Goal: Task Accomplishment & Management: Manage account settings

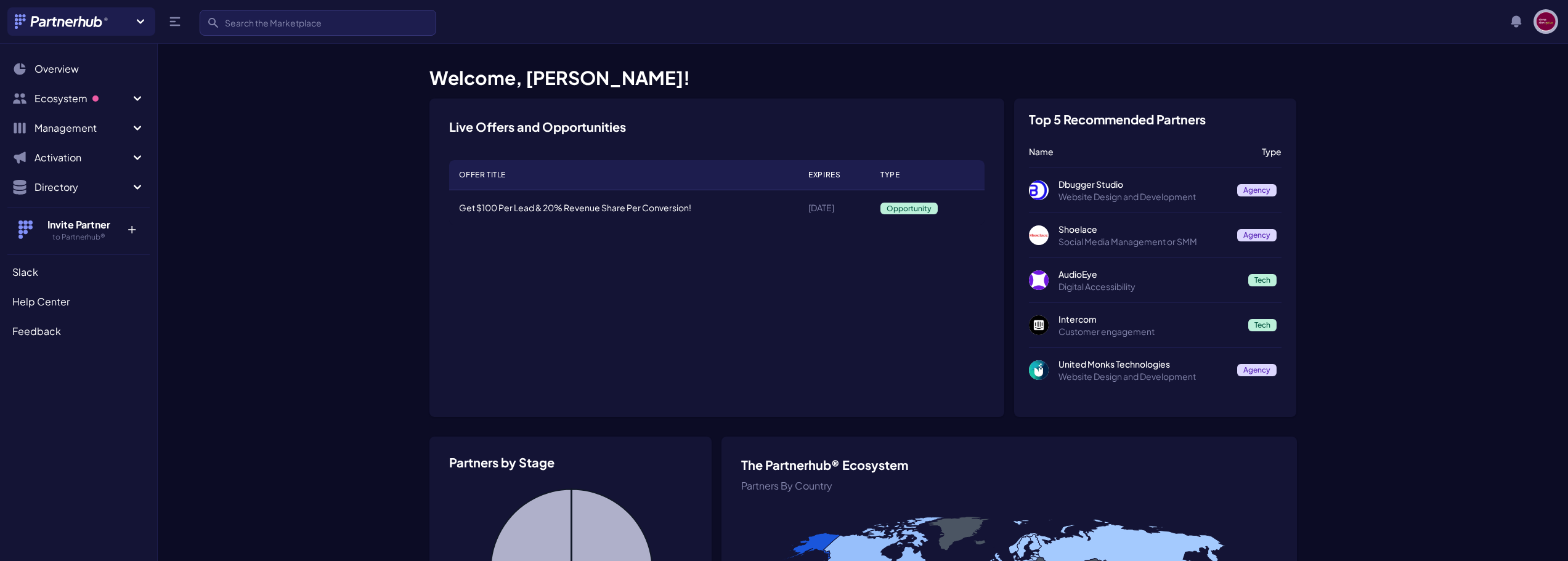
click at [1543, 23] on img "button" at bounding box center [1546, 21] width 20 height 20
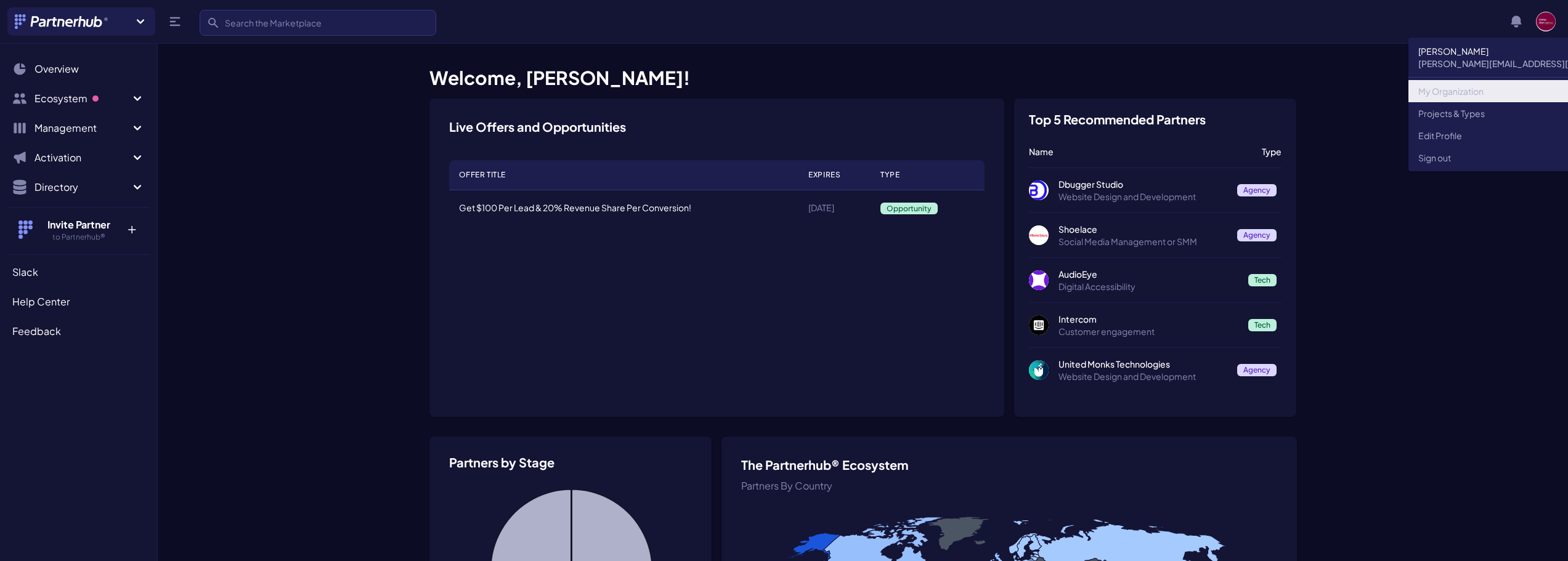
click at [1458, 96] on link "My Organization" at bounding box center [1526, 91] width 237 height 22
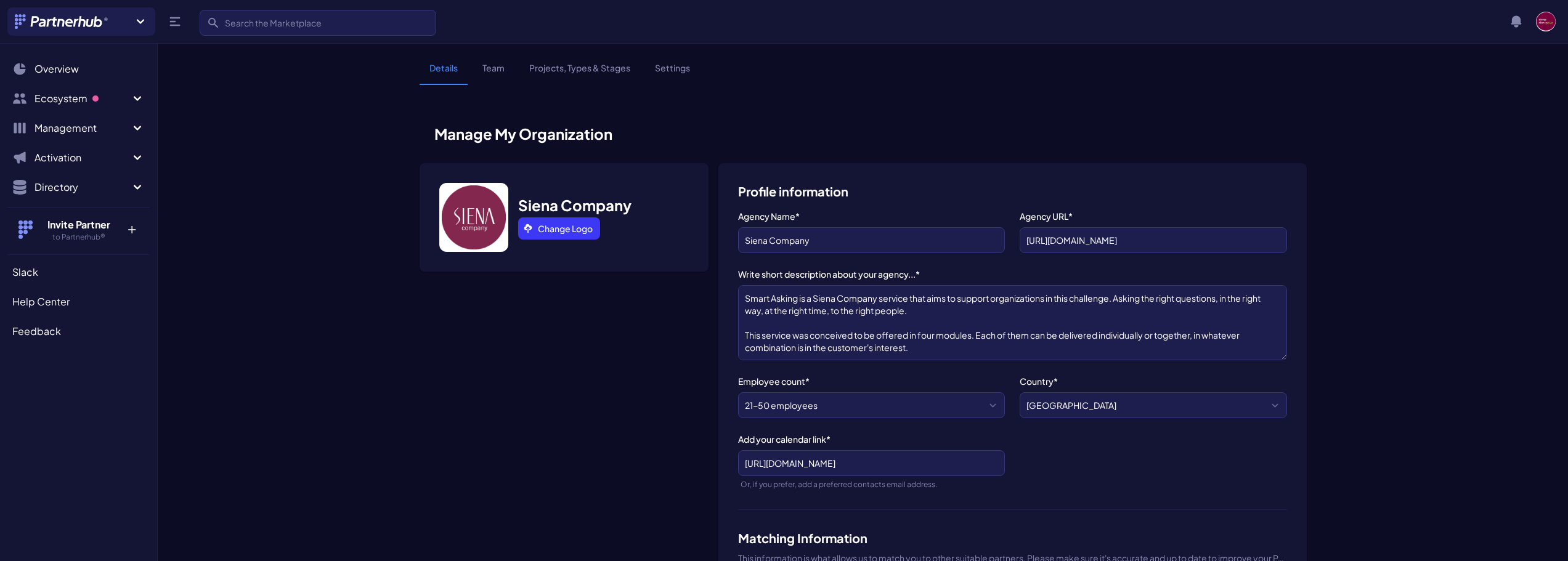
click at [486, 66] on link "Team" at bounding box center [493, 73] width 42 height 24
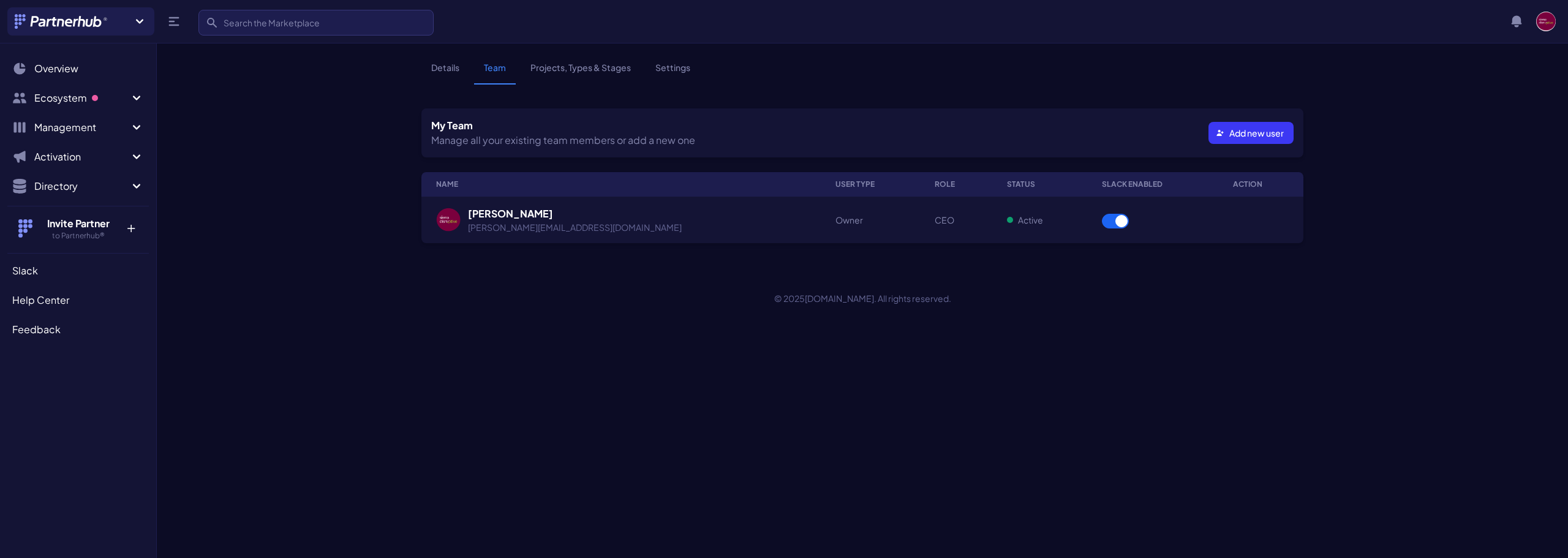
click at [508, 218] on div "[PERSON_NAME]" at bounding box center [575, 214] width 214 height 15
click at [481, 210] on div "[PERSON_NAME]" at bounding box center [575, 214] width 214 height 15
click at [454, 225] on img at bounding box center [449, 220] width 24 height 24
click at [449, 219] on img at bounding box center [449, 220] width 24 height 24
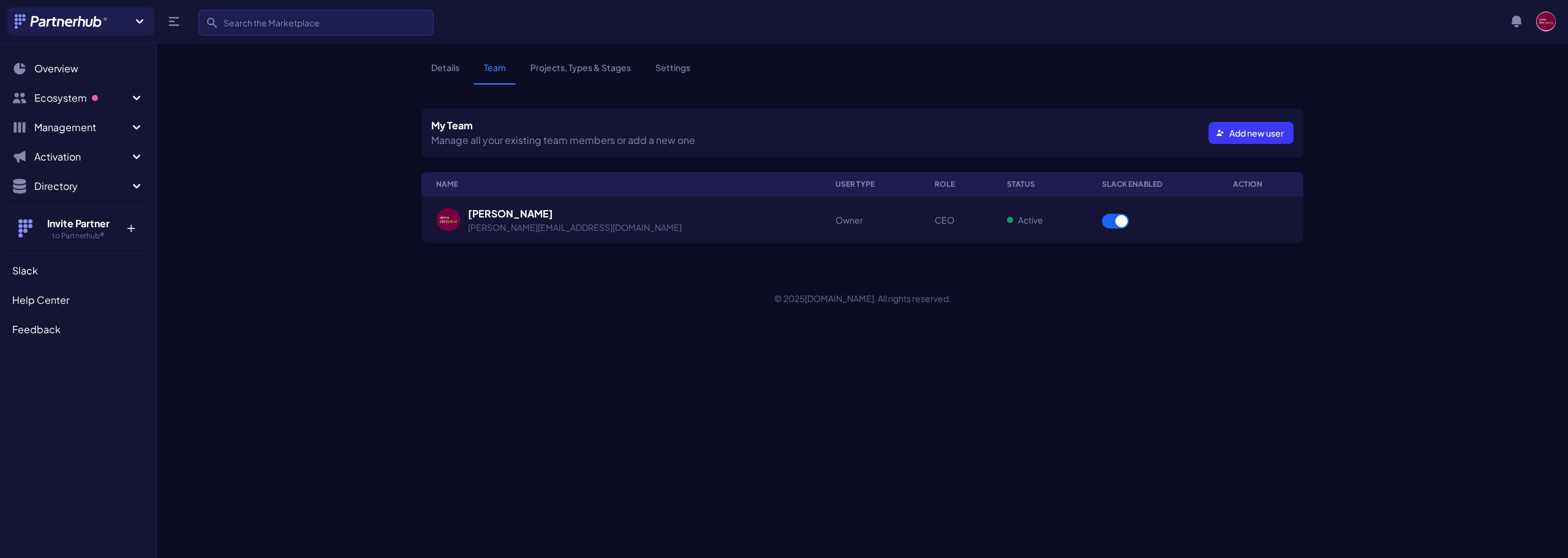
click at [507, 214] on div "[PERSON_NAME]" at bounding box center [575, 214] width 214 height 15
click at [450, 218] on img at bounding box center [449, 220] width 24 height 24
click at [450, 217] on img at bounding box center [449, 220] width 24 height 24
click at [508, 219] on div "[PERSON_NAME]" at bounding box center [575, 214] width 214 height 15
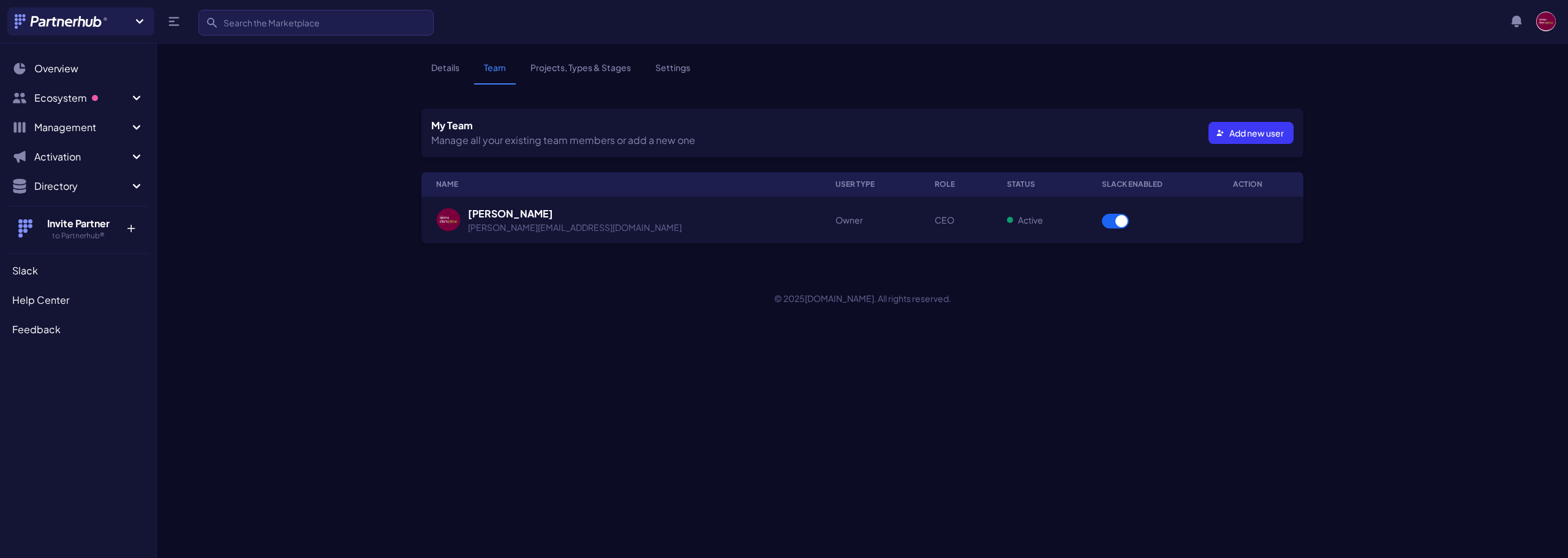
click at [821, 219] on td "Owner" at bounding box center [870, 219] width 100 height 46
drag, startPoint x: 896, startPoint y: 220, endPoint x: 990, endPoint y: 223, distance: 94.0
click at [920, 220] on td "CEO" at bounding box center [956, 219] width 73 height 46
click at [1007, 223] on div "Active" at bounding box center [1039, 219] width 65 height 12
click at [1218, 210] on td at bounding box center [1260, 219] width 85 height 46
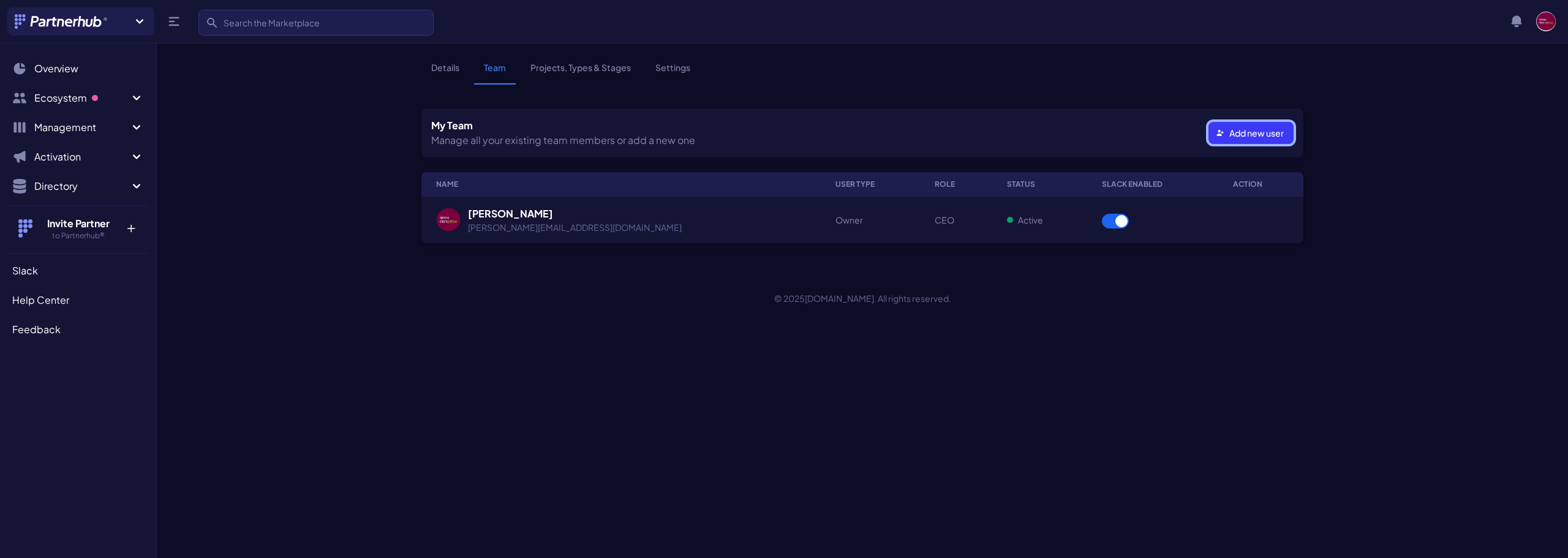
click at [1269, 138] on button "Add new user" at bounding box center [1251, 132] width 85 height 22
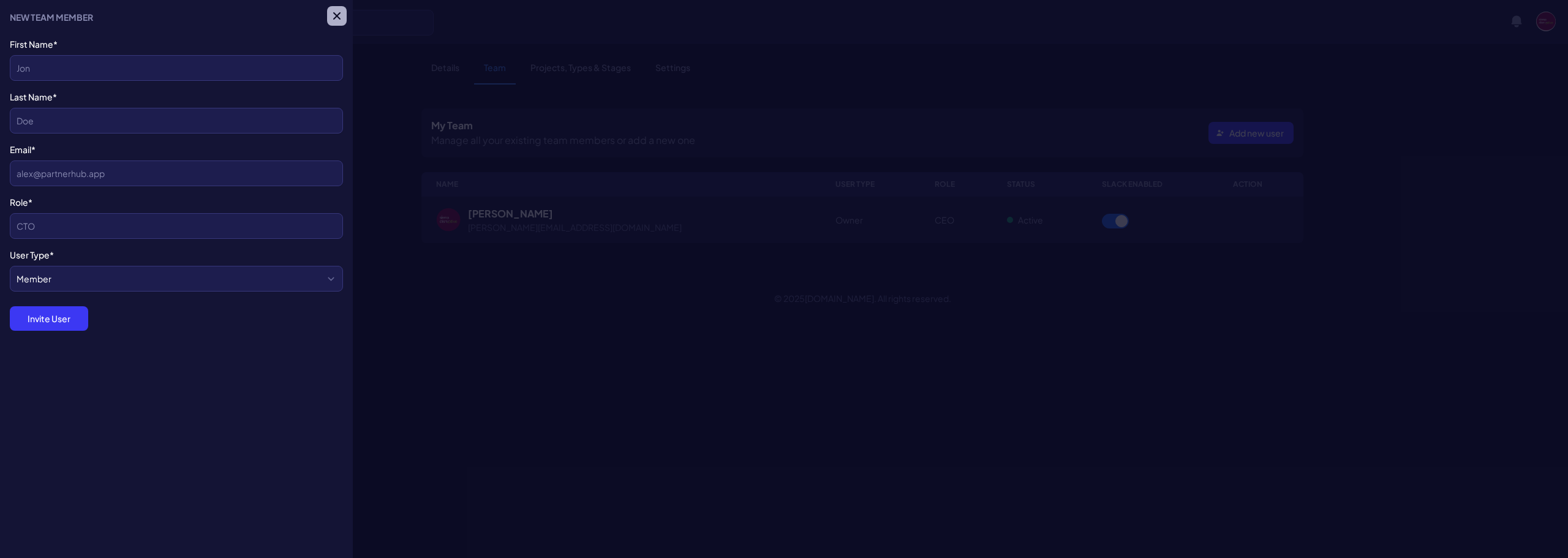
click at [338, 17] on icon "button" at bounding box center [336, 16] width 7 height 7
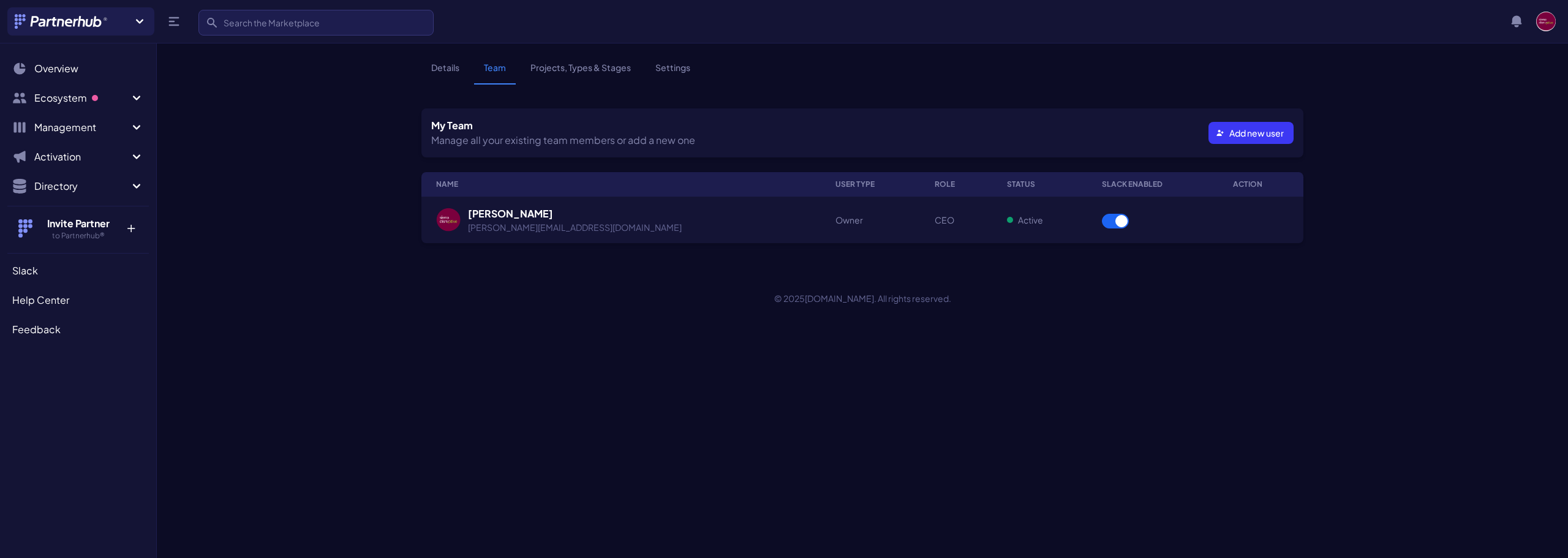
click at [592, 76] on link "Projects, Types & Stages" at bounding box center [580, 73] width 120 height 24
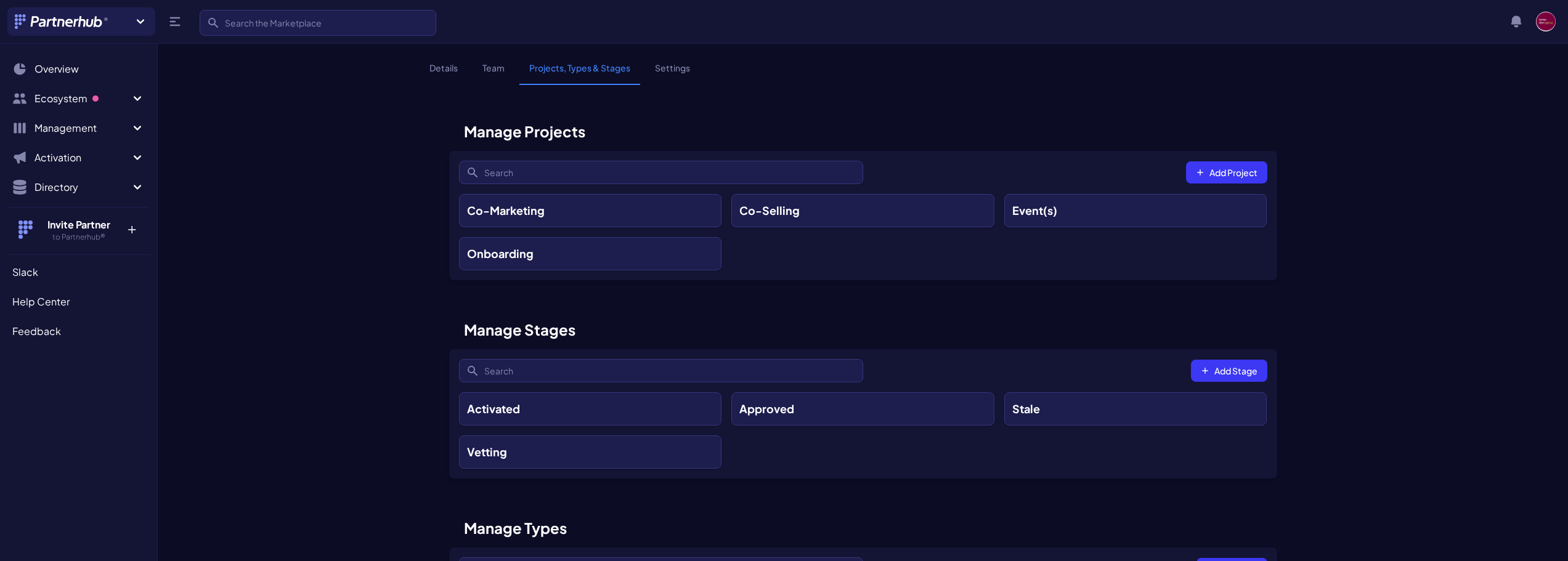
click at [690, 68] on link "Settings" at bounding box center [672, 73] width 55 height 24
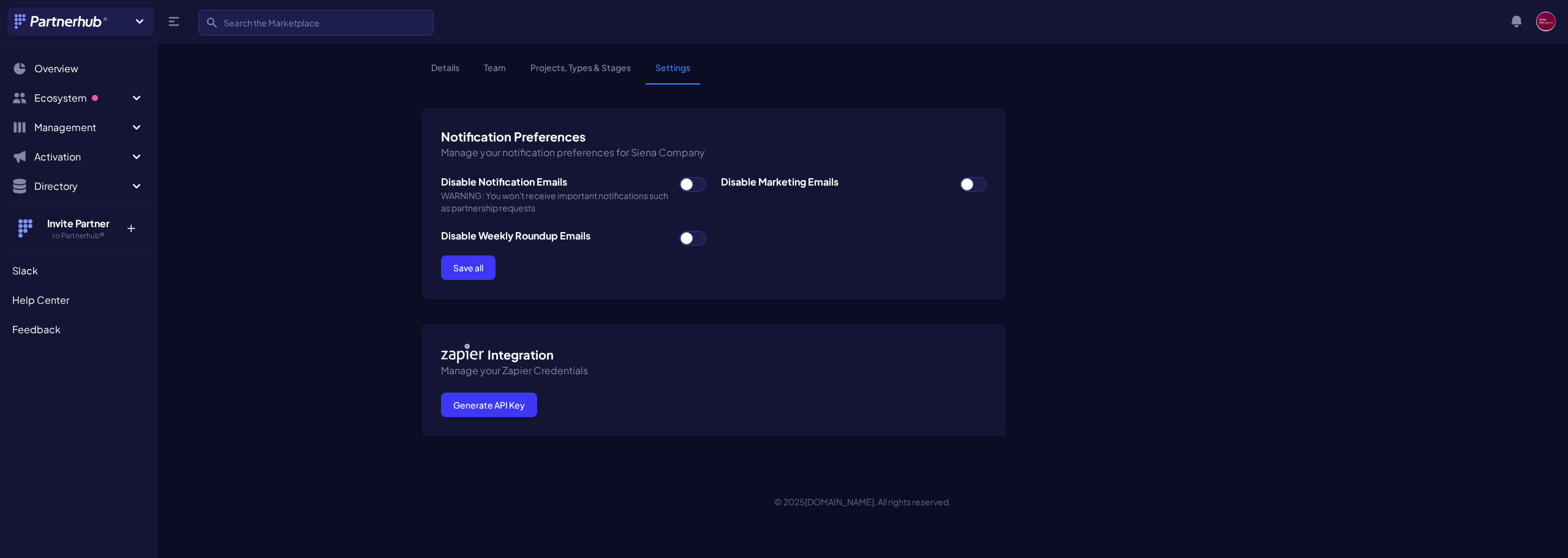
click at [434, 61] on link "Details" at bounding box center [445, 73] width 48 height 24
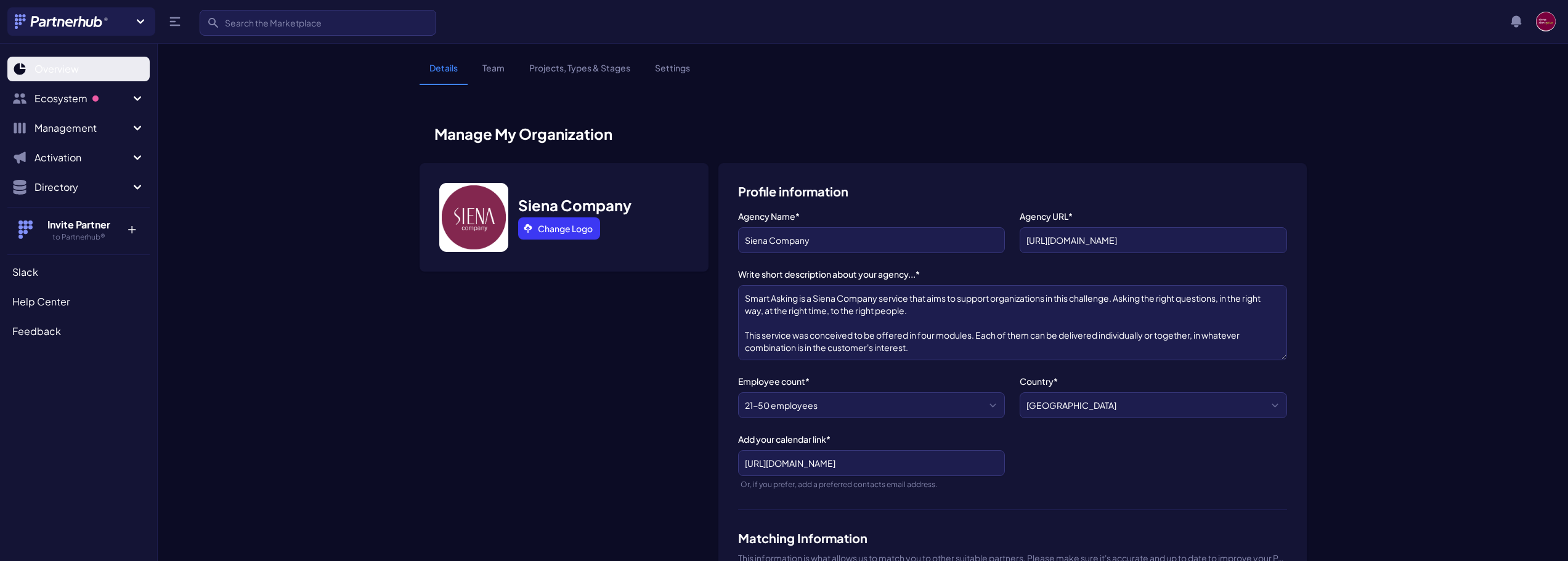
click at [73, 66] on span "Overview" at bounding box center [57, 69] width 44 height 15
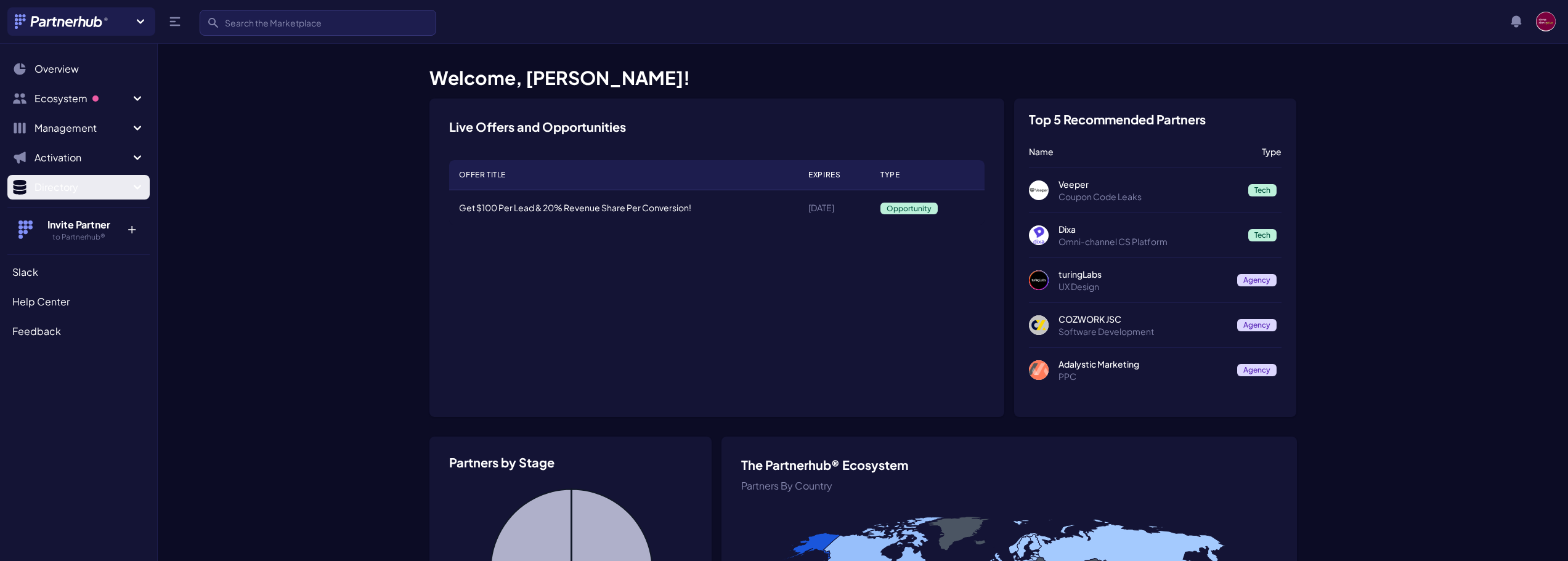
click at [120, 189] on span "Directory" at bounding box center [82, 187] width 95 height 15
click at [98, 156] on span "Activation" at bounding box center [82, 157] width 95 height 15
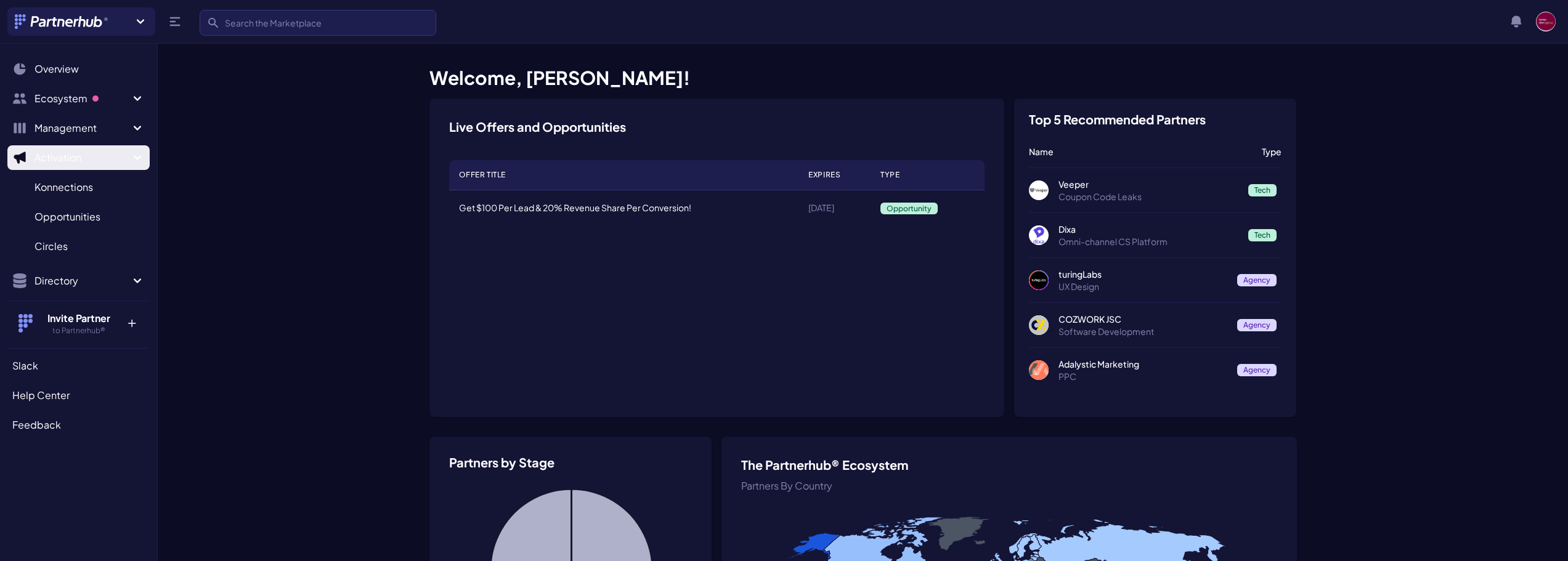
click at [98, 156] on span "Activation" at bounding box center [82, 157] width 95 height 15
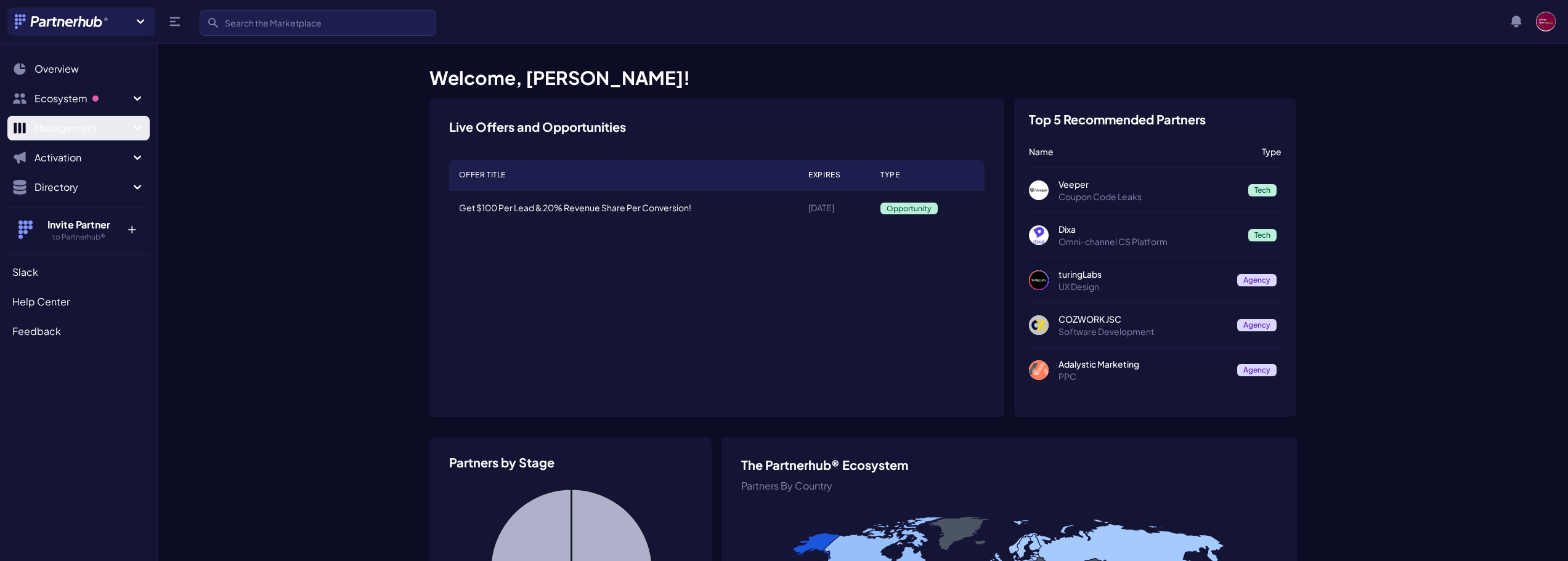
click at [103, 124] on span "Management" at bounding box center [82, 128] width 95 height 15
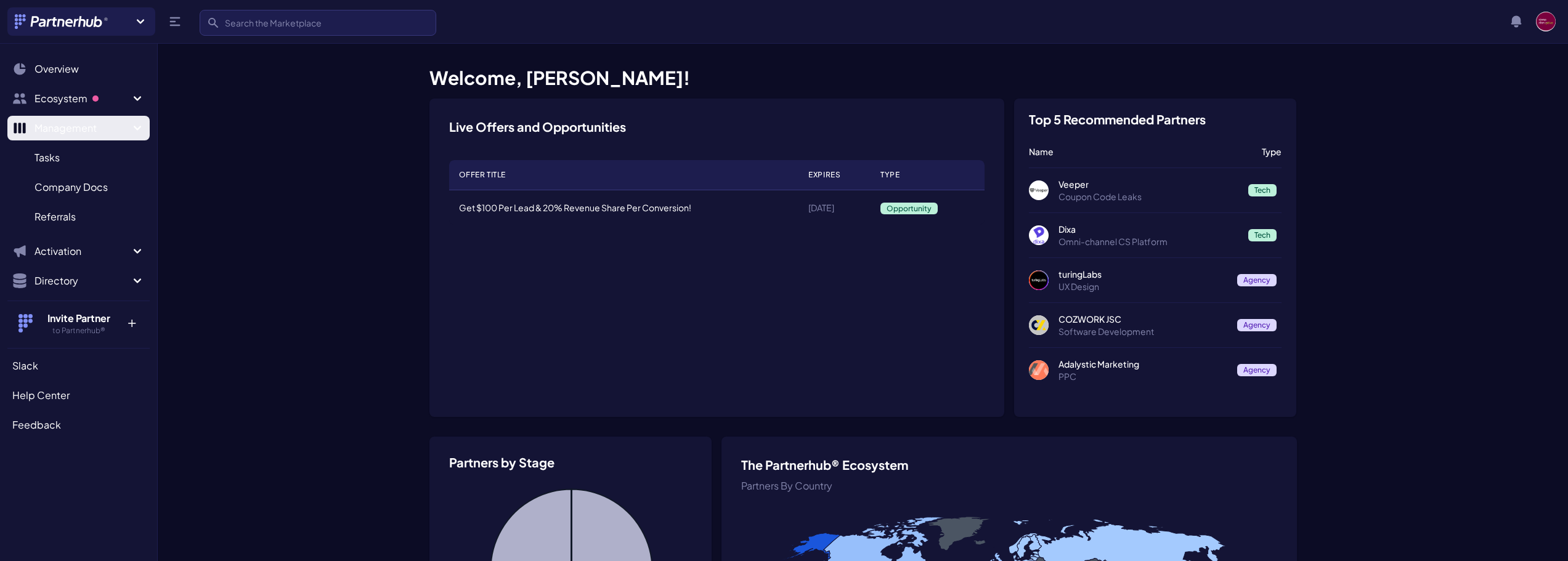
click at [103, 124] on span "Management" at bounding box center [82, 128] width 95 height 15
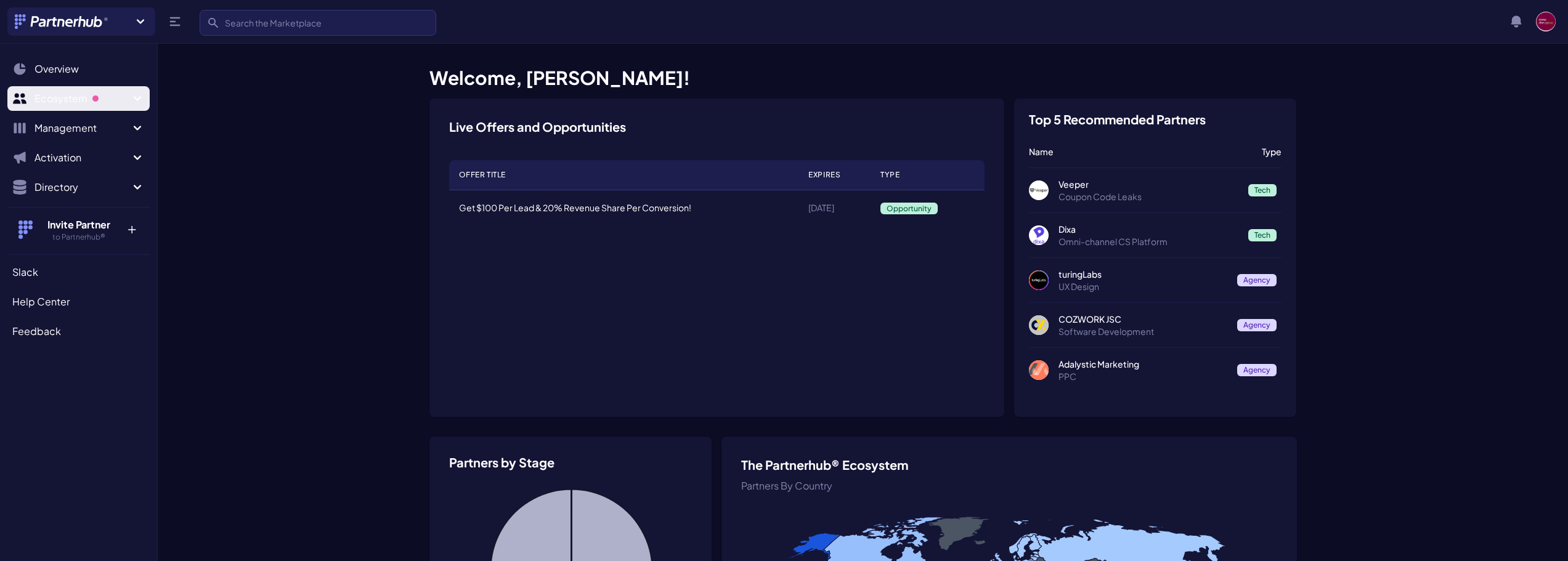
click at [112, 97] on span "Ecosystem" at bounding box center [82, 98] width 95 height 15
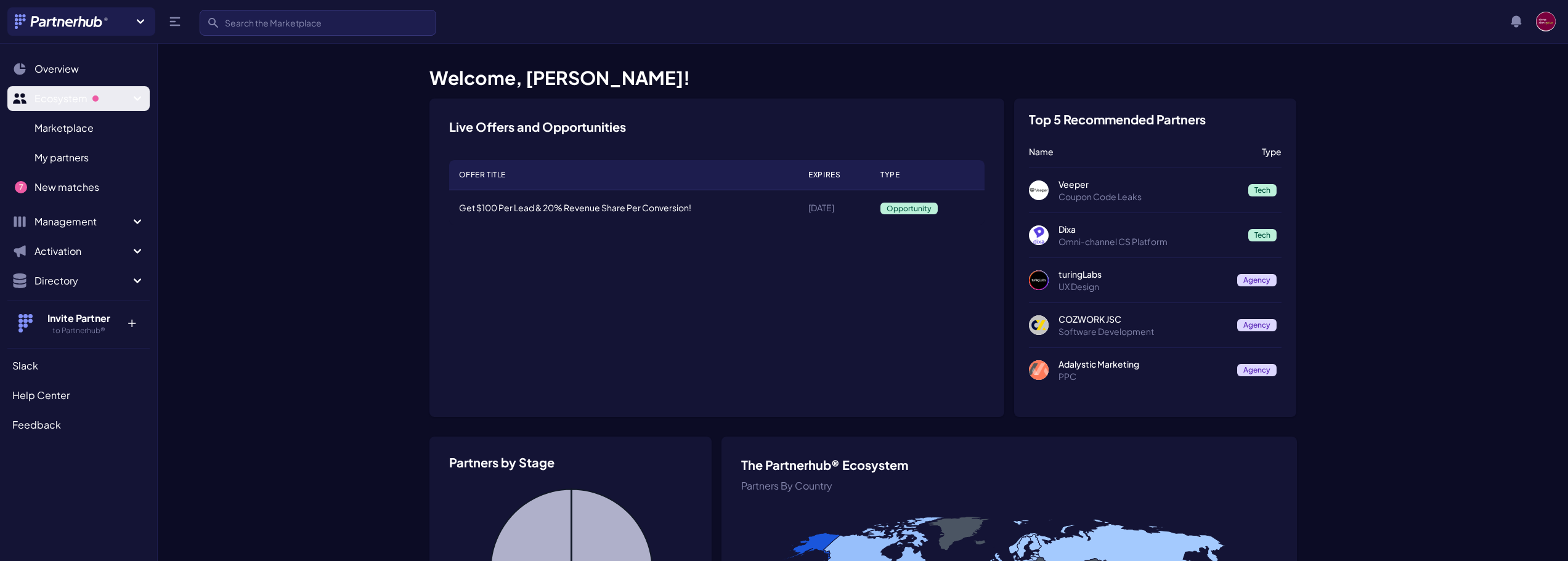
click at [112, 97] on span "Ecosystem" at bounding box center [82, 98] width 95 height 15
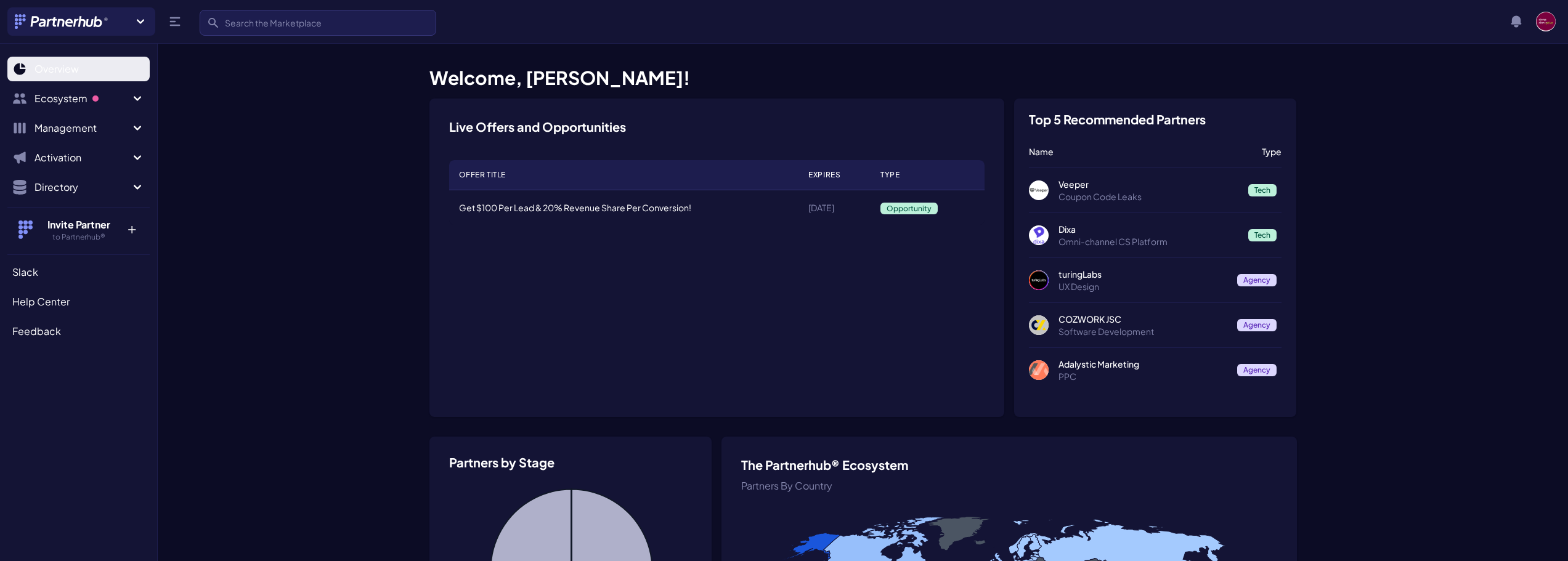
click at [85, 67] on link "Overview" at bounding box center [78, 69] width 142 height 25
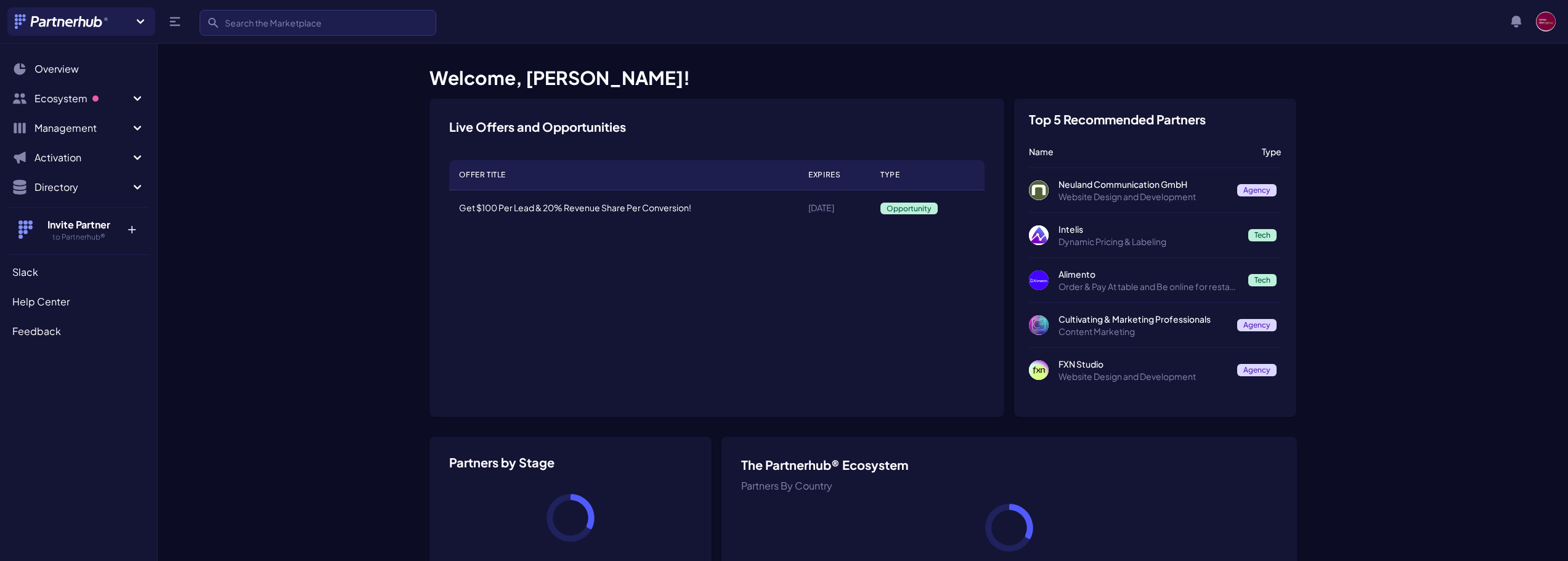
click at [136, 19] on icon at bounding box center [140, 21] width 15 height 15
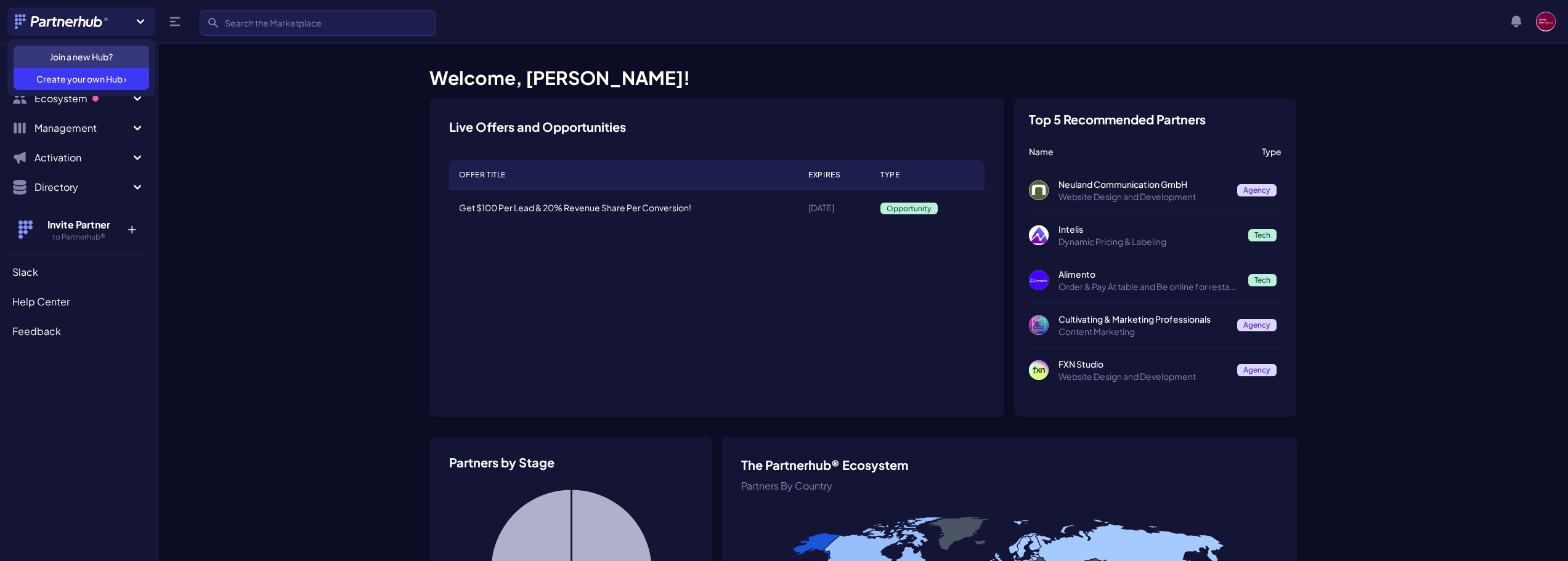
click at [143, 21] on icon at bounding box center [140, 21] width 7 height 4
click at [1549, 21] on img "button" at bounding box center [1546, 21] width 20 height 20
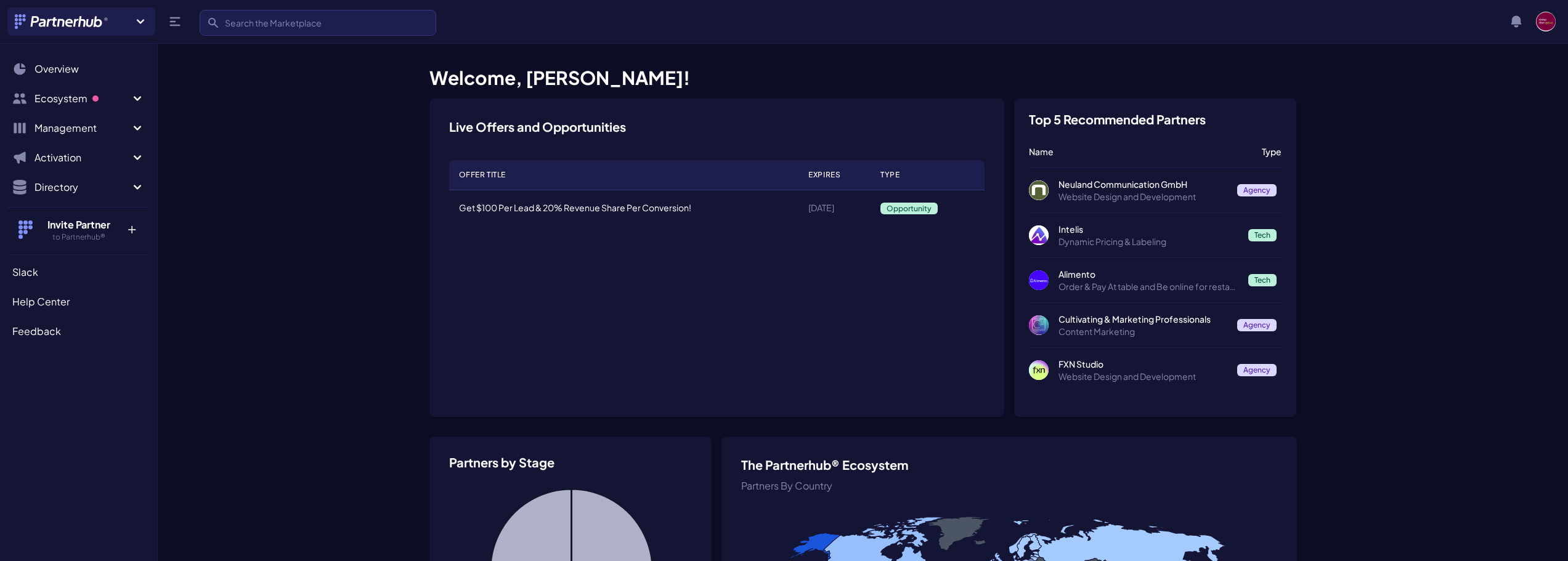
click at [63, 21] on img at bounding box center [62, 21] width 94 height 15
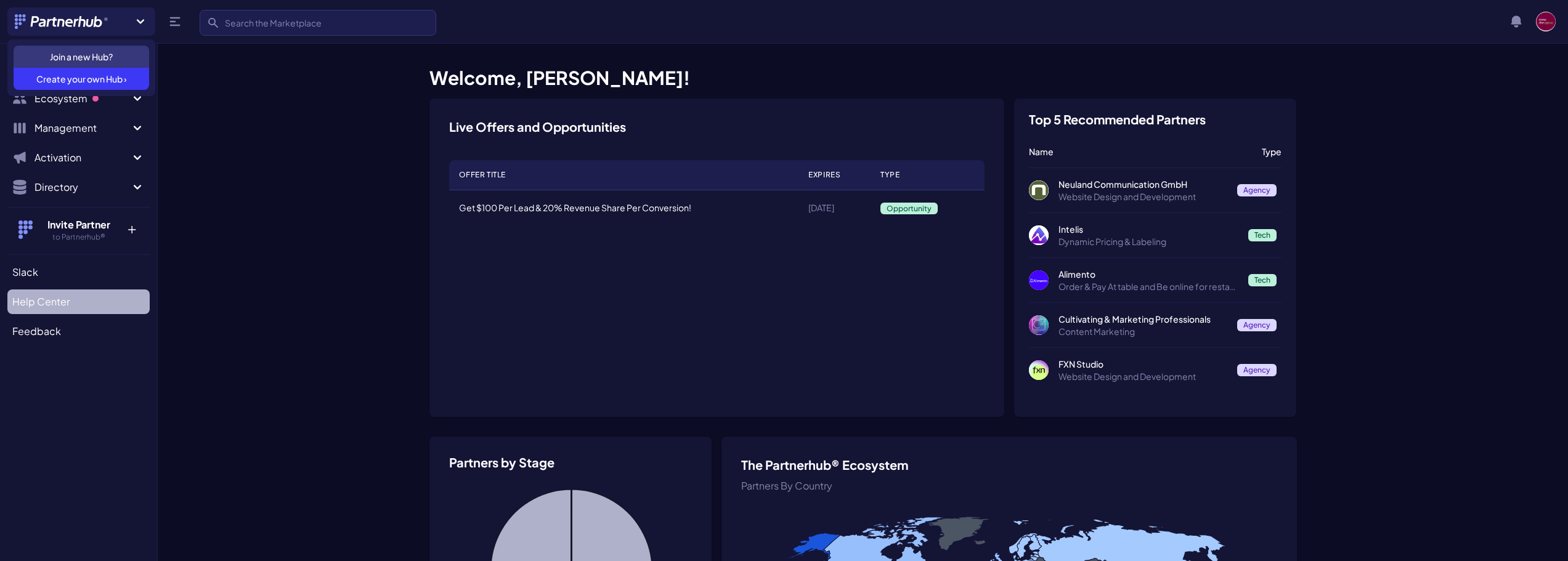
click at [39, 303] on span "Help Center" at bounding box center [41, 302] width 57 height 15
click at [1542, 29] on img "button" at bounding box center [1546, 21] width 20 height 20
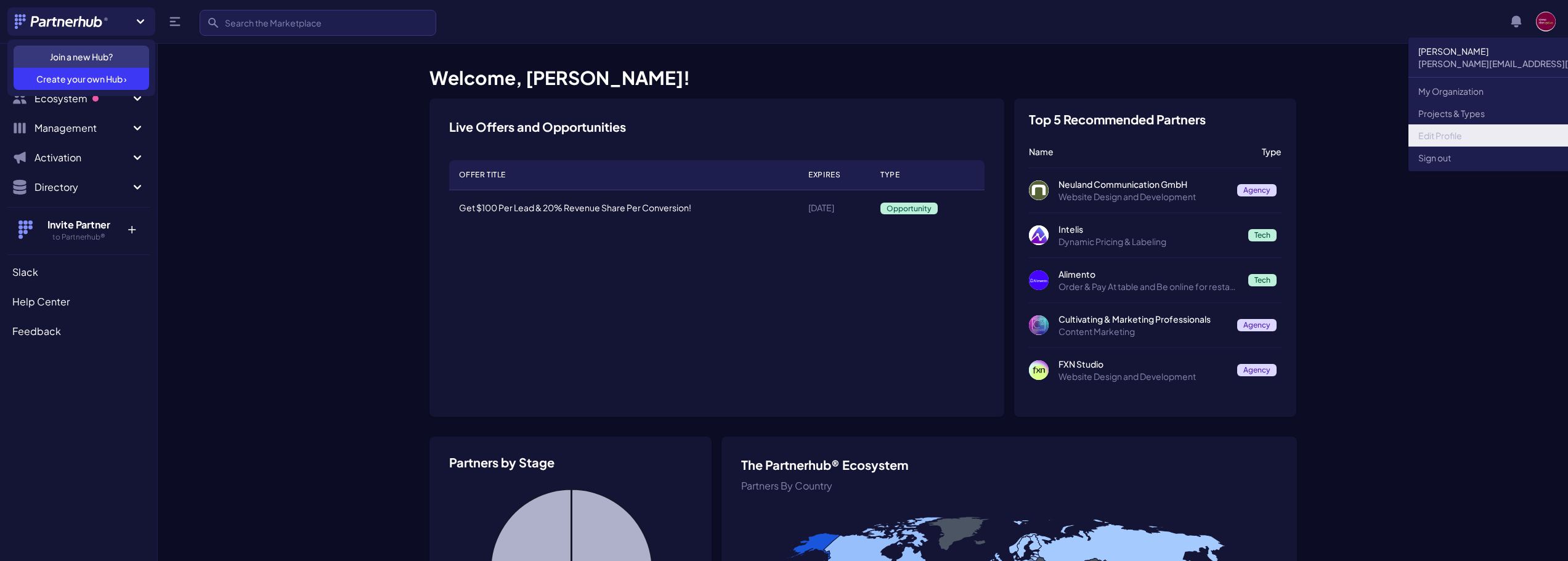
click at [1461, 135] on link "Edit Profile" at bounding box center [1526, 135] width 237 height 22
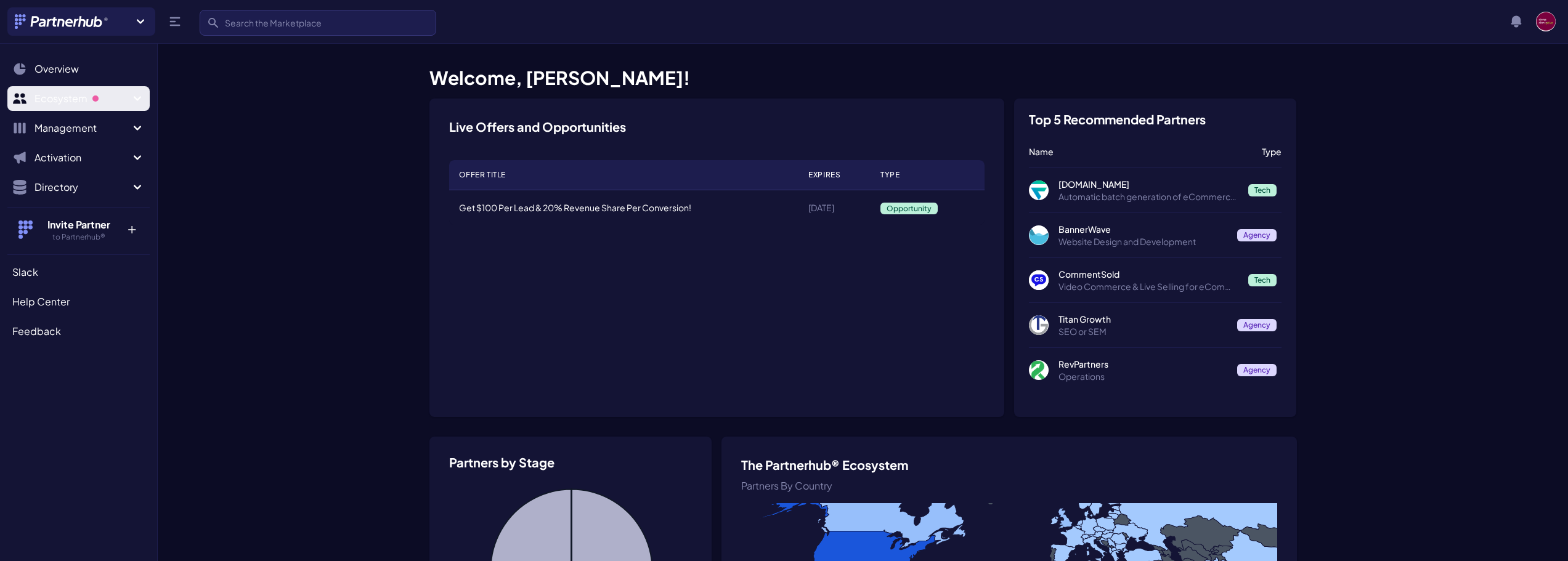
click at [105, 105] on span "Ecosystem" at bounding box center [82, 98] width 95 height 15
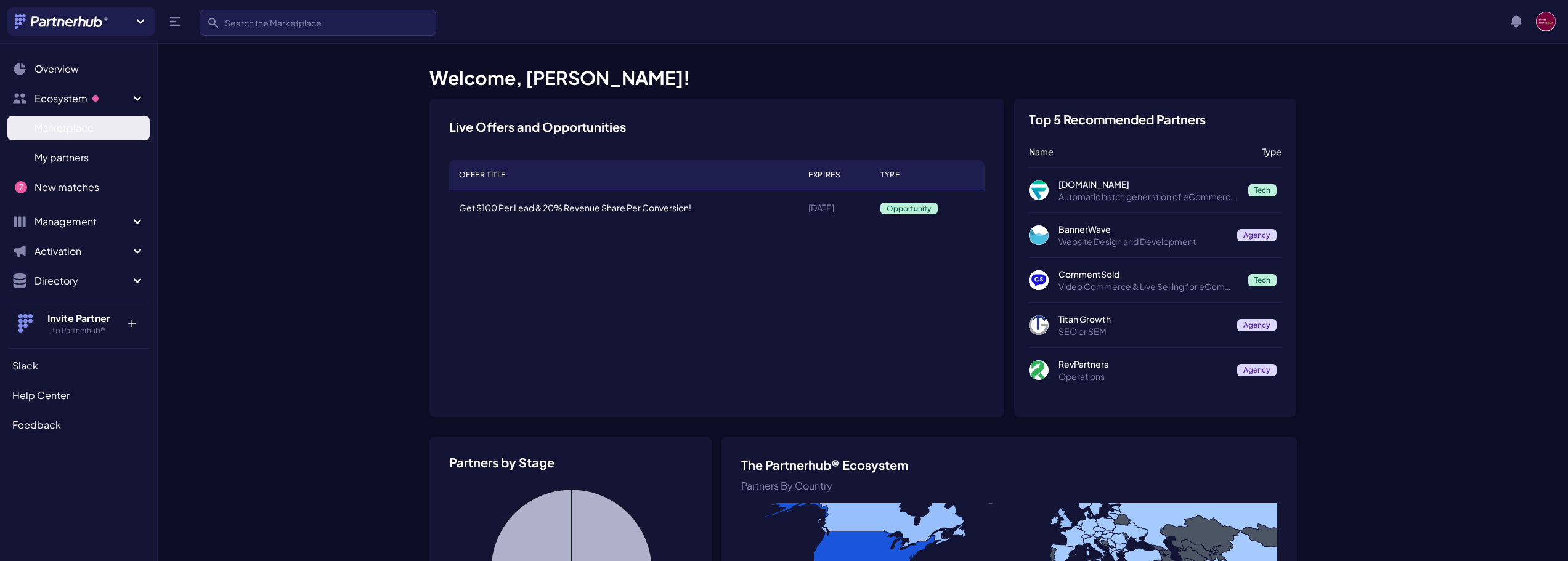
click at [73, 130] on span "Marketplace" at bounding box center [64, 128] width 59 height 15
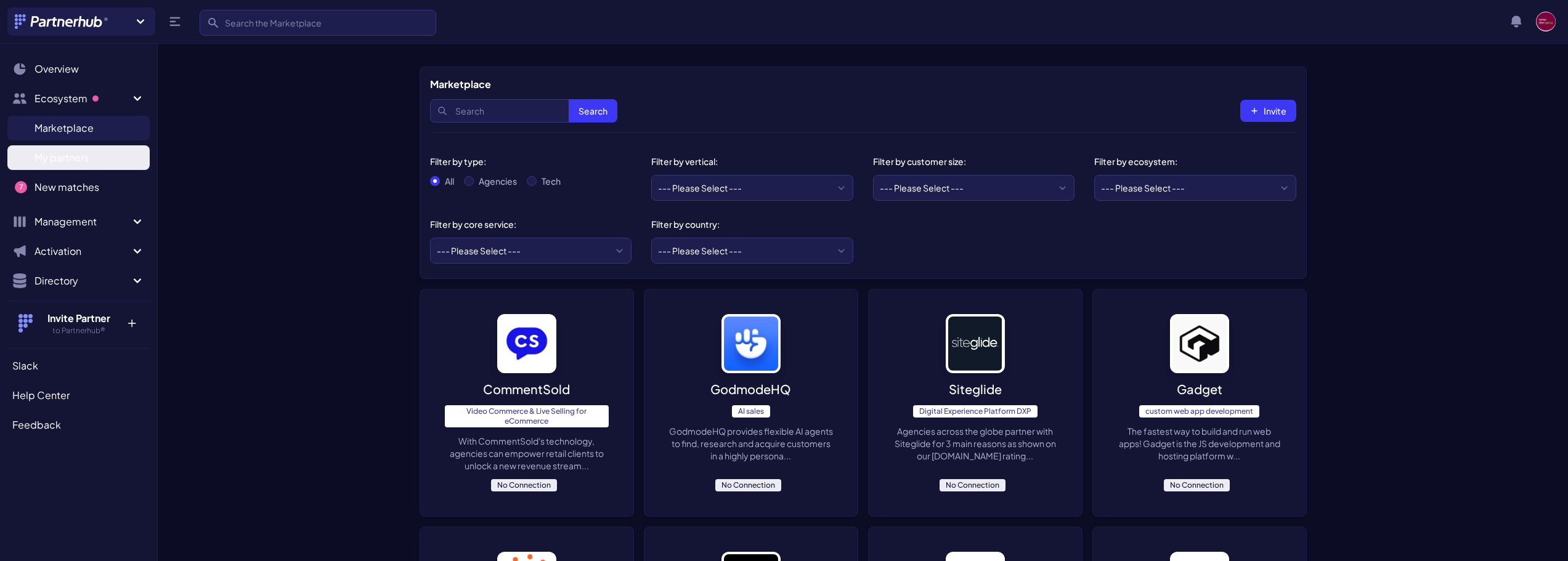
click at [83, 154] on span "My partners" at bounding box center [62, 157] width 54 height 15
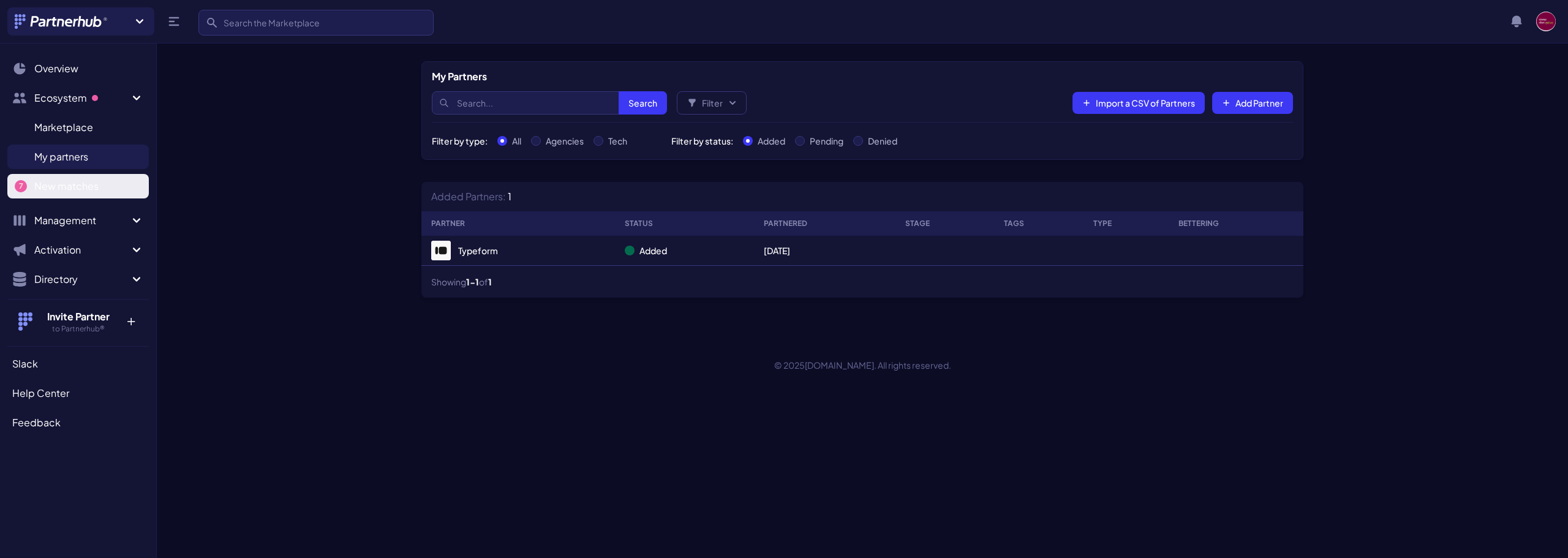
click at [99, 184] on link "New matches N" at bounding box center [78, 186] width 141 height 24
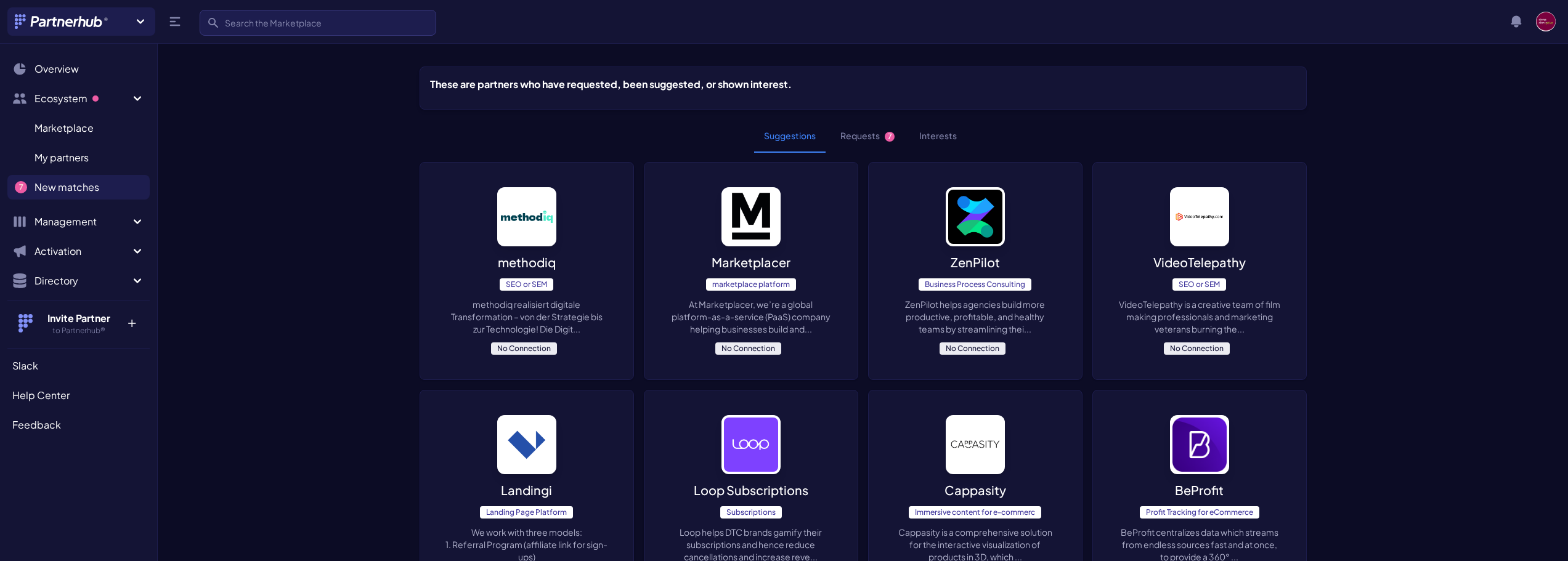
click at [861, 141] on button "Requests 7" at bounding box center [867, 136] width 74 height 34
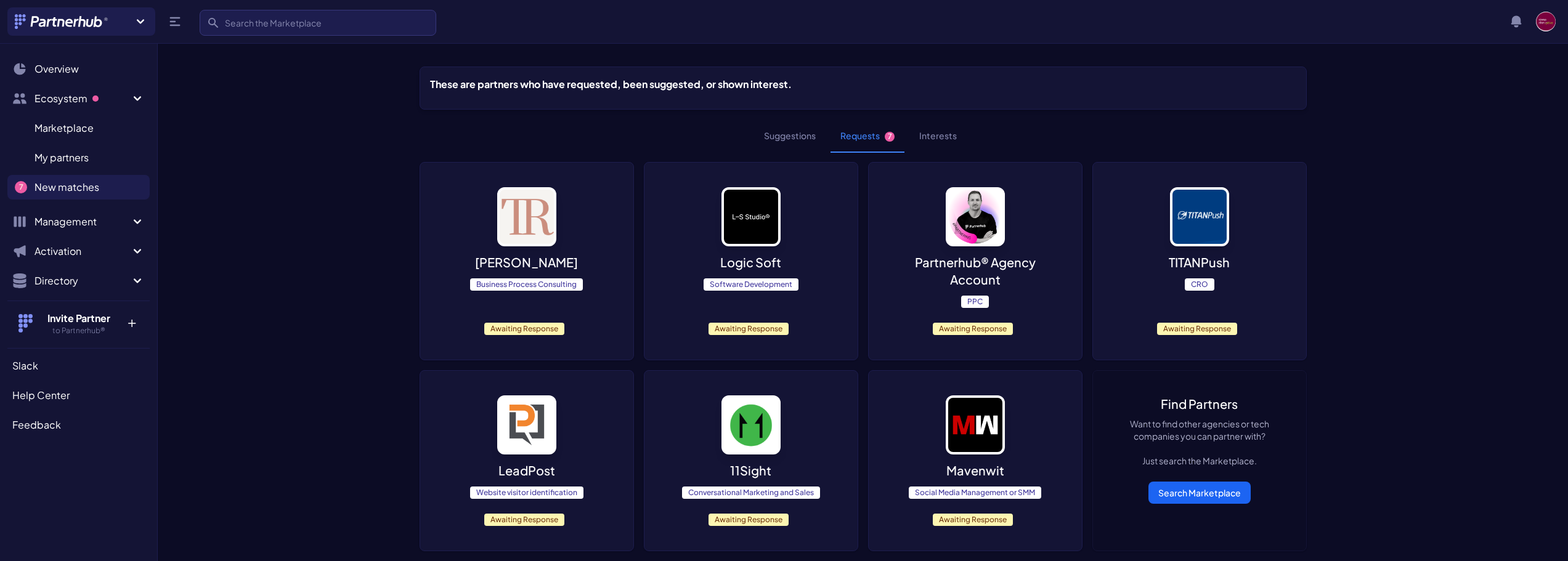
click at [795, 139] on button "Suggestions" at bounding box center [789, 136] width 71 height 34
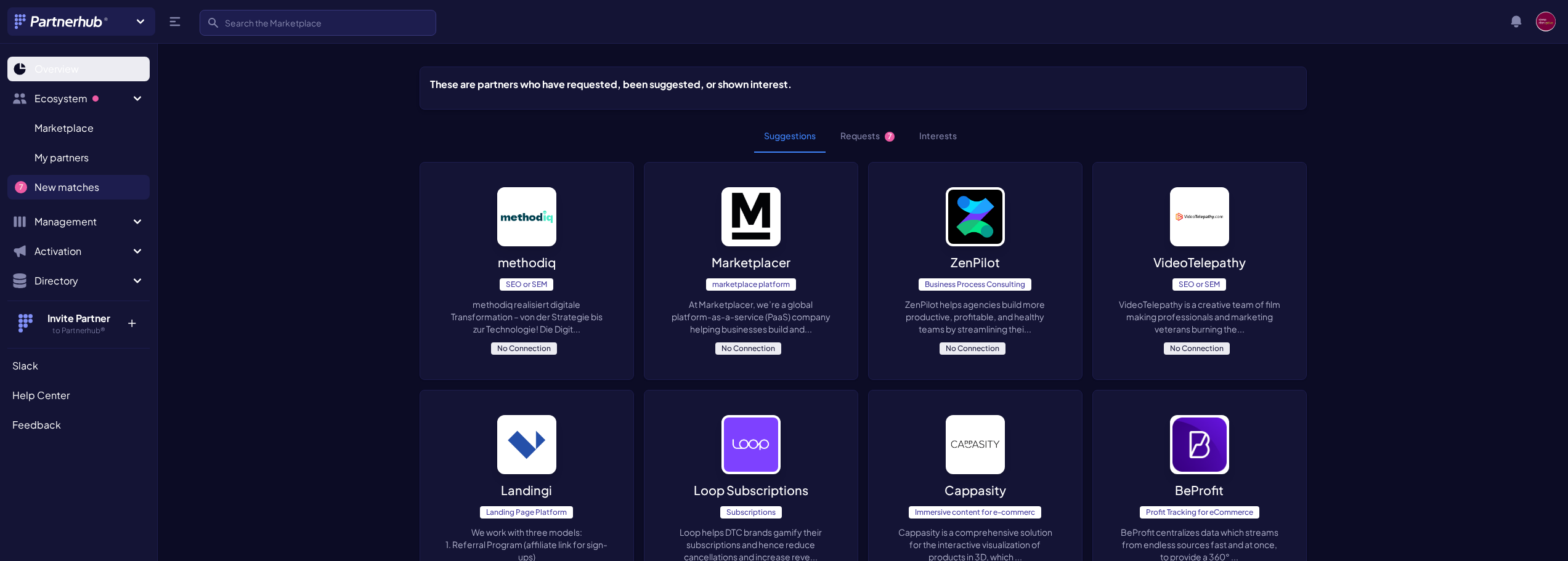
click at [51, 68] on span "Overview" at bounding box center [57, 69] width 44 height 15
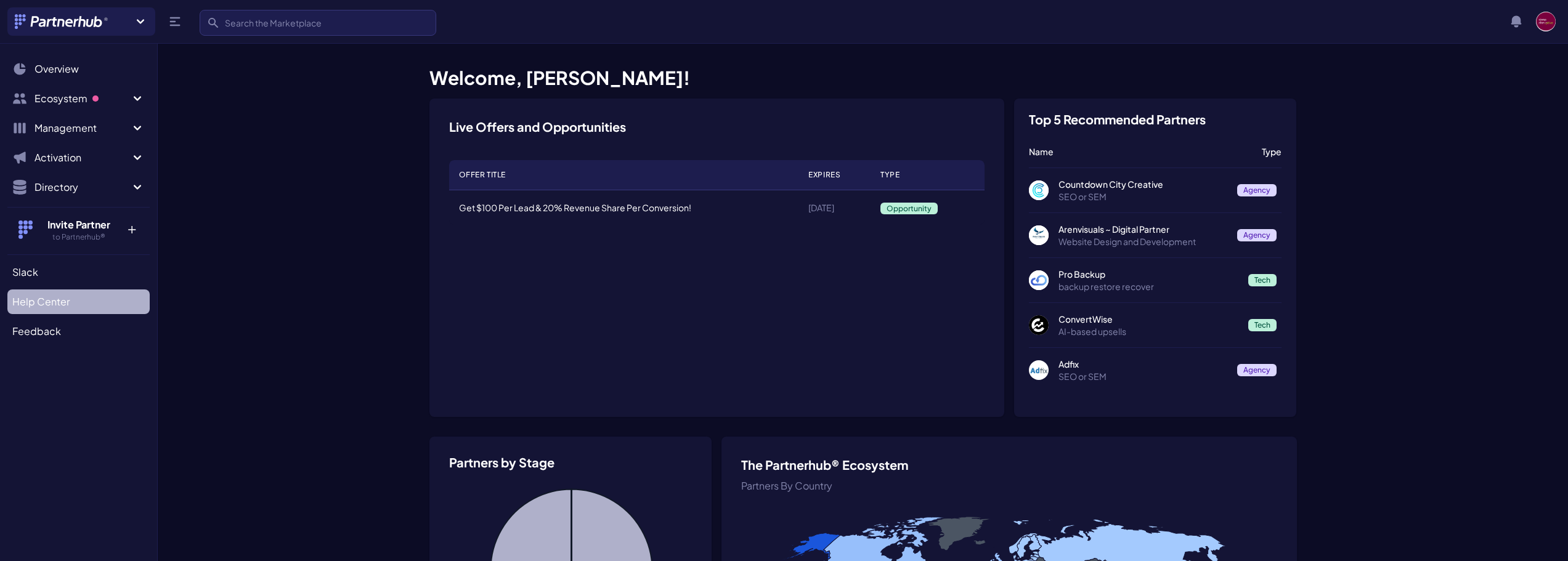
click at [48, 301] on span "Help Center" at bounding box center [41, 302] width 57 height 15
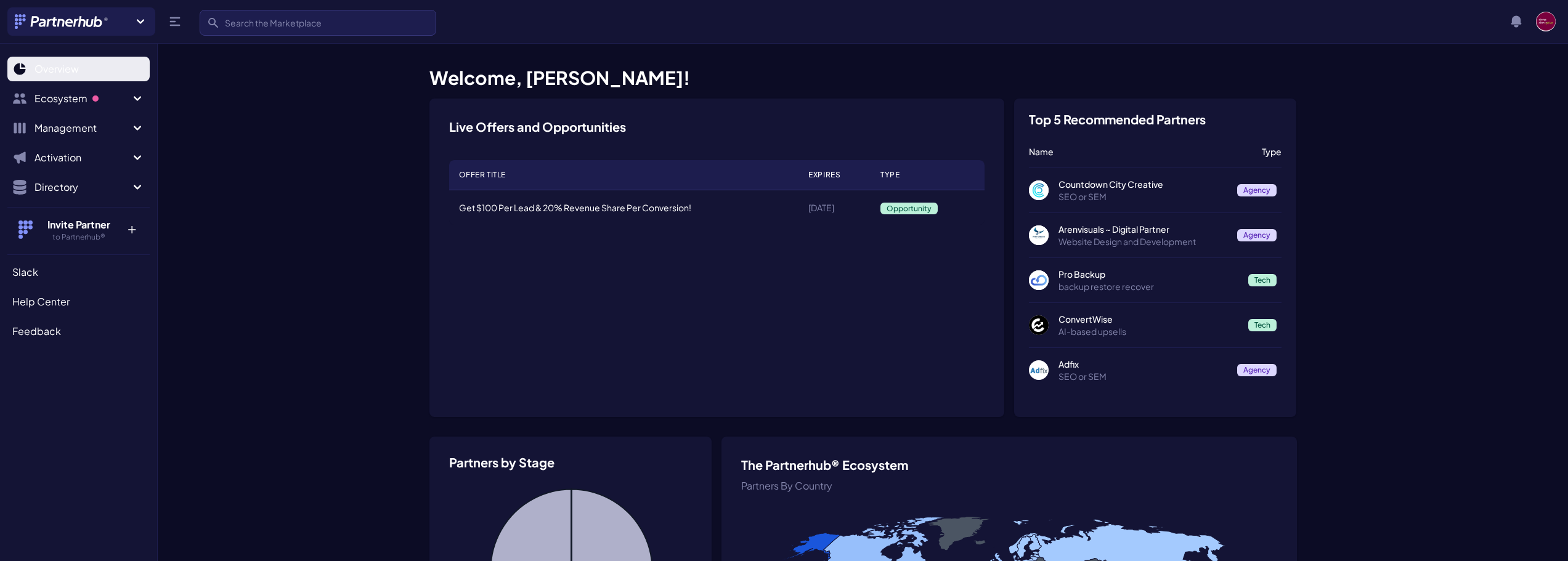
click at [57, 68] on span "Overview" at bounding box center [57, 69] width 44 height 15
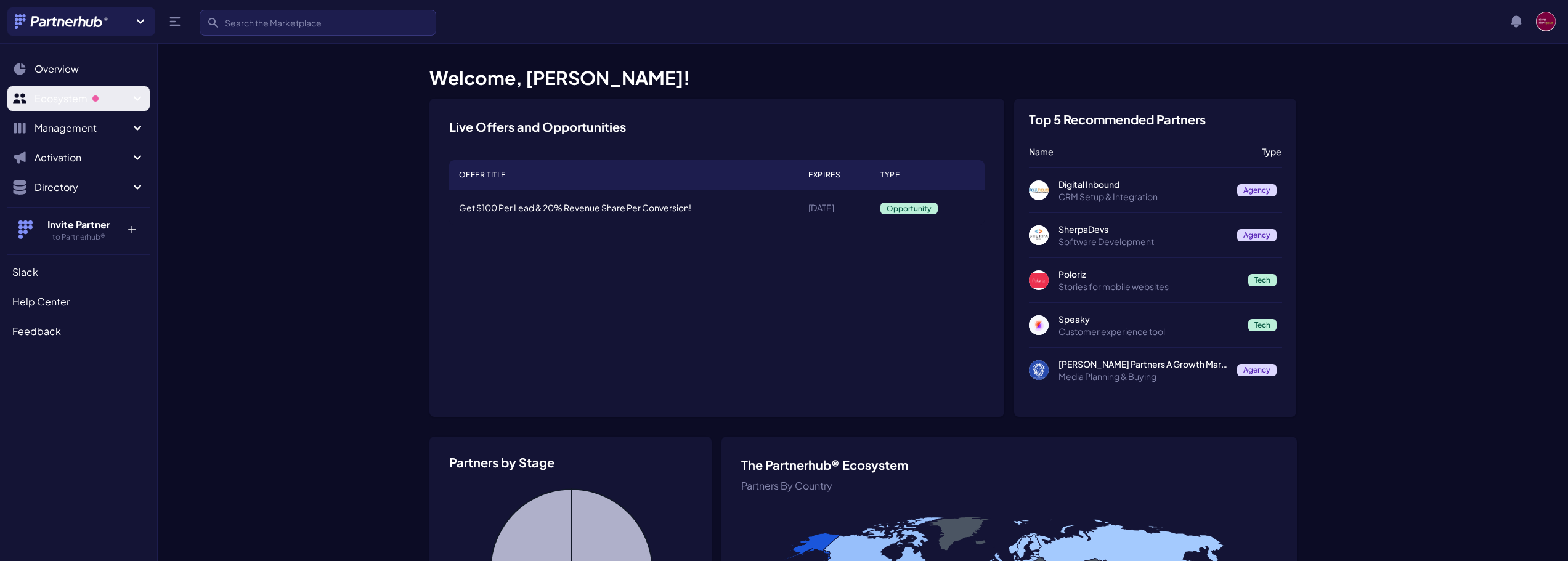
click at [62, 103] on span "Ecosystem" at bounding box center [82, 98] width 95 height 15
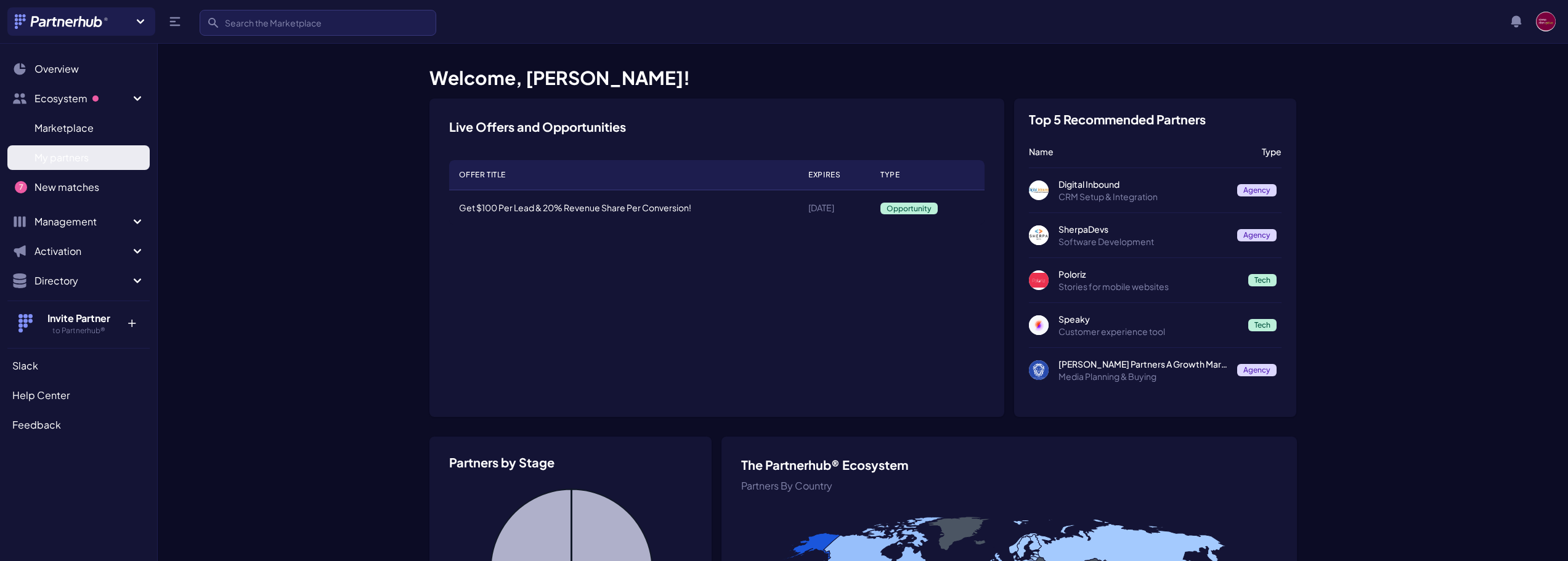
click at [61, 158] on span "My partners" at bounding box center [62, 157] width 54 height 15
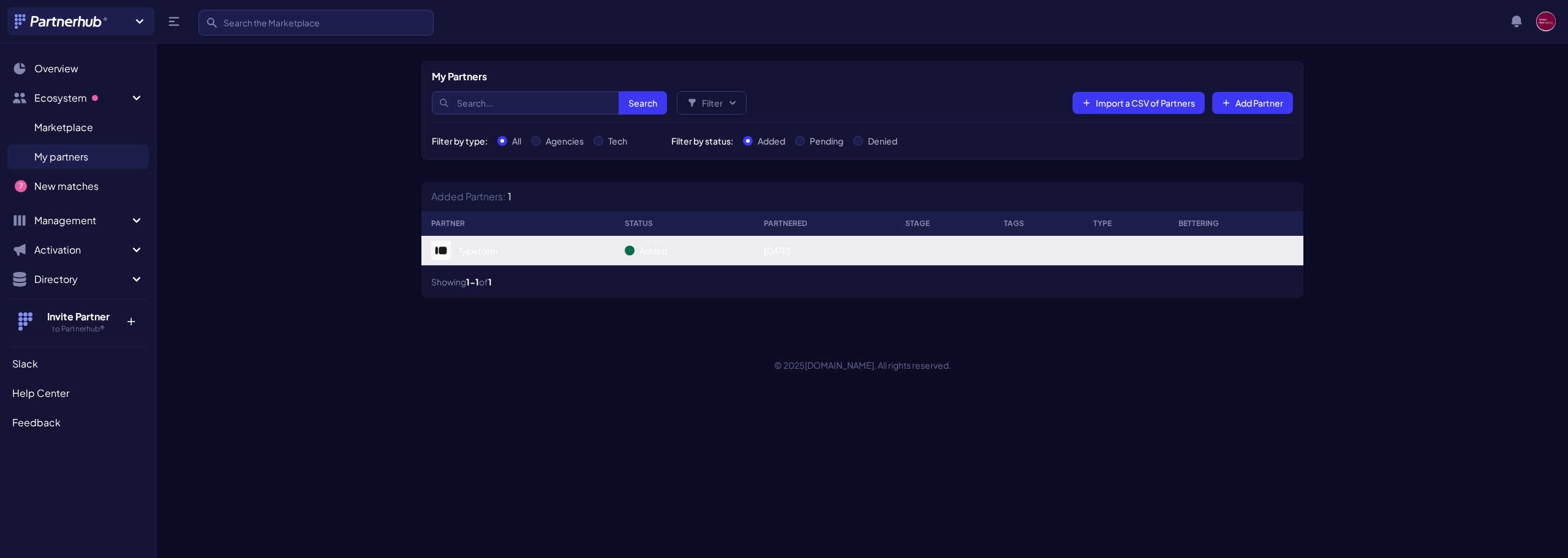
click at [489, 250] on link "Typeform" at bounding box center [518, 250] width 174 height 20
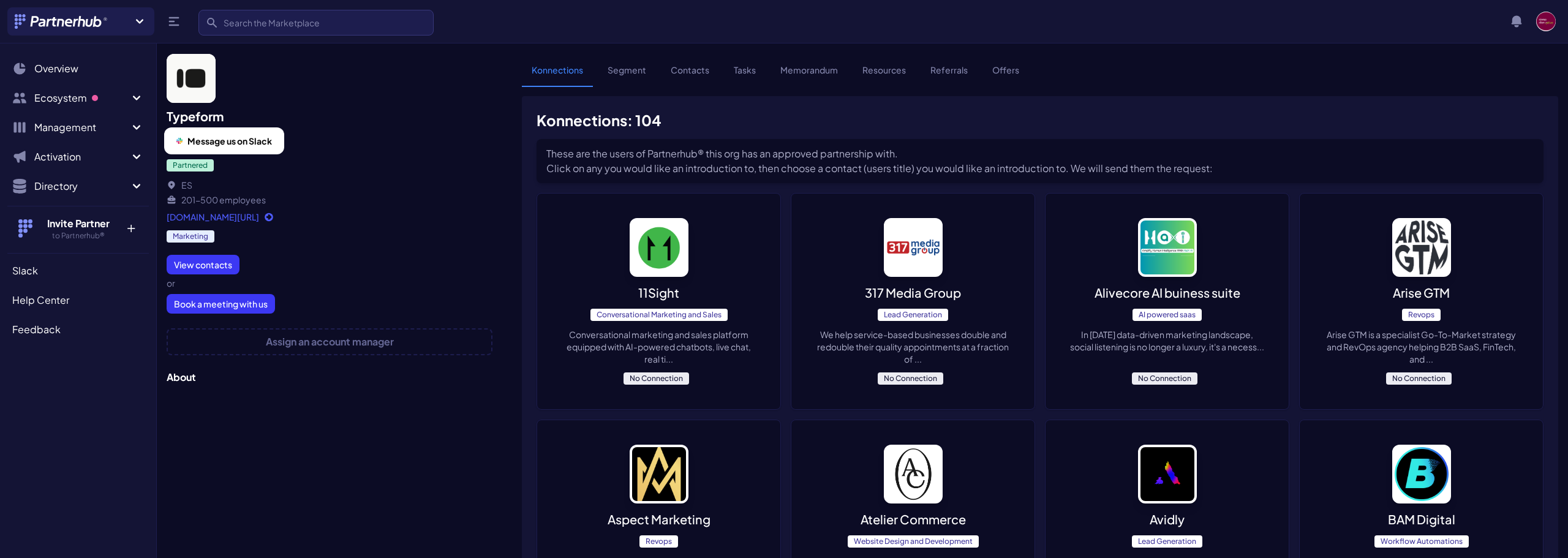
click at [245, 137] on span "Message us on Slack" at bounding box center [230, 140] width 85 height 12
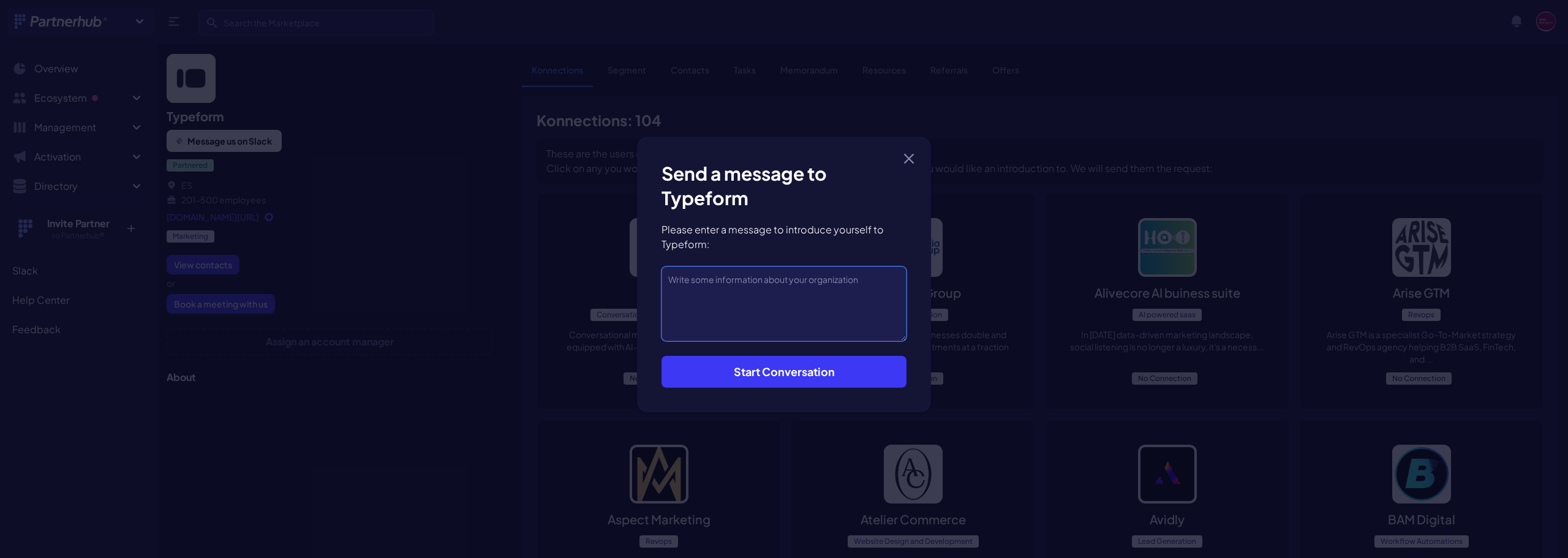
click at [725, 281] on textarea at bounding box center [784, 304] width 245 height 75
type textarea "I want to become a major Typeform VAR in Brazil. Is there anyone I can collab w…"
click at [791, 376] on button "Start Conversation" at bounding box center [784, 371] width 245 height 32
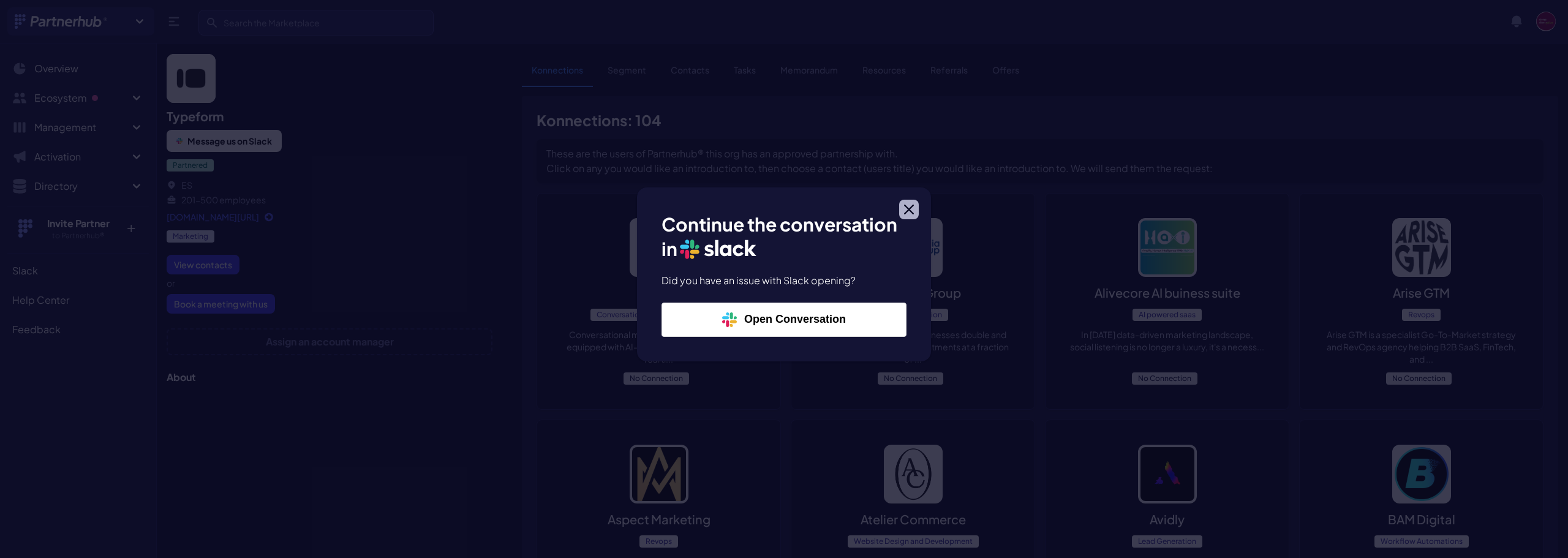
click at [910, 212] on icon "button" at bounding box center [909, 210] width 10 height 10
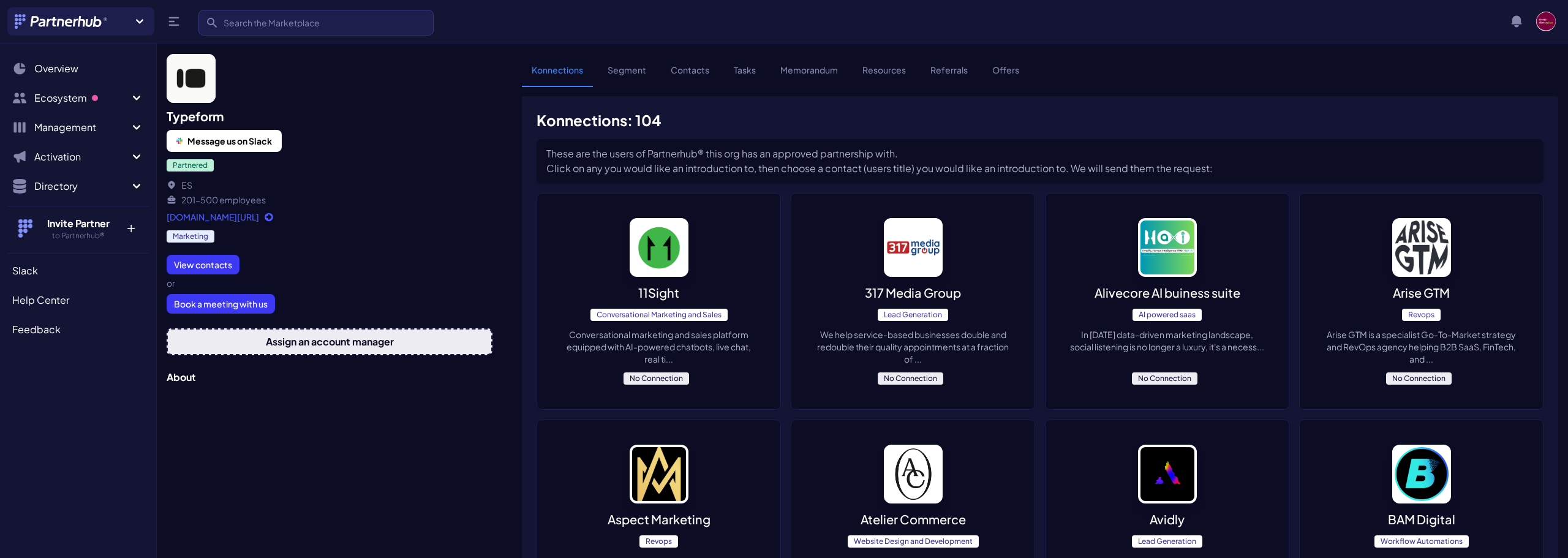
click at [305, 338] on button "Assign an account manager" at bounding box center [329, 341] width 326 height 27
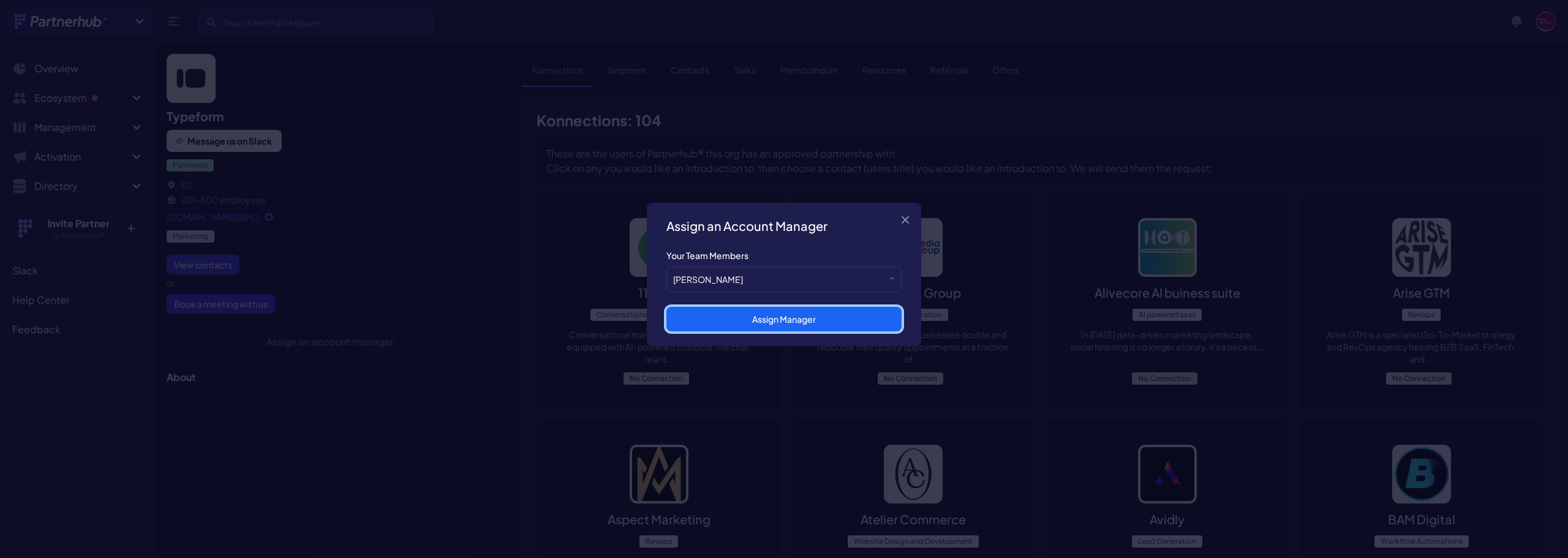
click at [768, 318] on button "Assign Manager" at bounding box center [784, 319] width 235 height 24
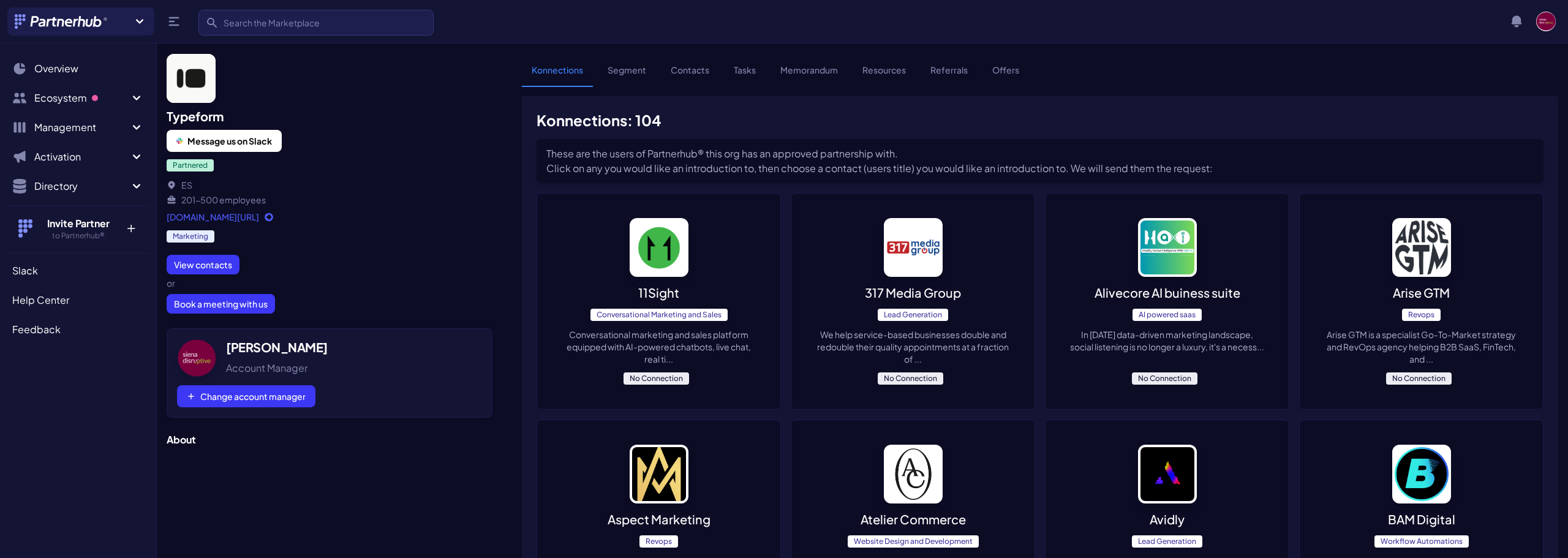
click at [272, 350] on h5 "[PERSON_NAME]" at bounding box center [349, 347] width 246 height 17
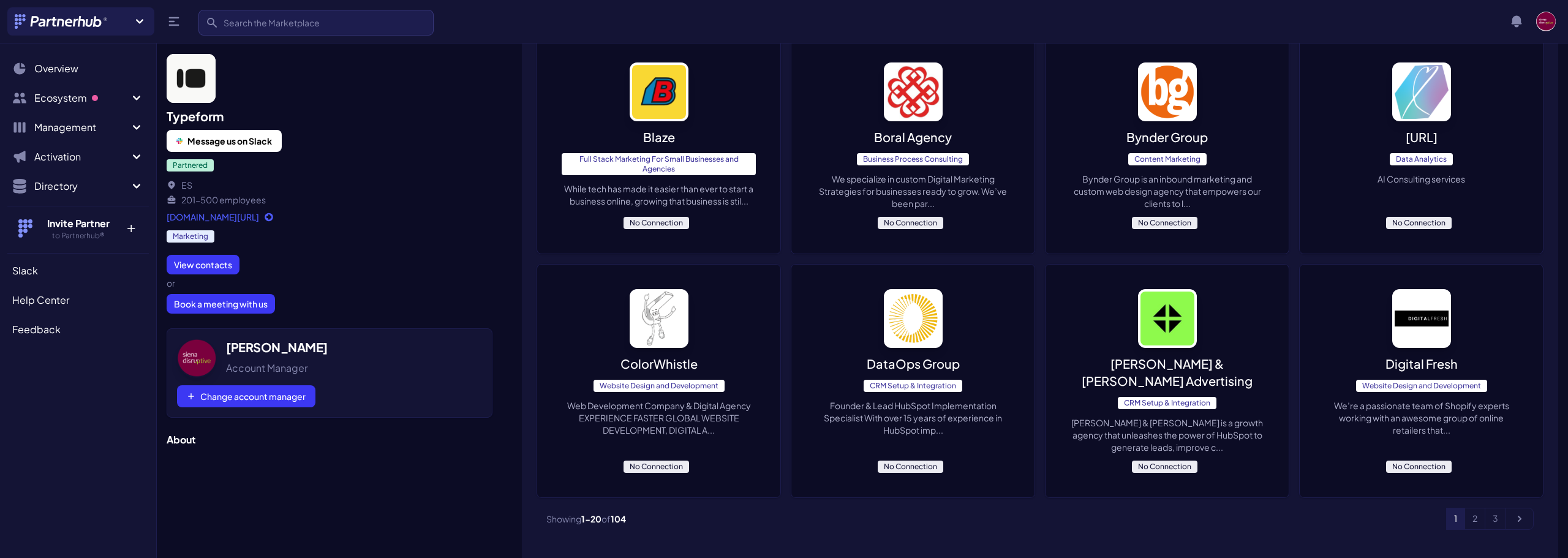
scroll to position [837, 0]
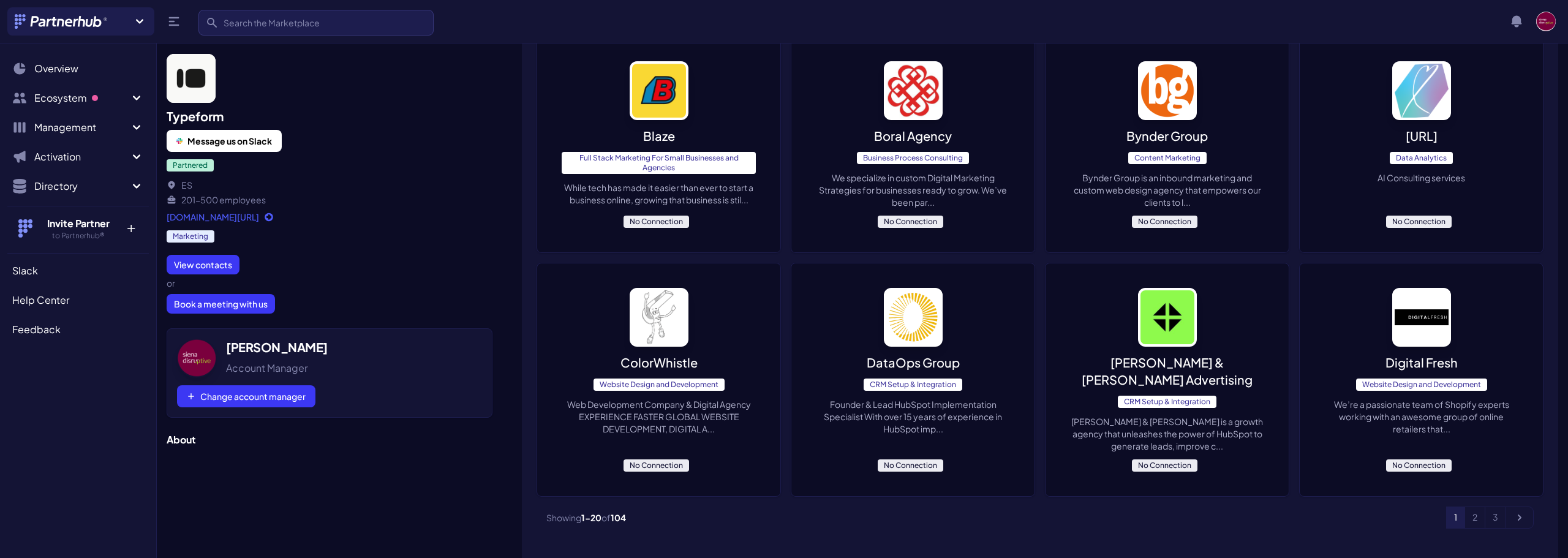
click at [1490, 507] on link "3" at bounding box center [1495, 517] width 21 height 22
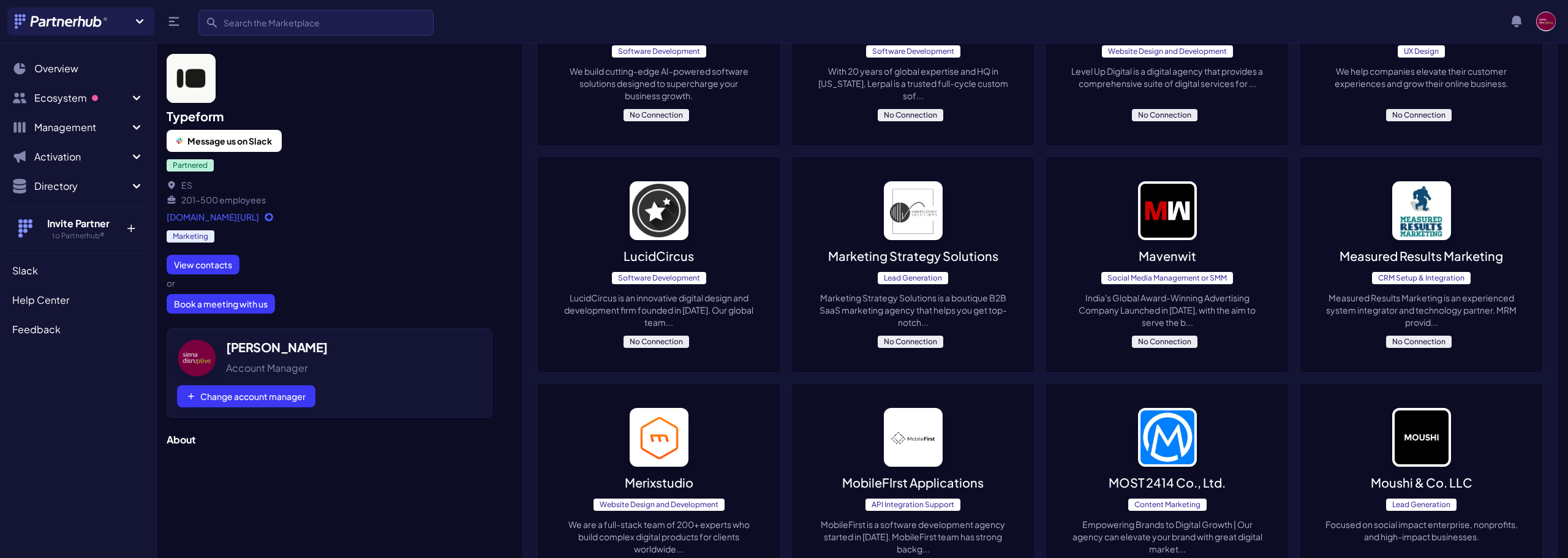
scroll to position [837, 0]
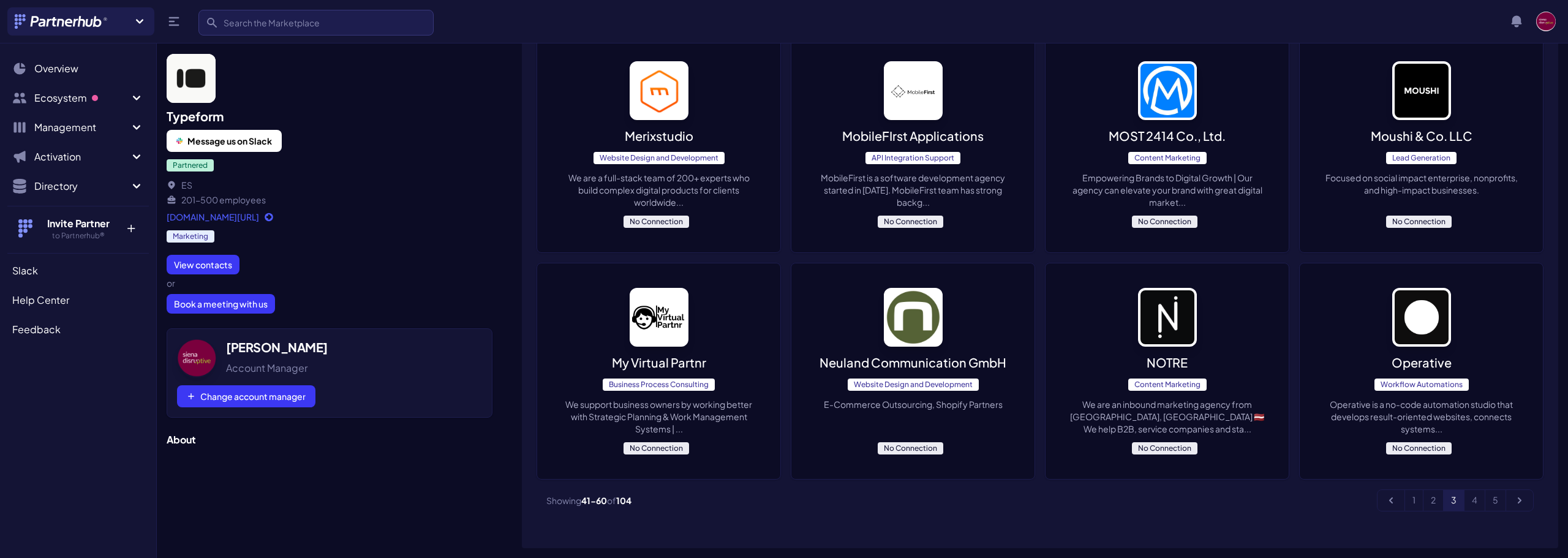
click at [1489, 503] on link "5" at bounding box center [1495, 500] width 21 height 22
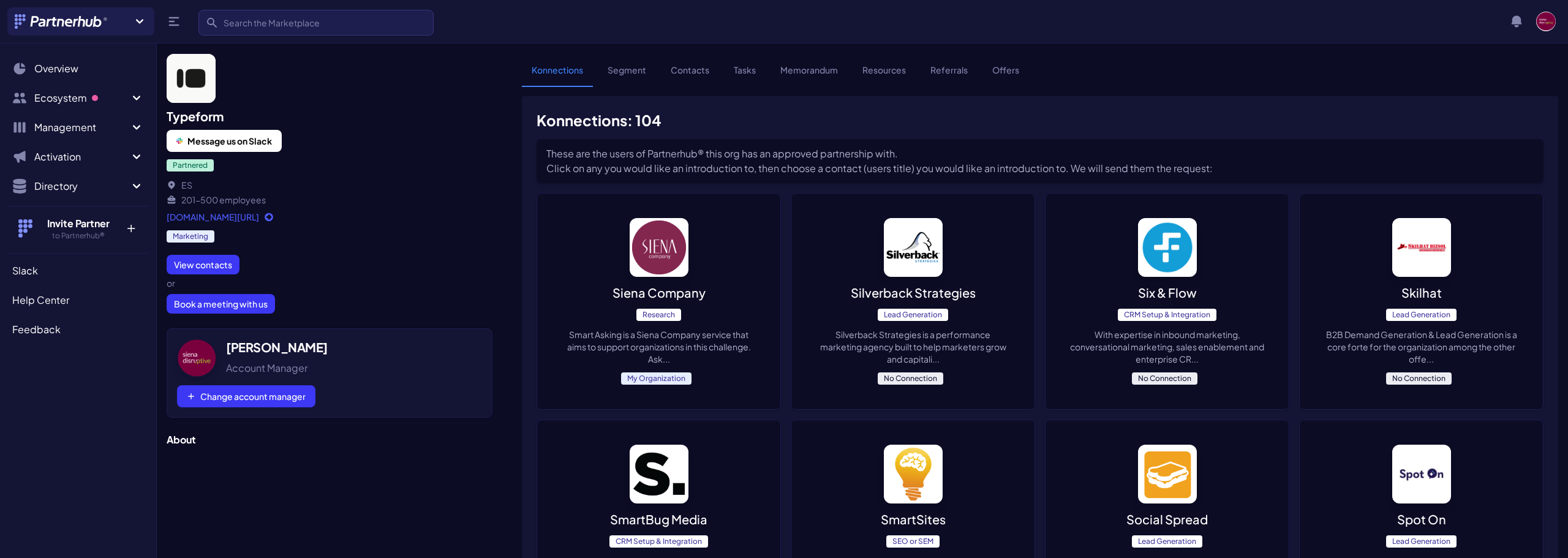
click at [631, 73] on link "Segment" at bounding box center [627, 75] width 58 height 24
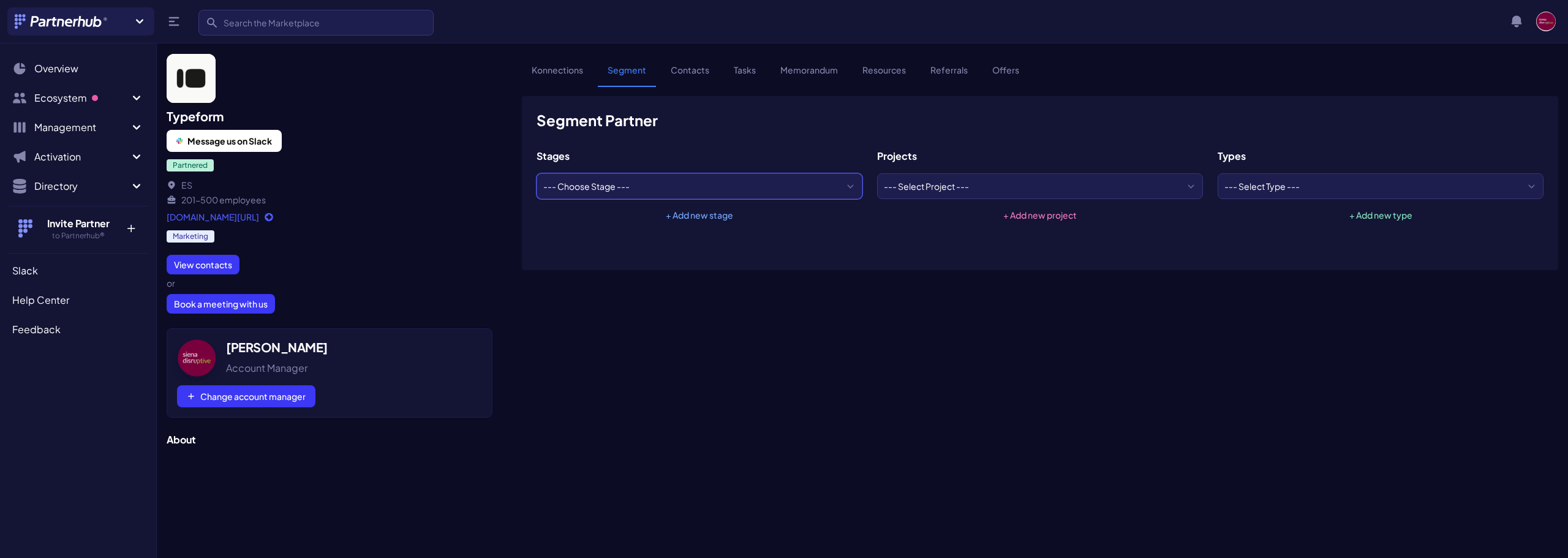
click at [842, 179] on select "--- Choose Stage --- Activated Approved Stale Vetting" at bounding box center [699, 186] width 326 height 26
select select "100100"
click at [537, 173] on select "--- Choose Stage --- Activated Approved Stale Vetting" at bounding box center [699, 186] width 326 height 26
click at [1036, 182] on select "--- Select Project --- Co-Marketing Co-Selling Event(s) Onboarding" at bounding box center [1039, 186] width 326 height 26
select select "100096"
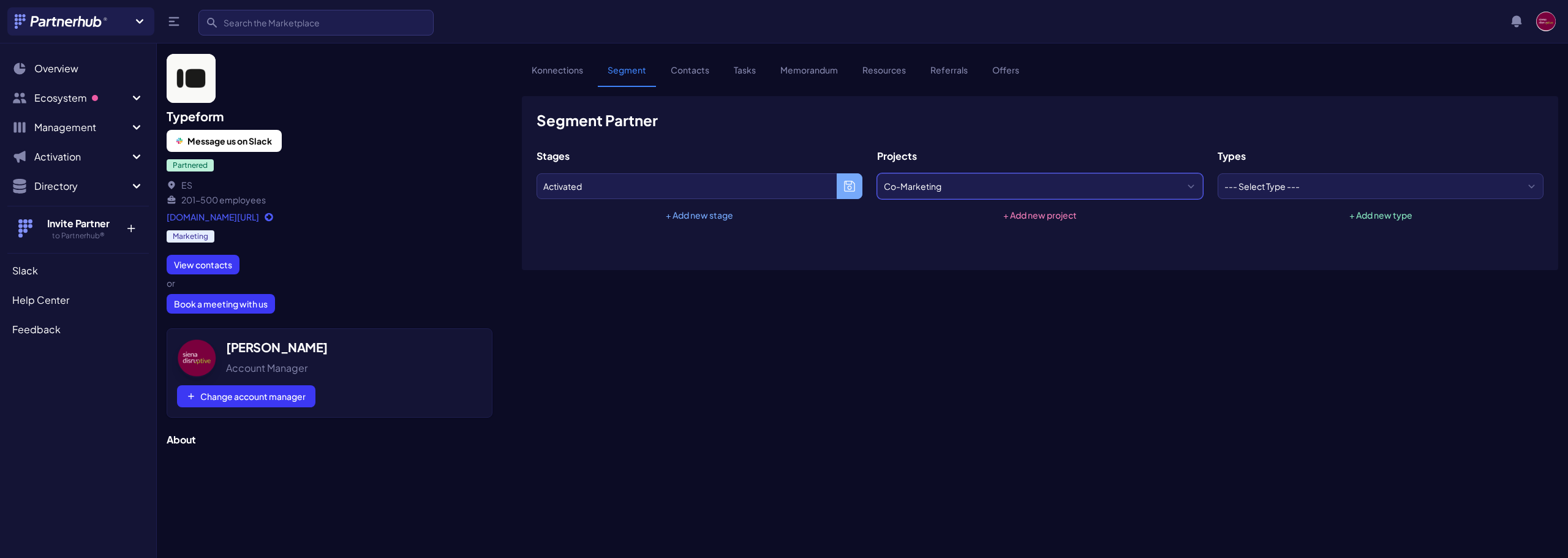
click at [877, 173] on select "--- Select Project --- Co-Marketing Co-Selling Event(s) Onboarding" at bounding box center [1039, 186] width 326 height 26
click at [1314, 189] on select "--- Select Type --- Affiliate or Referral-only Expert solutions partner Integra…" at bounding box center [1380, 186] width 326 height 26
select select "100103"
click at [1218, 173] on select "--- Select Type --- Affiliate or Referral-only Expert solutions partner Integra…" at bounding box center [1380, 186] width 326 height 26
click at [648, 183] on select "--- Choose Stage --- Activated Approved Stale Vetting" at bounding box center [699, 186] width 326 height 26
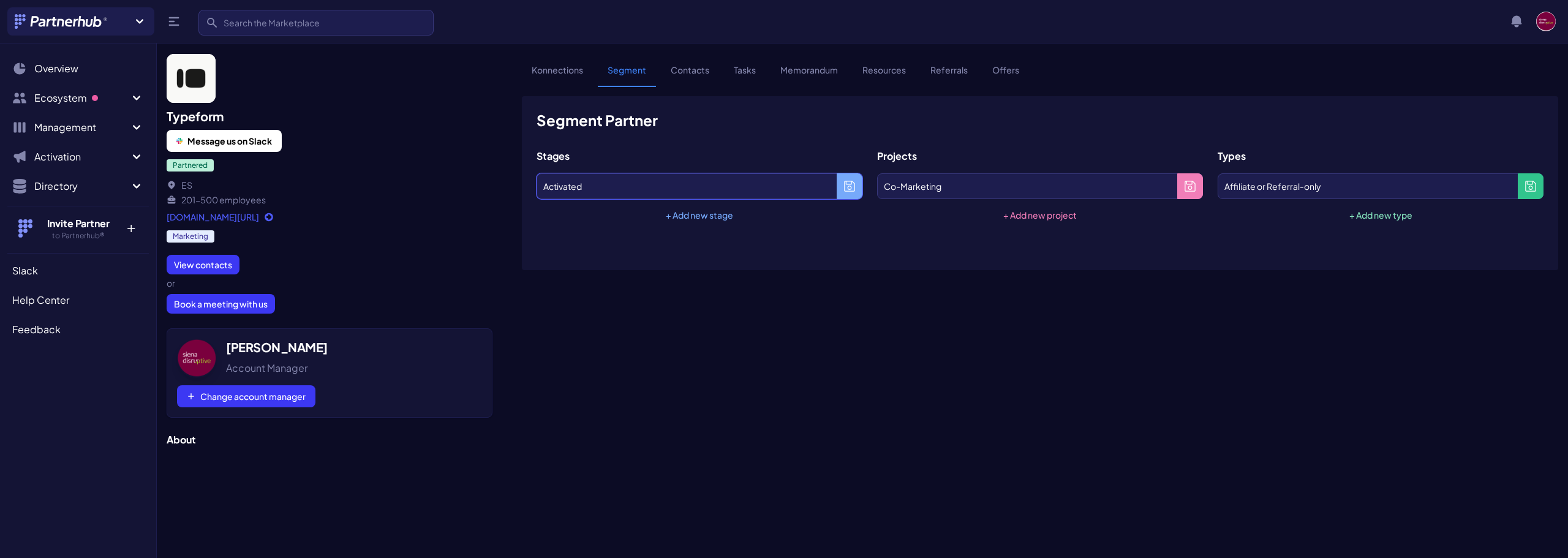
select select
click at [537, 173] on select "--- Choose Stage --- Activated Approved Stale Vetting" at bounding box center [699, 186] width 326 height 26
click at [950, 187] on select "--- Select Project --- Co-Marketing Co-Selling Event(s) Onboarding" at bounding box center [1039, 186] width 326 height 26
select select
click at [877, 173] on select "--- Select Project --- Co-Marketing Co-Selling Event(s) Onboarding" at bounding box center [1039, 186] width 326 height 26
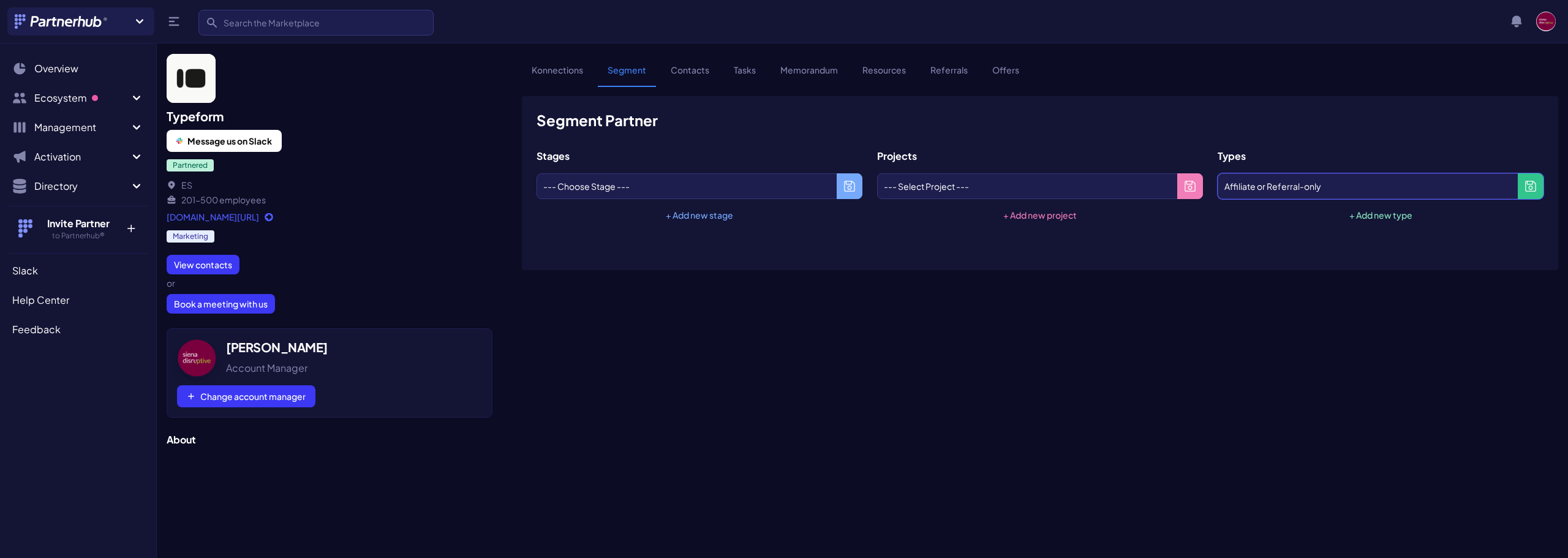
click at [1309, 185] on select "--- Select Type --- Affiliate or Referral-only Expert solutions partner Integra…" at bounding box center [1380, 186] width 326 height 26
click at [1218, 173] on select "--- Select Type --- Affiliate or Referral-only Expert solutions partner Integra…" at bounding box center [1380, 186] width 326 height 26
click at [1309, 185] on select "--- Select Type --- Affiliate or Referral-only Expert solutions partner Integra…" at bounding box center [1380, 186] width 326 height 26
select select "100103"
click at [1218, 173] on select "--- Select Type --- Affiliate or Referral-only Expert solutions partner Integra…" at bounding box center [1380, 186] width 326 height 26
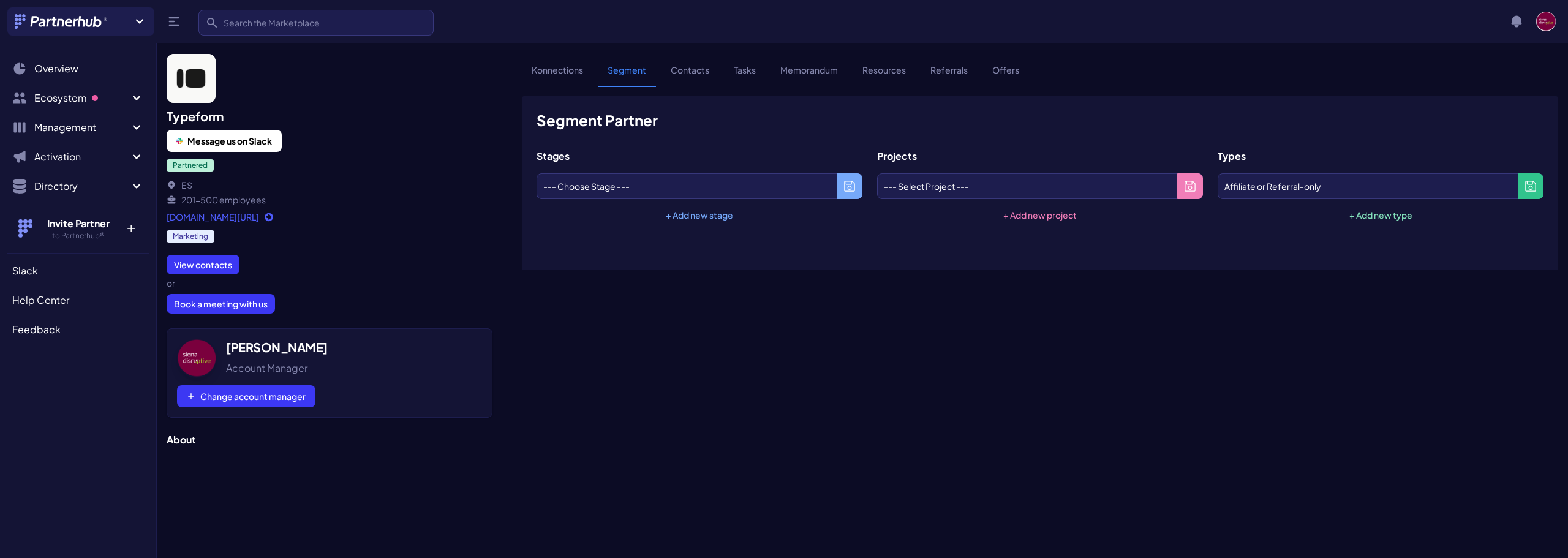
click at [1336, 414] on div "Konnections Segment Contacts Tasks Memorandum Resources Referrals Offers Segmen…" at bounding box center [1040, 299] width 1056 height 519
click at [695, 78] on link "Contacts" at bounding box center [689, 75] width 58 height 24
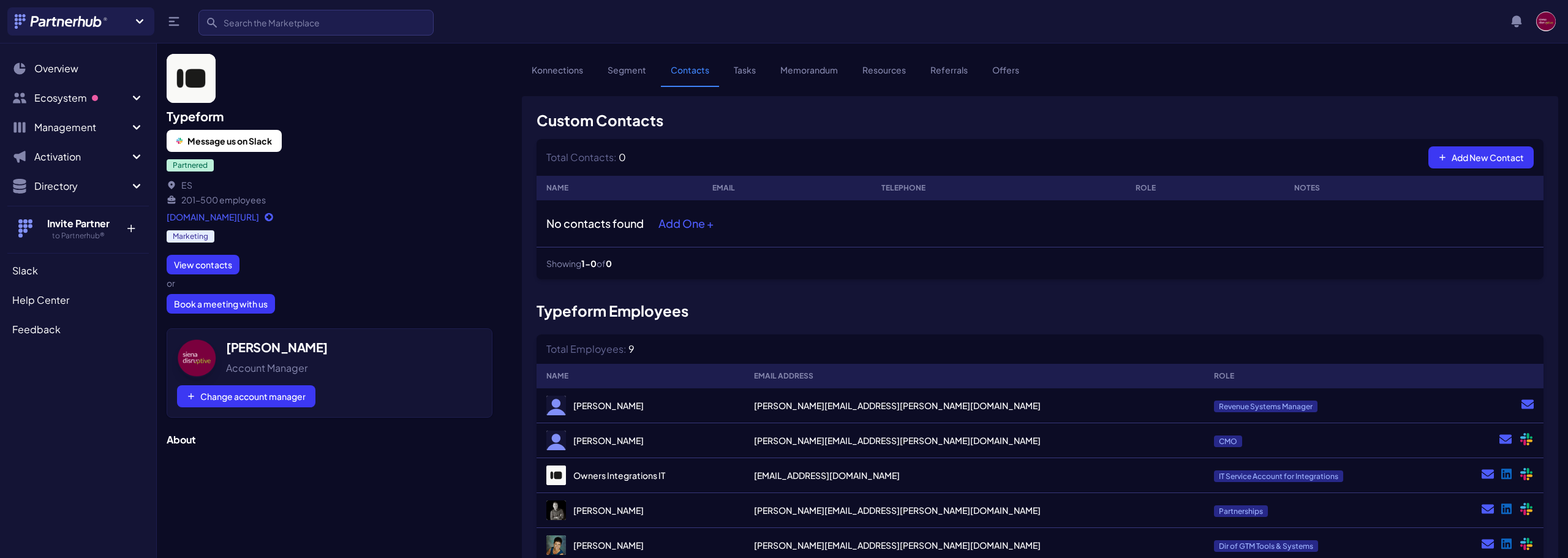
click at [753, 68] on link "Tasks" at bounding box center [744, 75] width 42 height 24
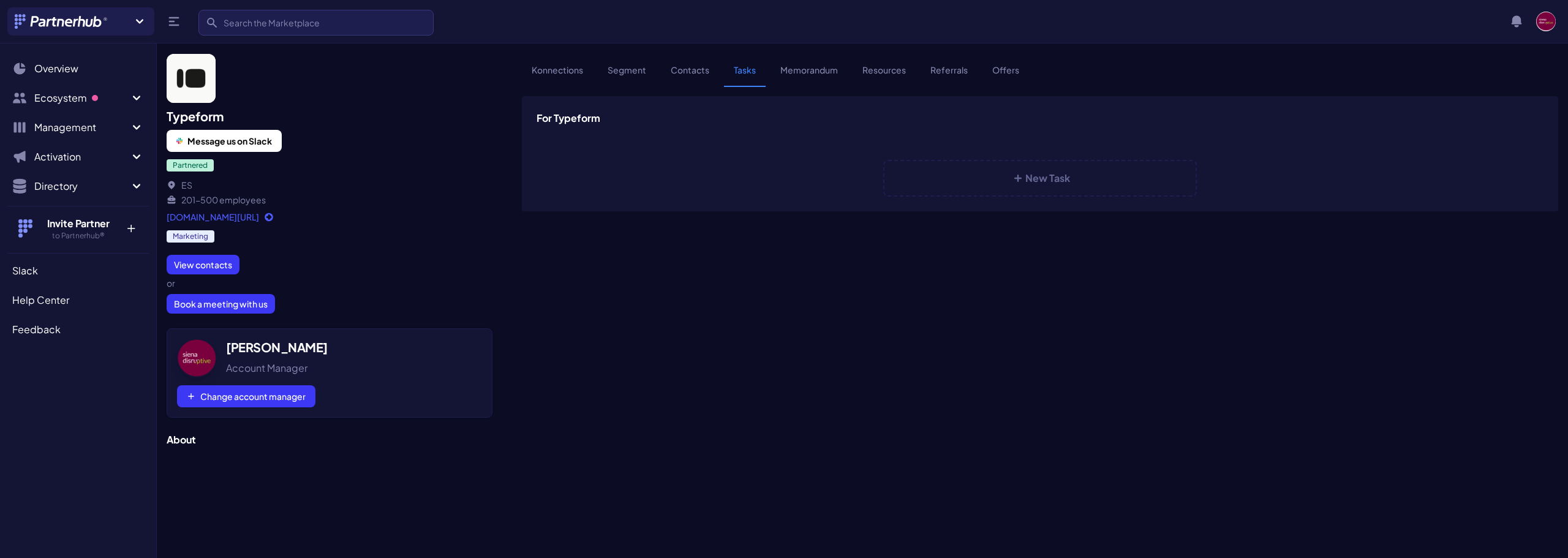
select select
click at [815, 71] on link "Memorandum" at bounding box center [809, 75] width 78 height 24
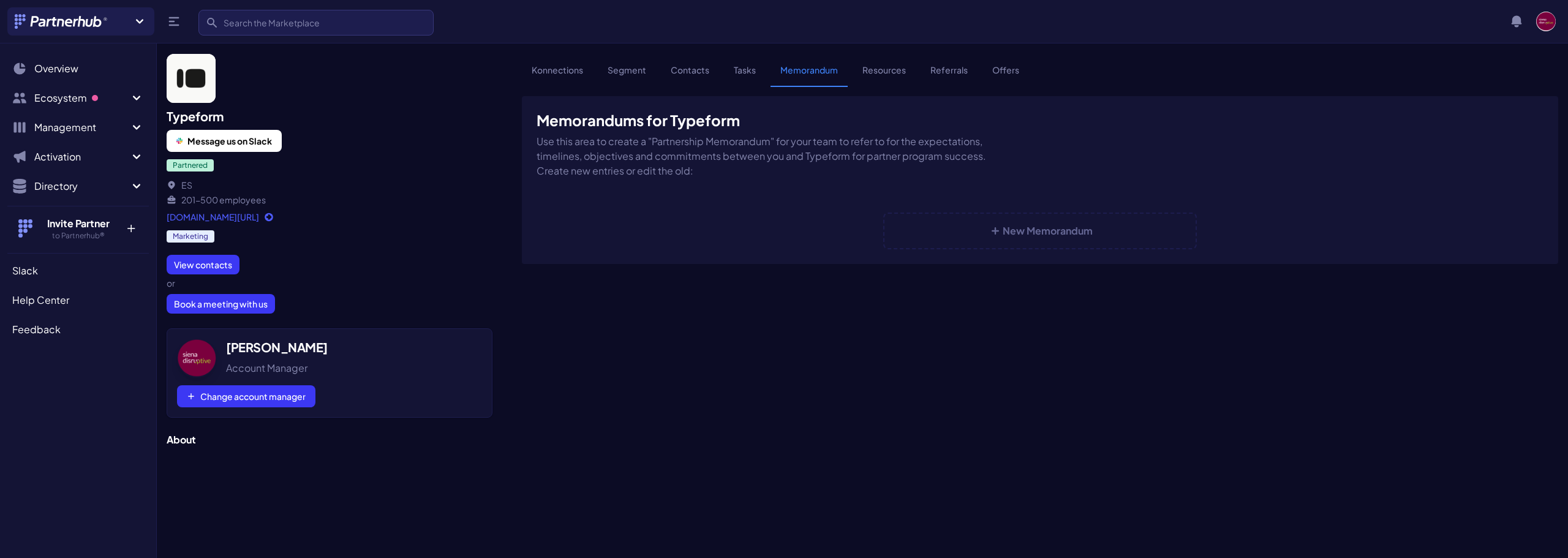
select select
click at [893, 70] on link "Resources" at bounding box center [884, 75] width 63 height 24
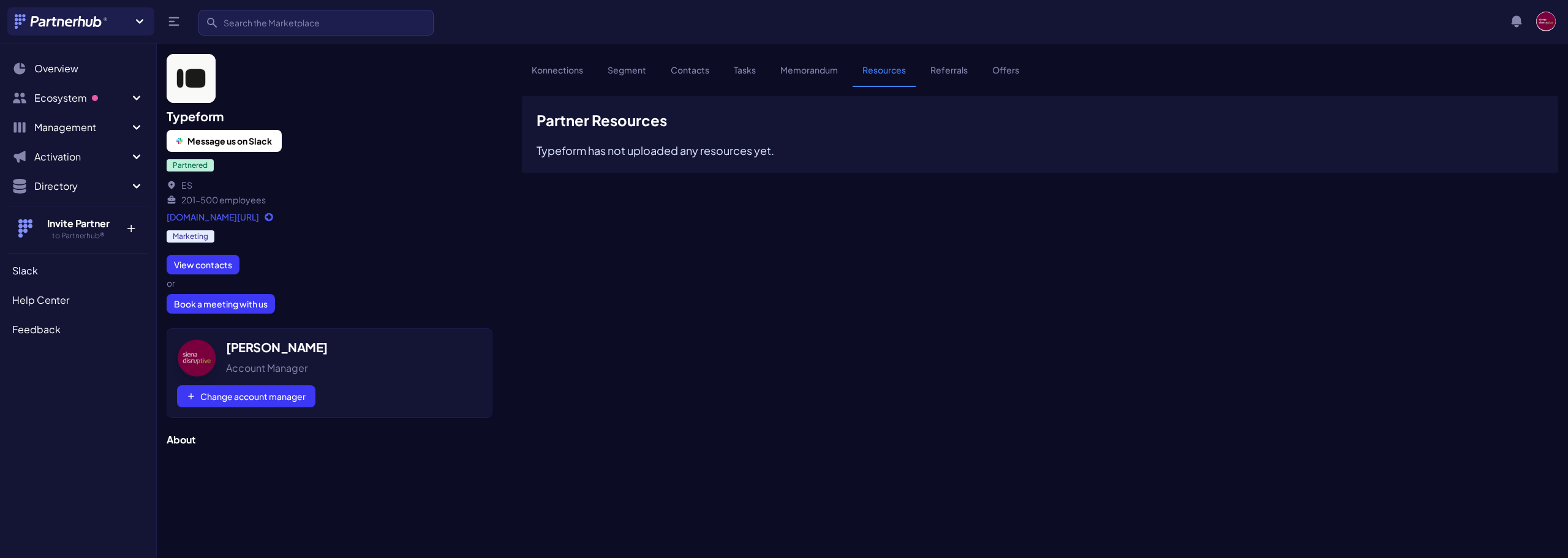
click at [955, 68] on link "Referrals" at bounding box center [949, 75] width 57 height 24
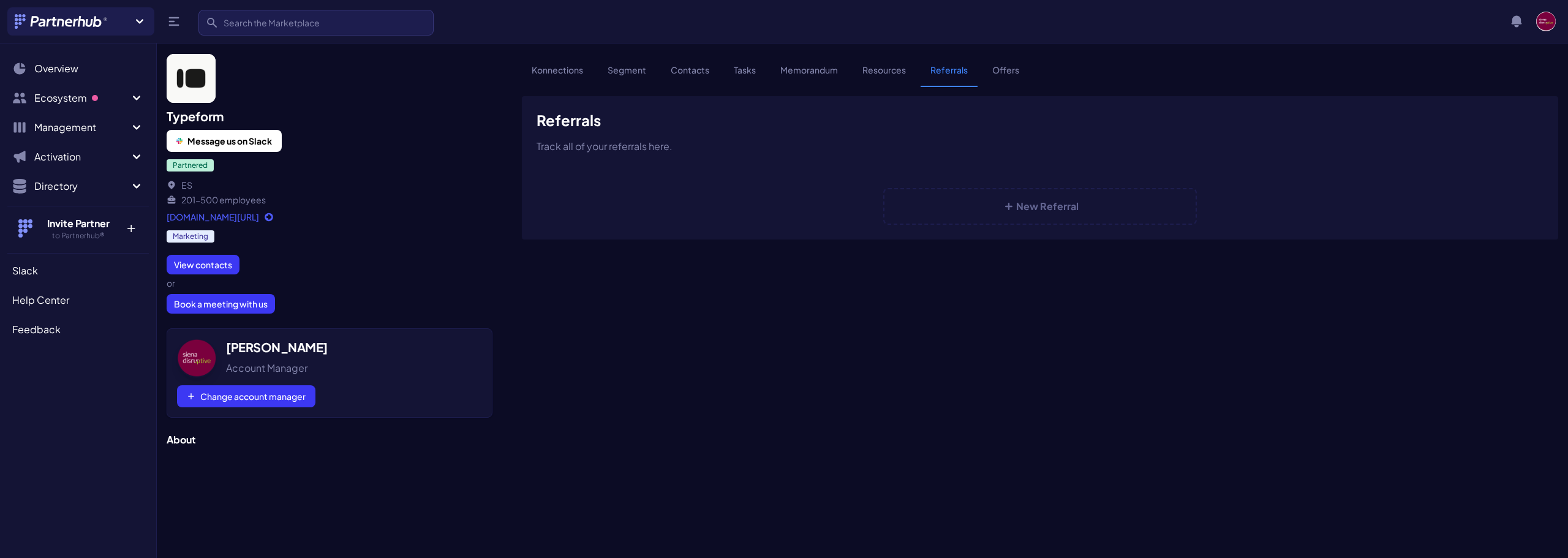
click at [1004, 72] on link "Offers" at bounding box center [1005, 75] width 47 height 24
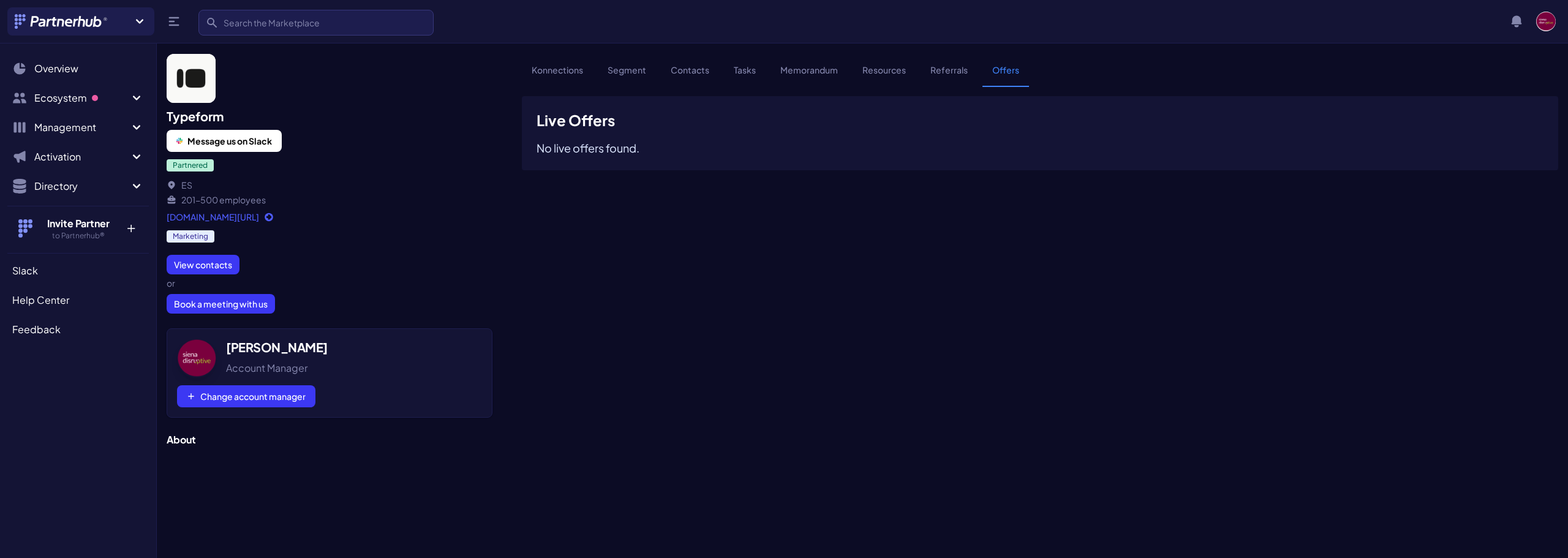
click at [567, 66] on link "Konnections" at bounding box center [557, 75] width 71 height 24
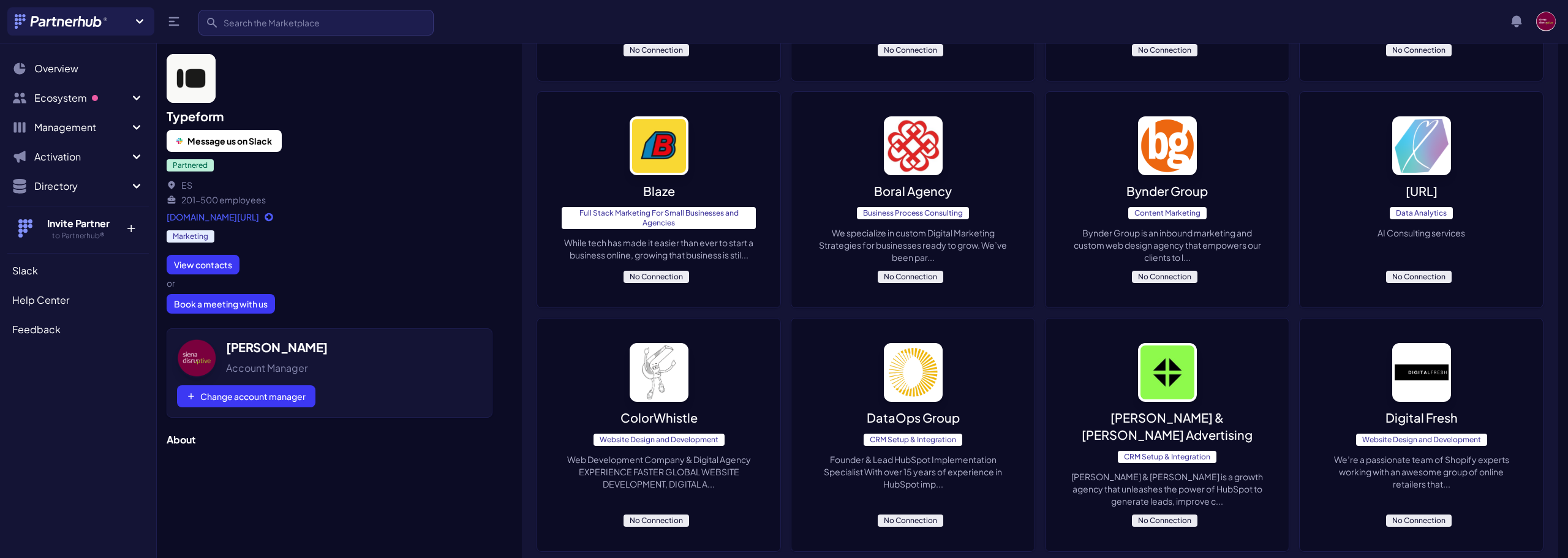
scroll to position [817, 0]
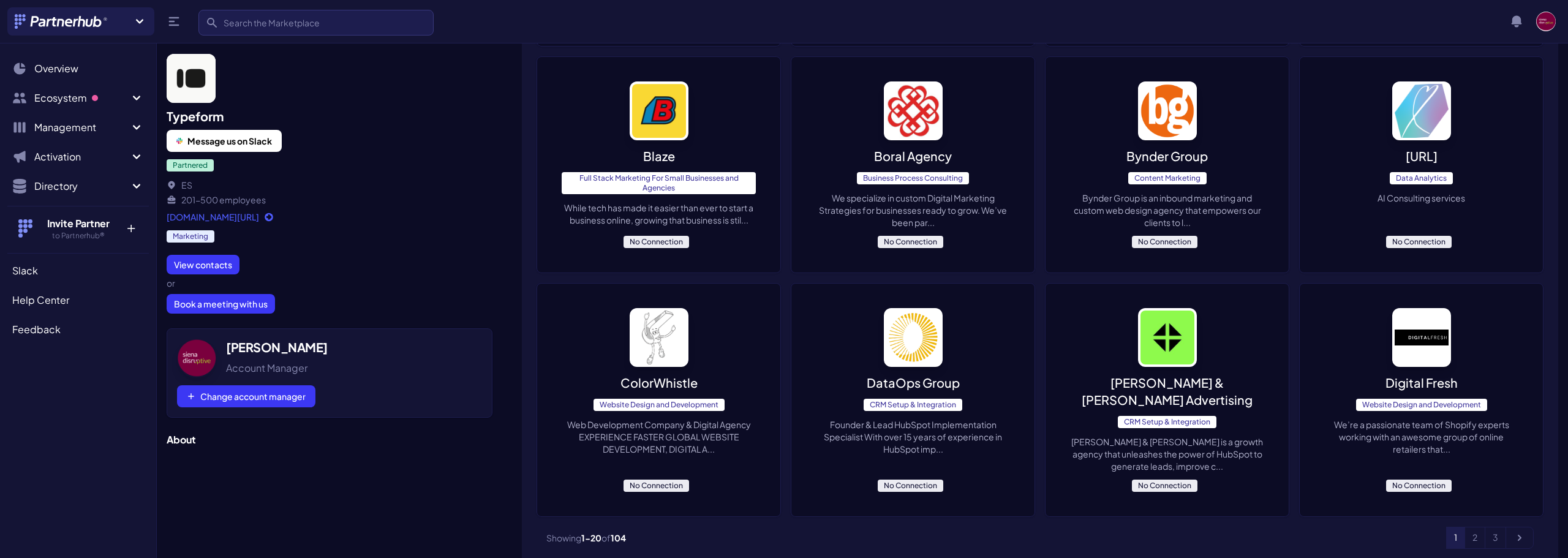
click at [911, 240] on span "No Connection" at bounding box center [910, 241] width 65 height 12
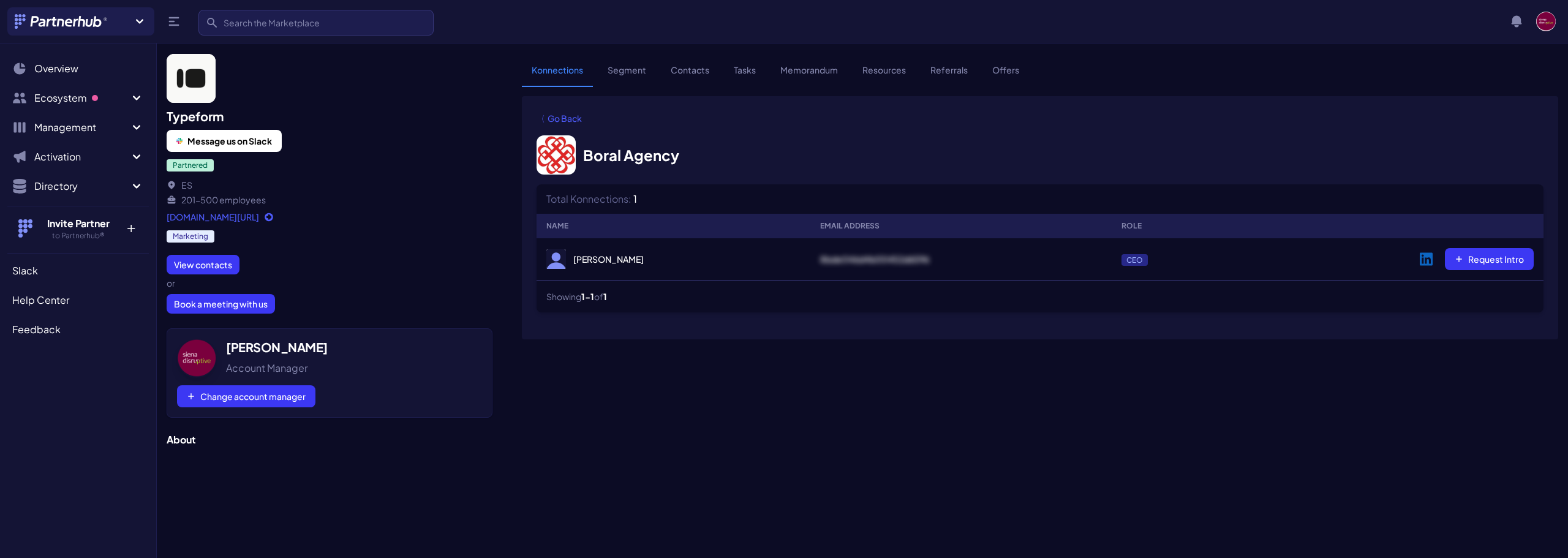
click at [564, 75] on link "Konnections" at bounding box center [557, 75] width 71 height 24
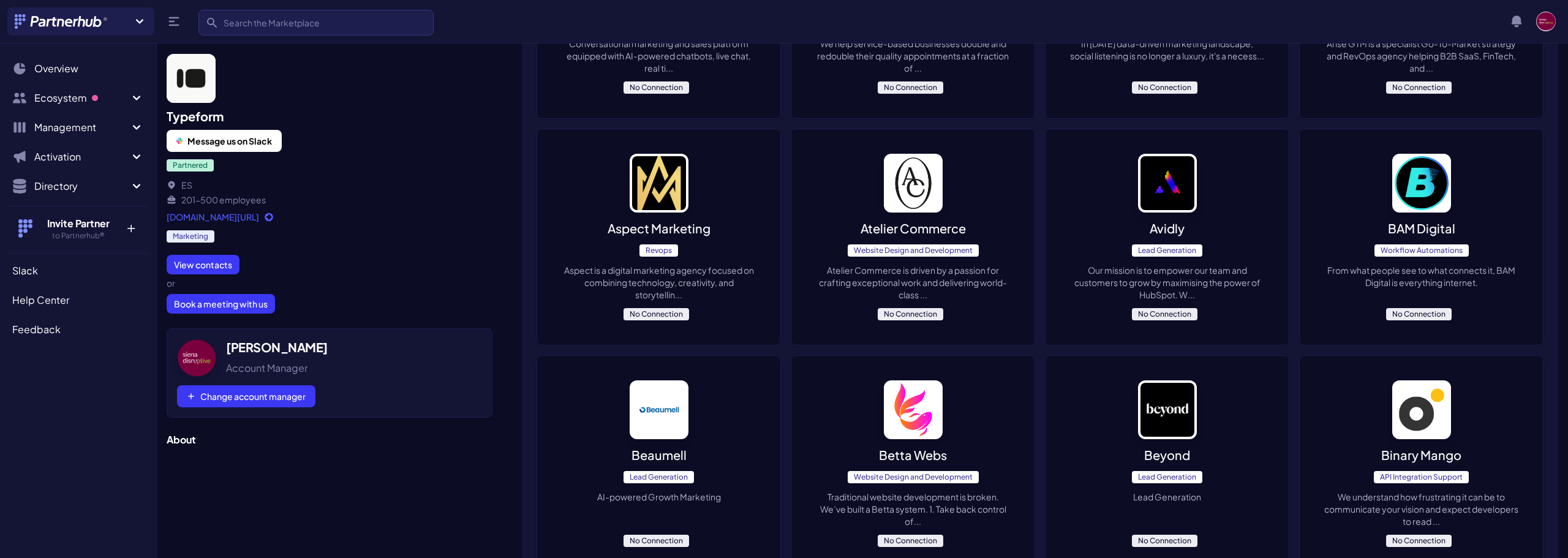
scroll to position [409, 0]
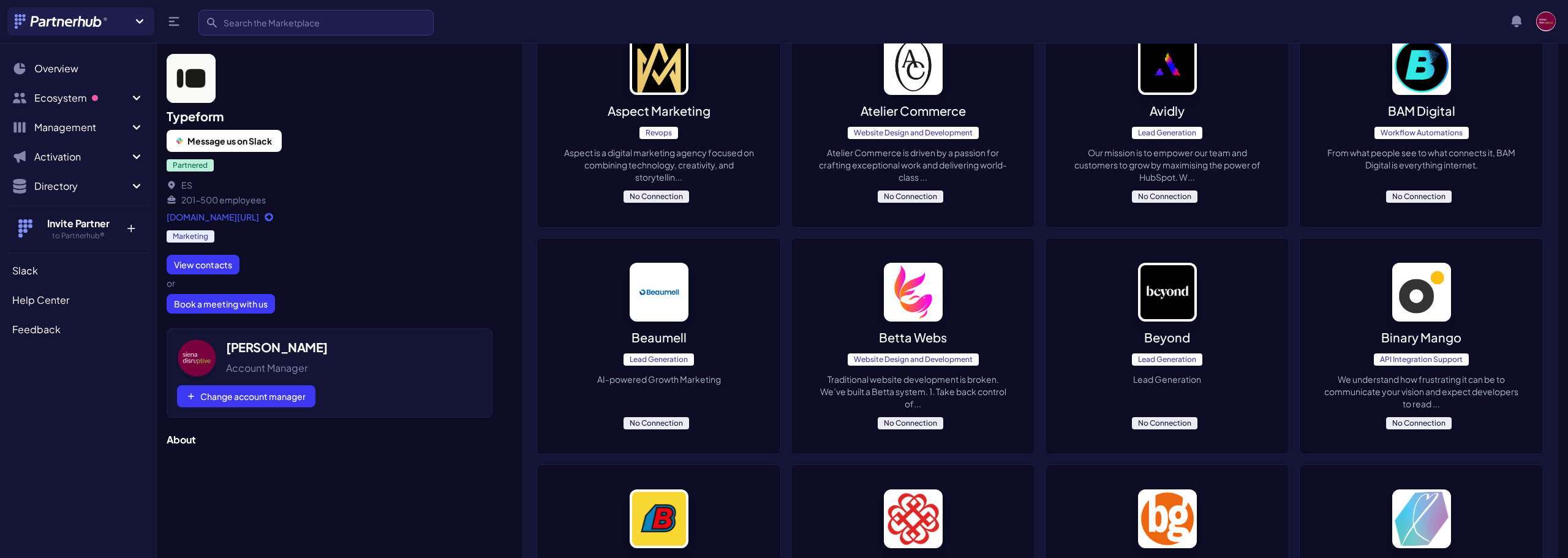
click at [915, 330] on p "Betta Webs" at bounding box center [912, 337] width 68 height 17
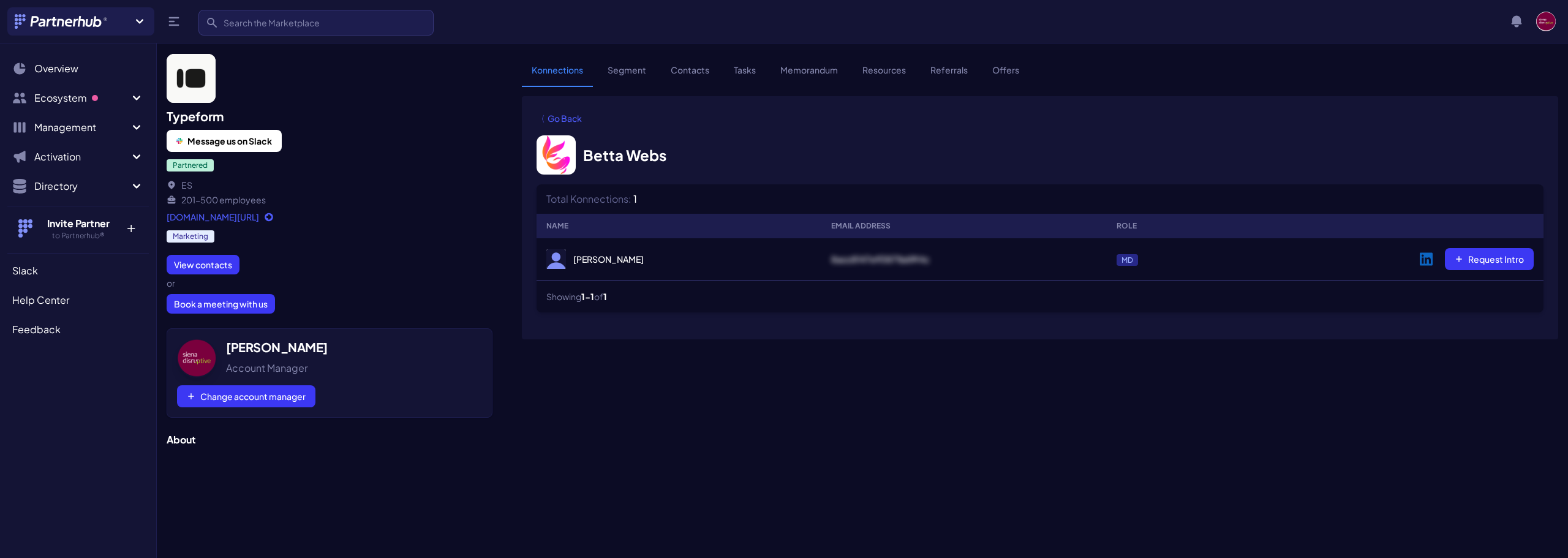
click at [556, 73] on link "Konnections" at bounding box center [557, 75] width 71 height 24
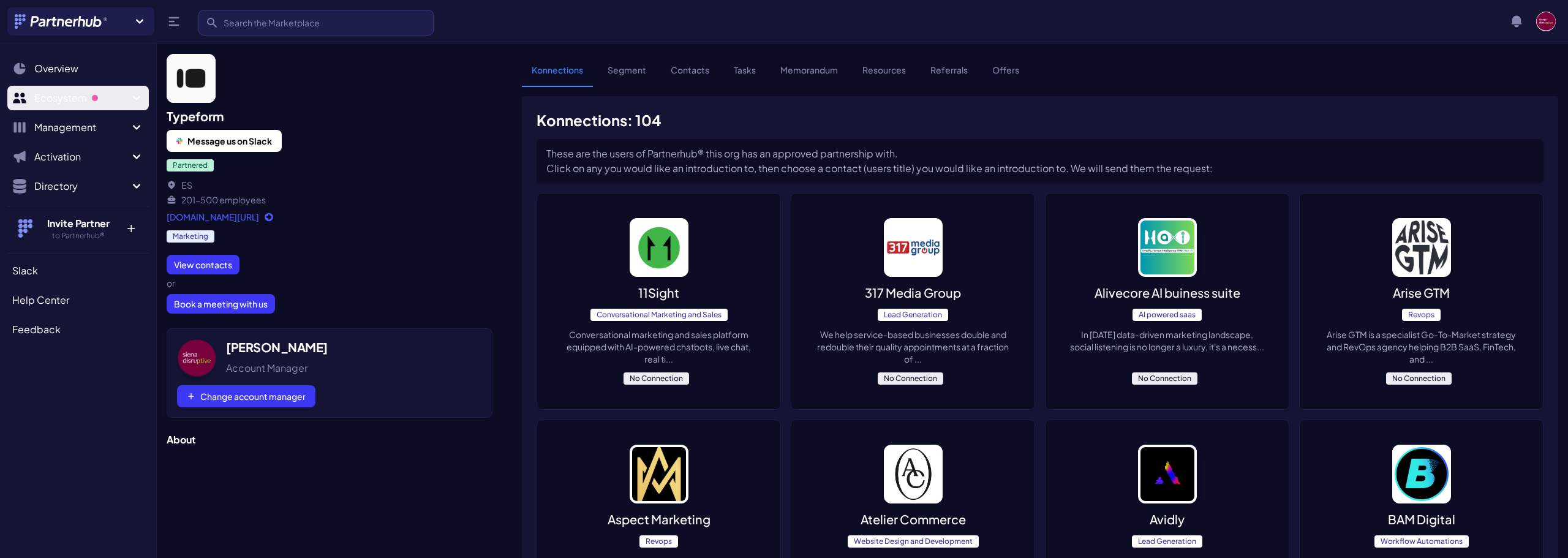
click at [73, 95] on span "Ecosystem" at bounding box center [82, 98] width 95 height 15
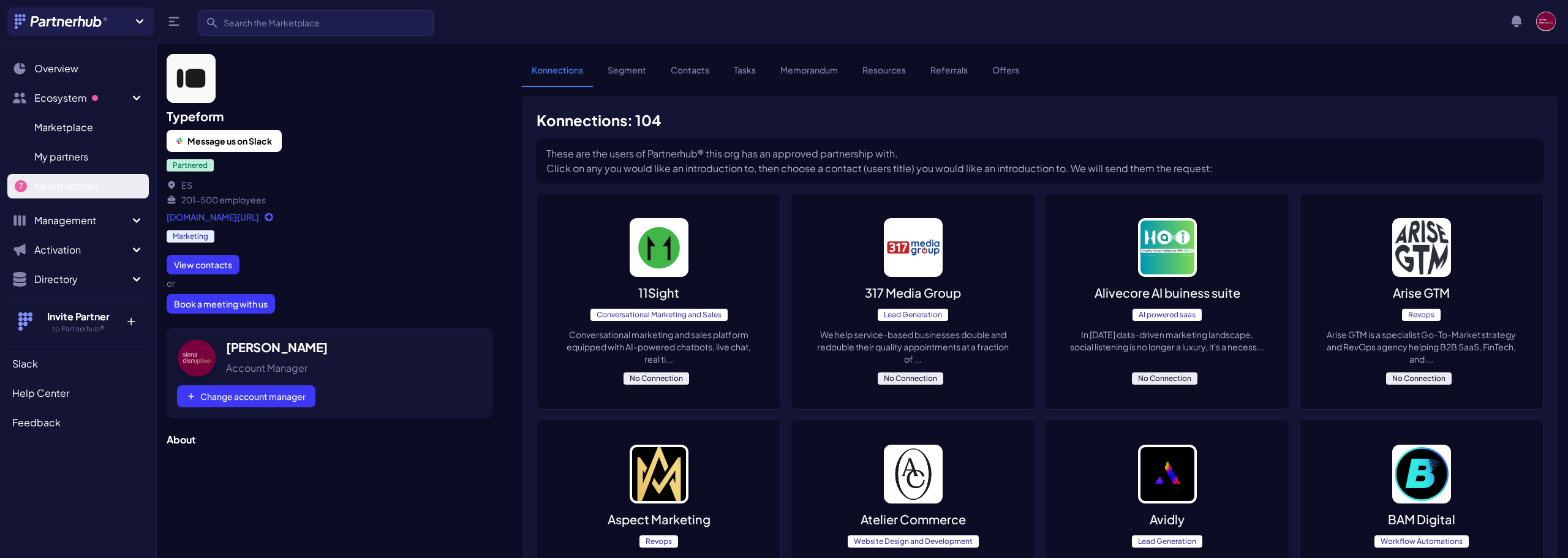
click at [70, 188] on span "New matches" at bounding box center [66, 186] width 64 height 15
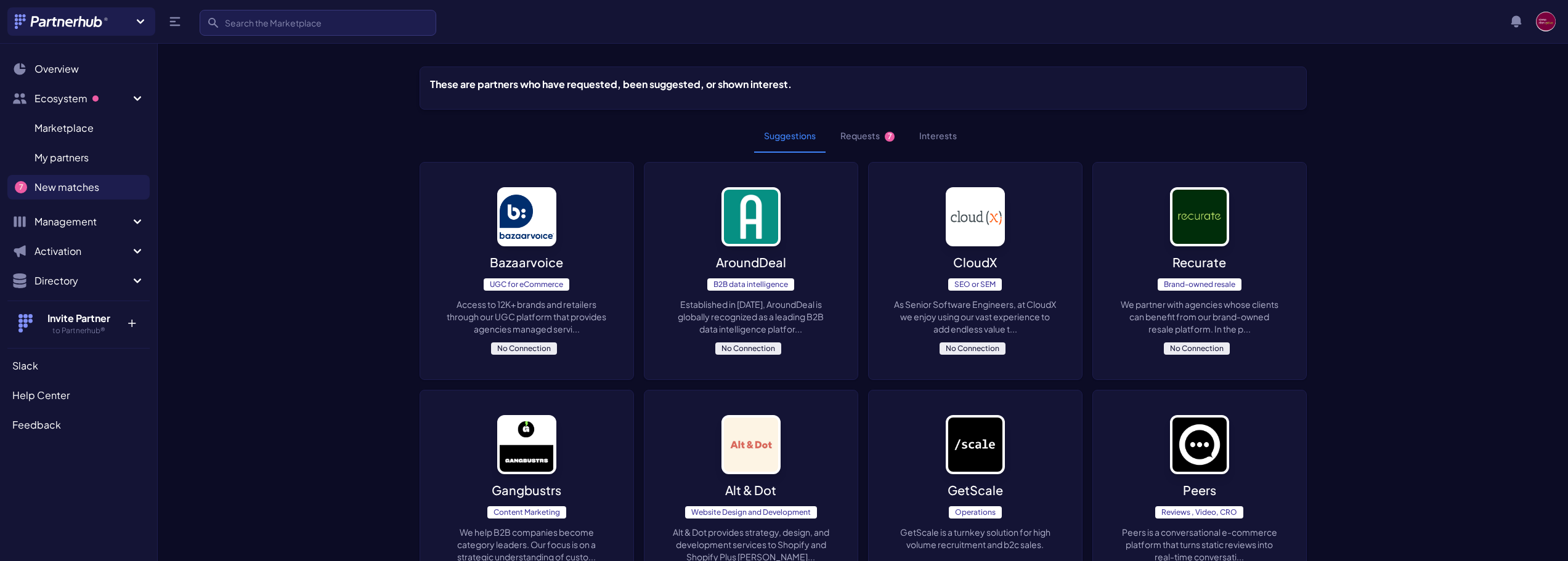
click at [854, 127] on button "Requests 7" at bounding box center [867, 136] width 74 height 34
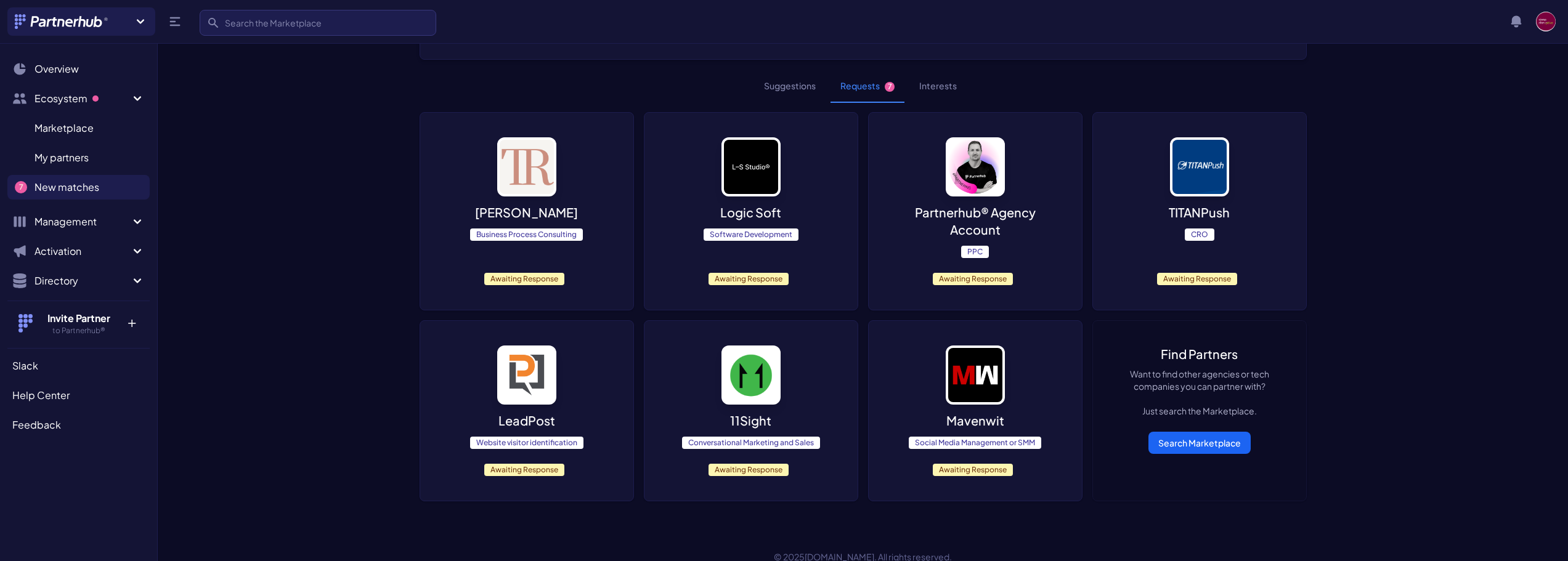
scroll to position [76, 0]
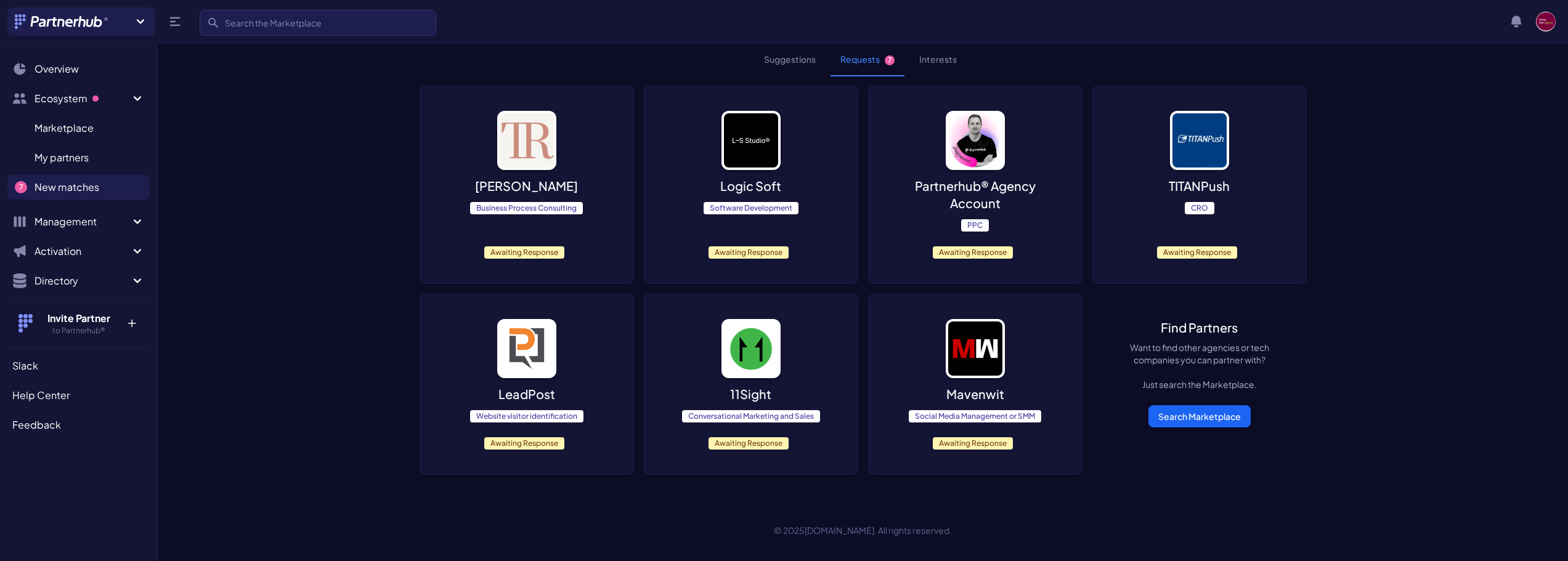
click at [522, 253] on span "Awaiting Response" at bounding box center [524, 252] width 80 height 12
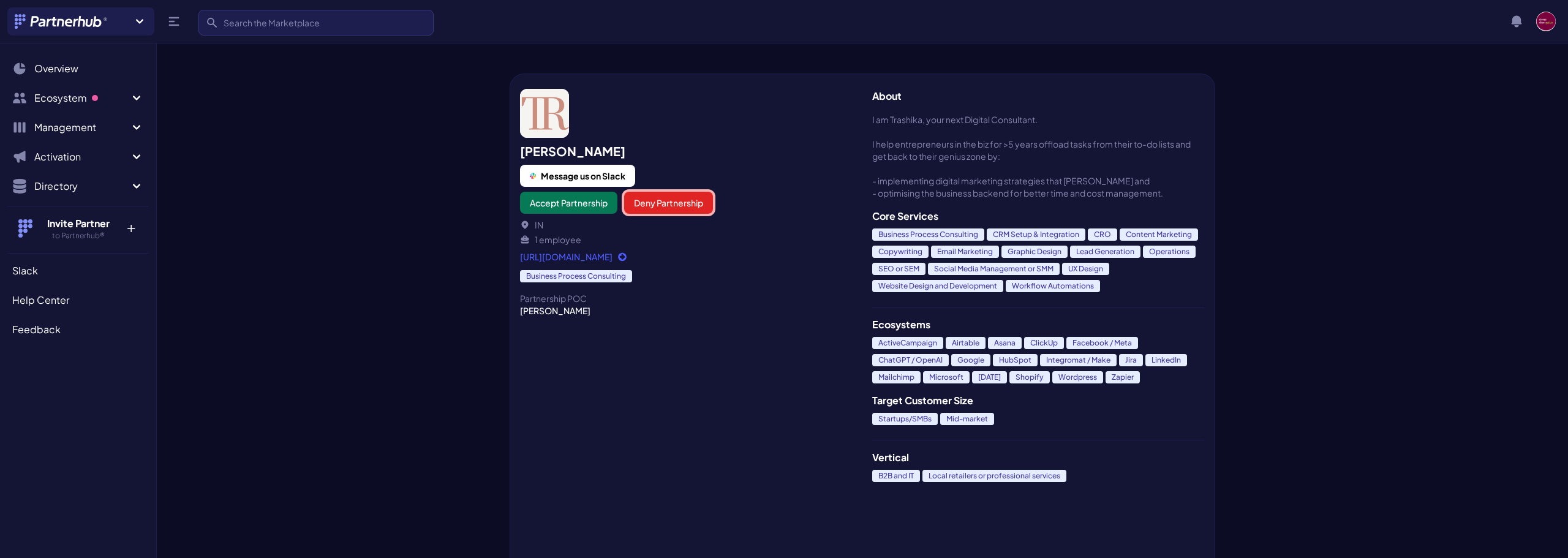
click at [688, 205] on button "Deny Partnership" at bounding box center [668, 202] width 89 height 22
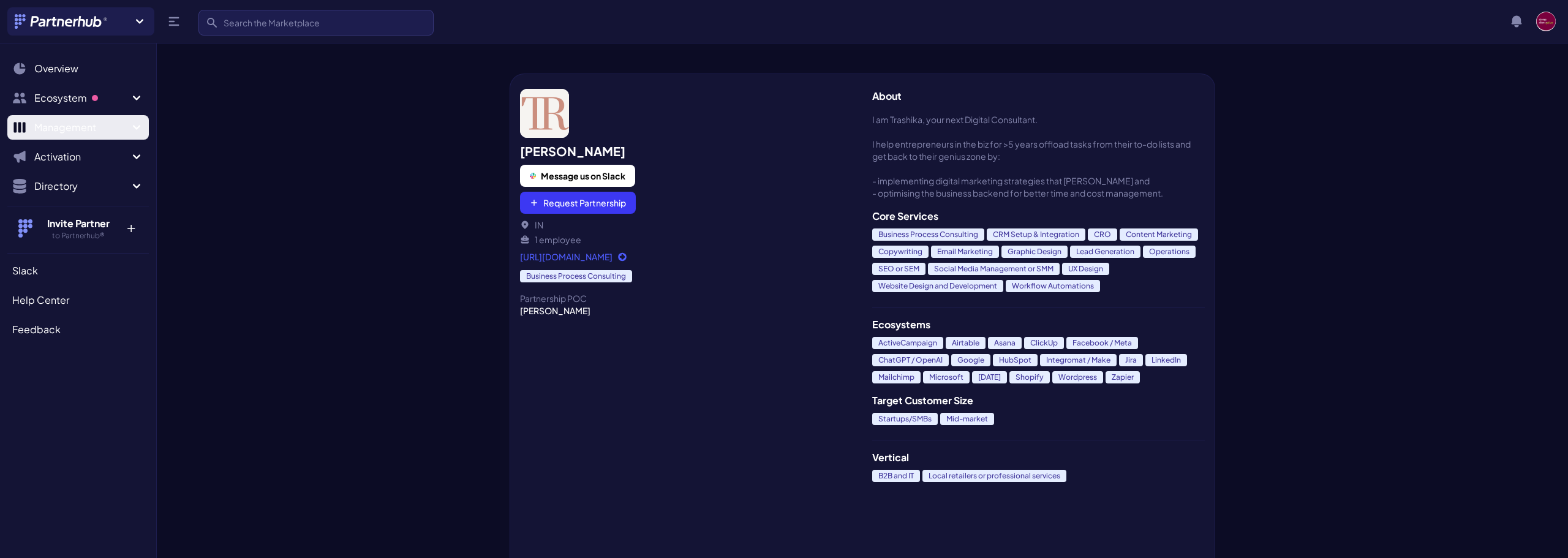
click at [75, 129] on span "Management" at bounding box center [82, 127] width 95 height 15
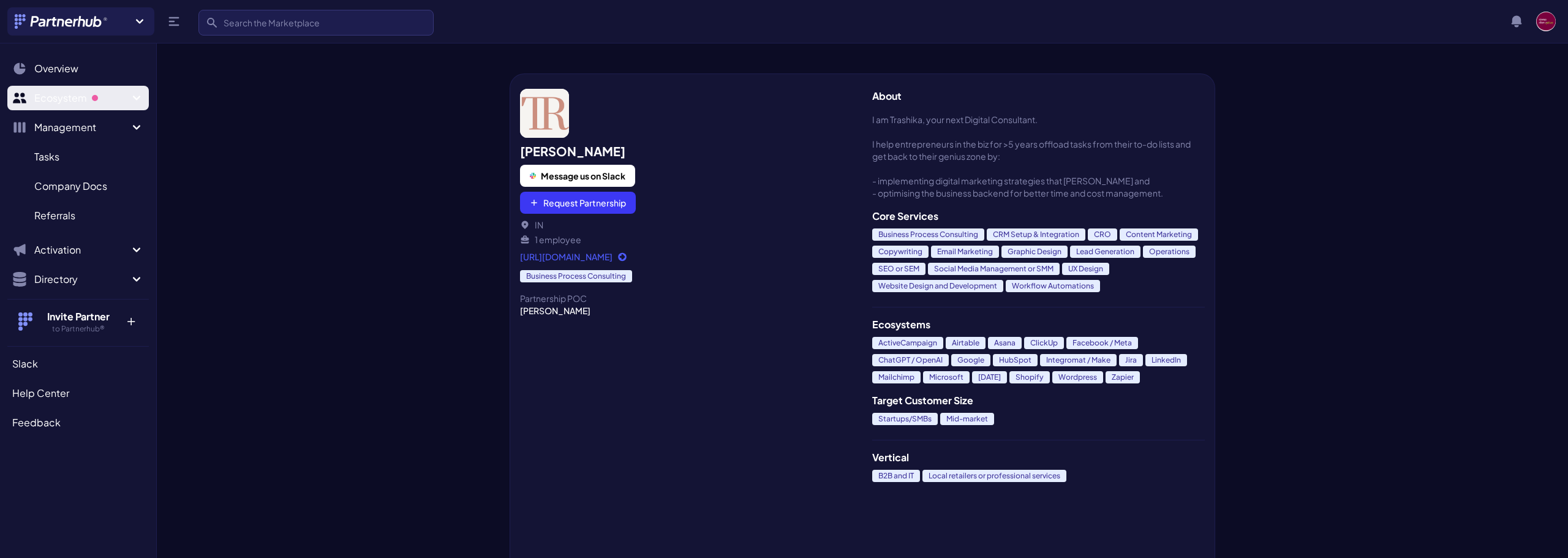
click at [78, 98] on span "Ecosystem" at bounding box center [82, 98] width 95 height 15
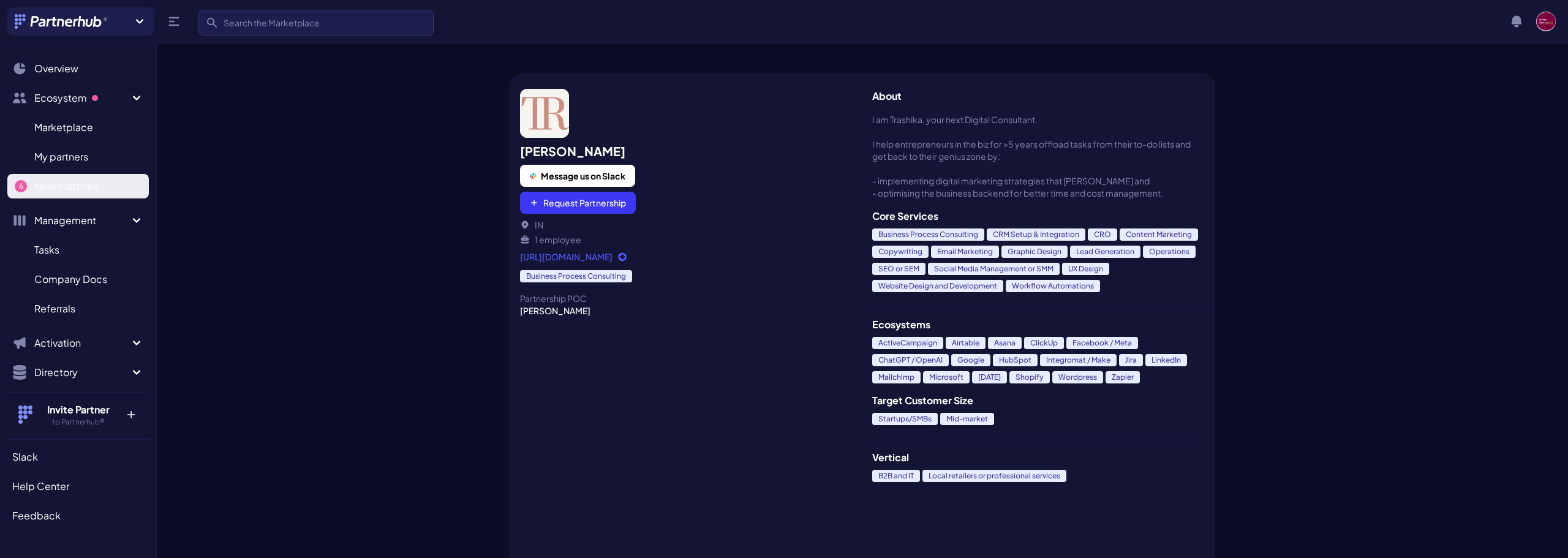
click at [78, 196] on link "New matches N" at bounding box center [78, 186] width 141 height 24
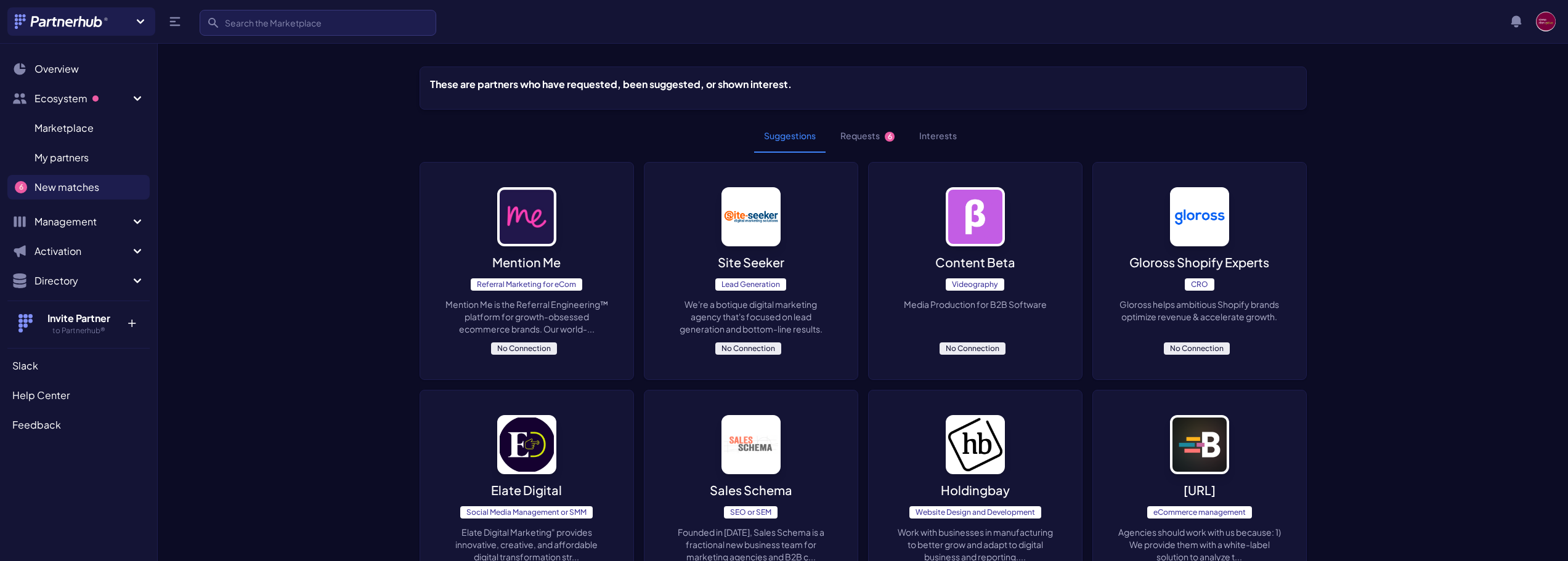
click at [531, 231] on img at bounding box center [527, 217] width 59 height 59
click at [867, 132] on button "Requests 6" at bounding box center [867, 136] width 74 height 34
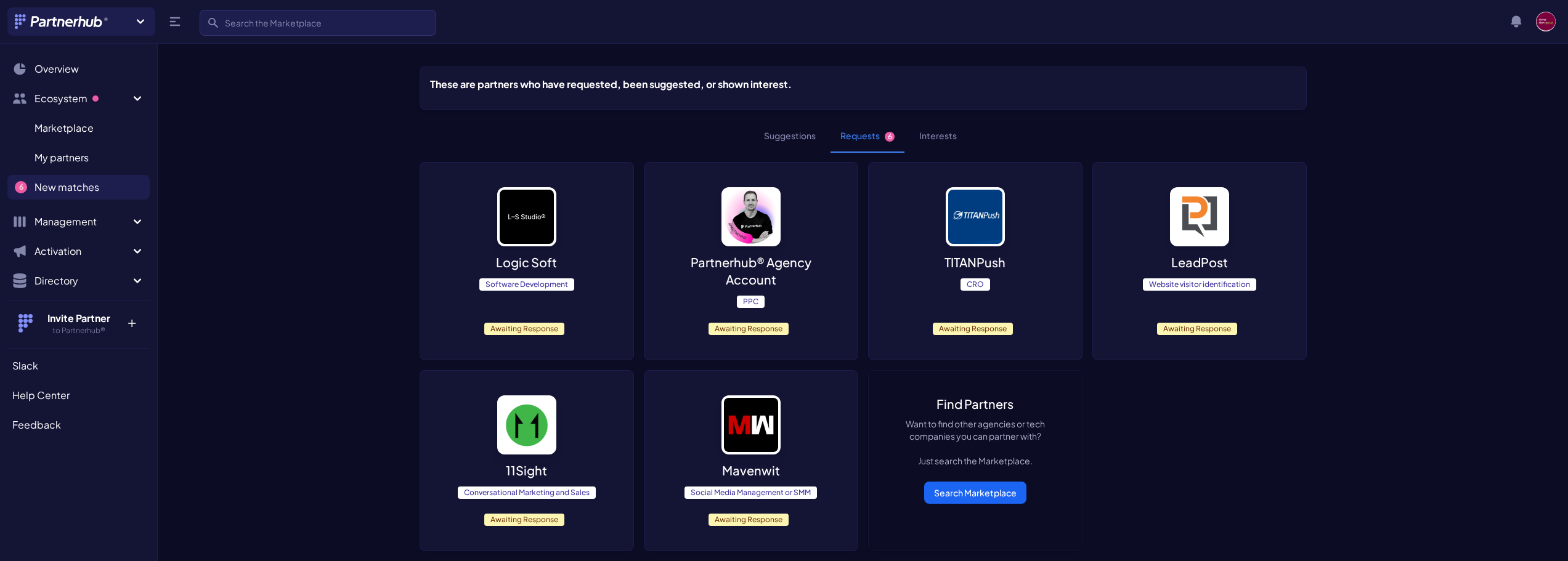
click at [542, 325] on span "Awaiting Response" at bounding box center [524, 328] width 80 height 12
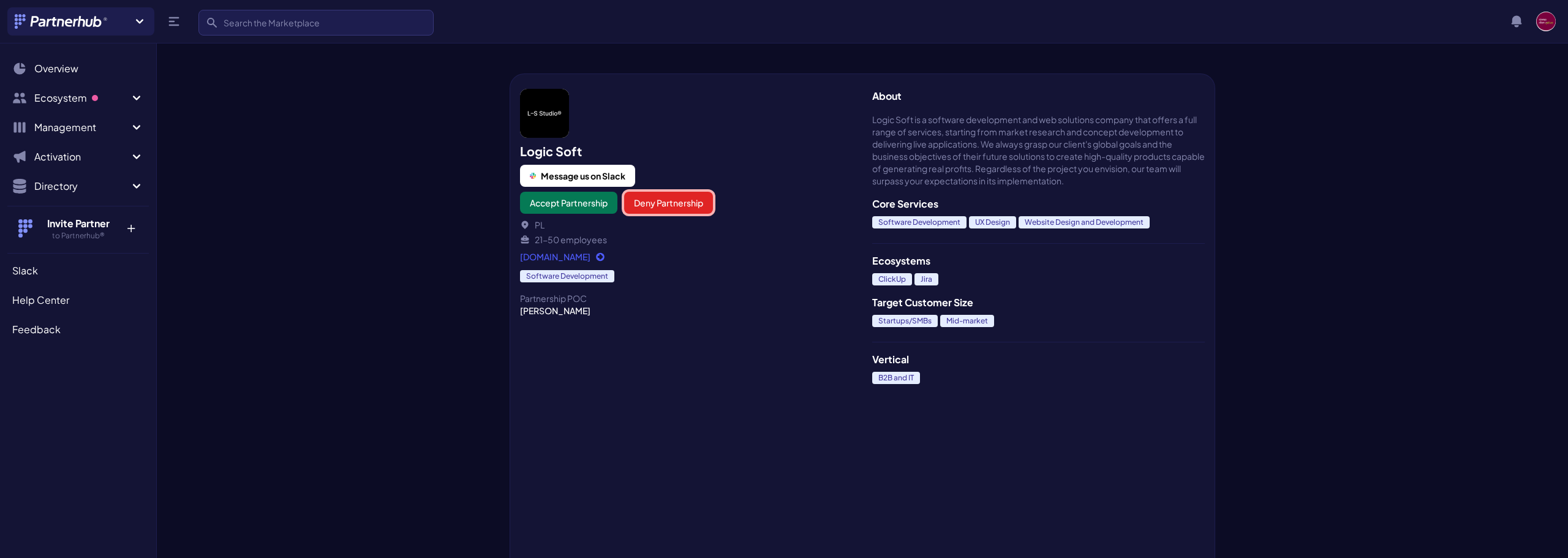
click at [687, 207] on button "Deny Partnership" at bounding box center [668, 202] width 89 height 22
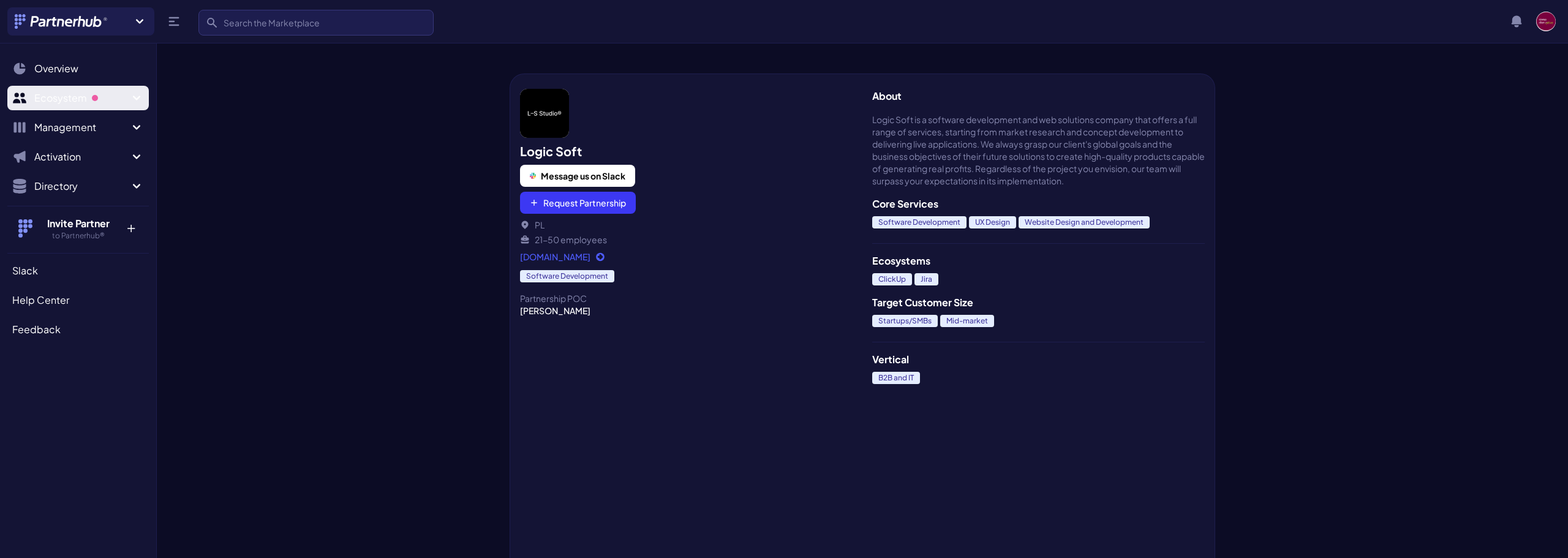
click at [69, 100] on span "Ecosystem" at bounding box center [82, 98] width 95 height 15
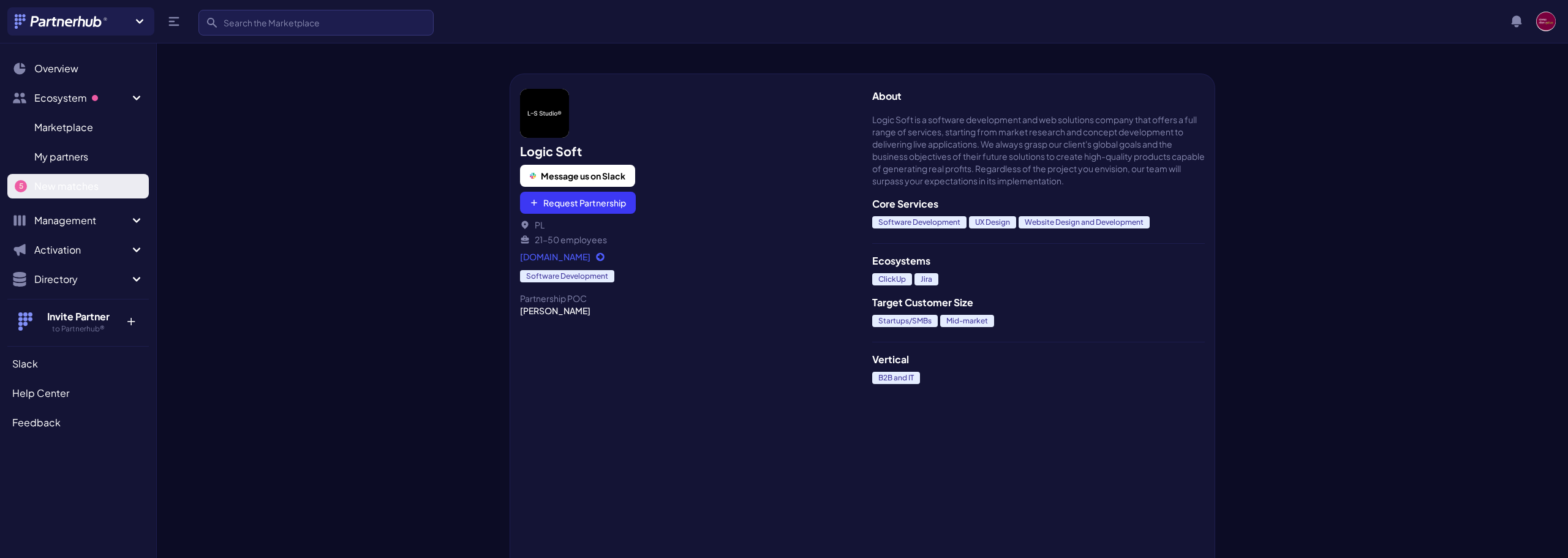
click at [82, 184] on span "New matches" at bounding box center [66, 186] width 64 height 15
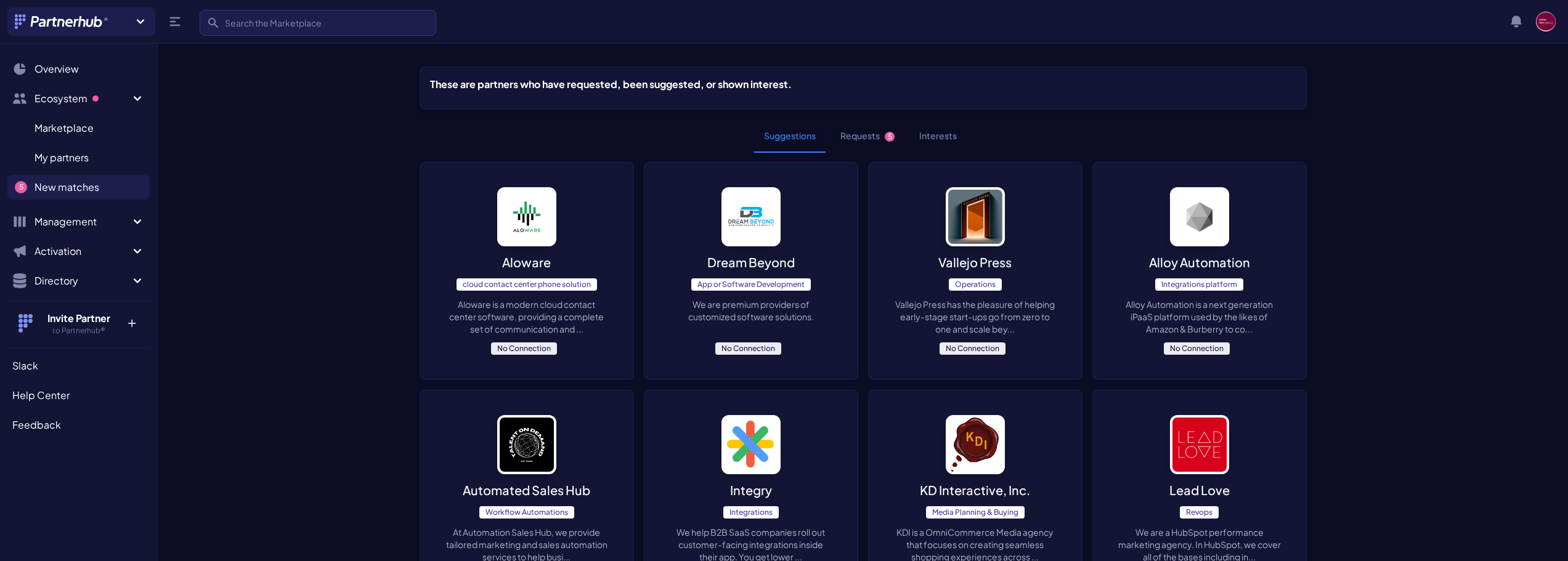
click at [849, 132] on button "Requests 5" at bounding box center [867, 136] width 74 height 34
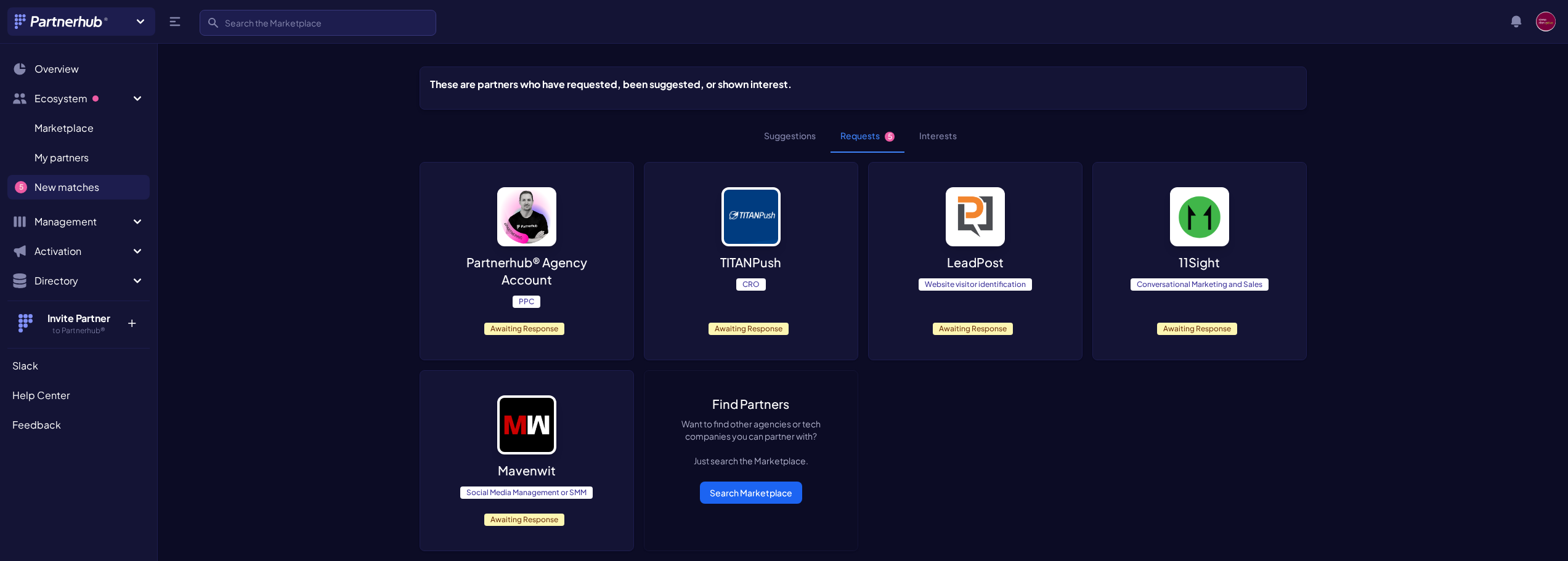
click at [755, 308] on div "TITANPush CRO Awaiting Response" at bounding box center [751, 261] width 213 height 197
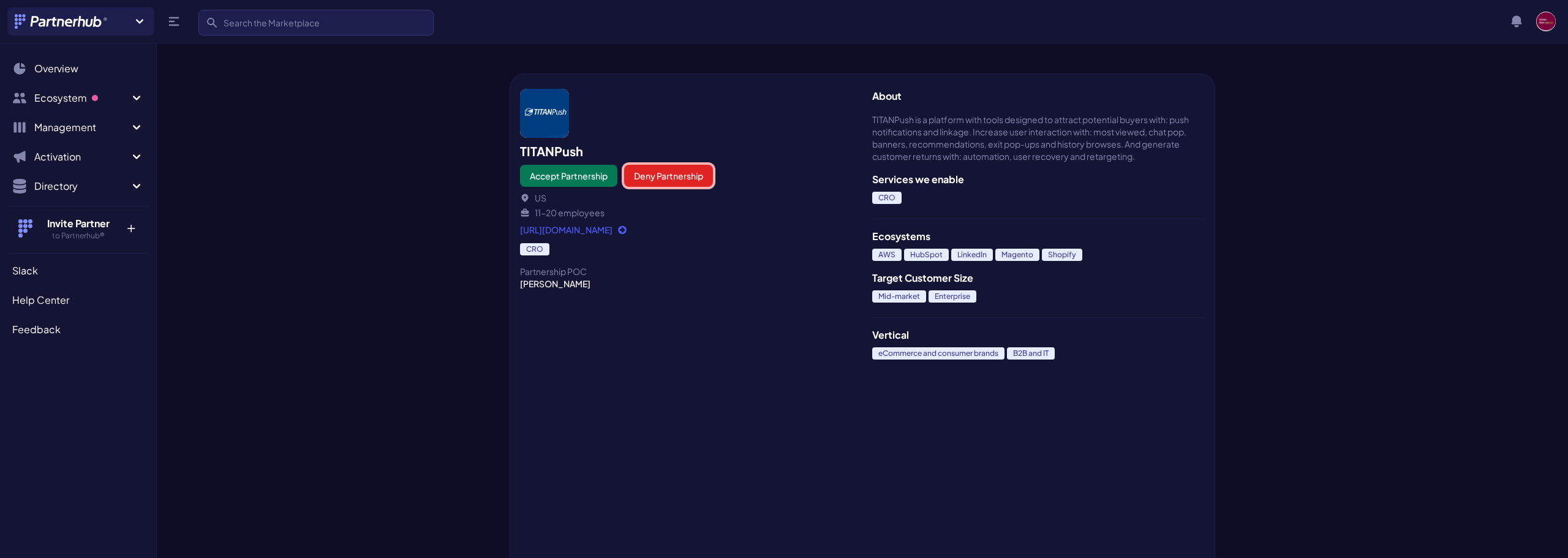
click at [680, 175] on button "Deny Partnership" at bounding box center [668, 175] width 89 height 22
click at [65, 68] on span "Overview" at bounding box center [56, 69] width 44 height 15
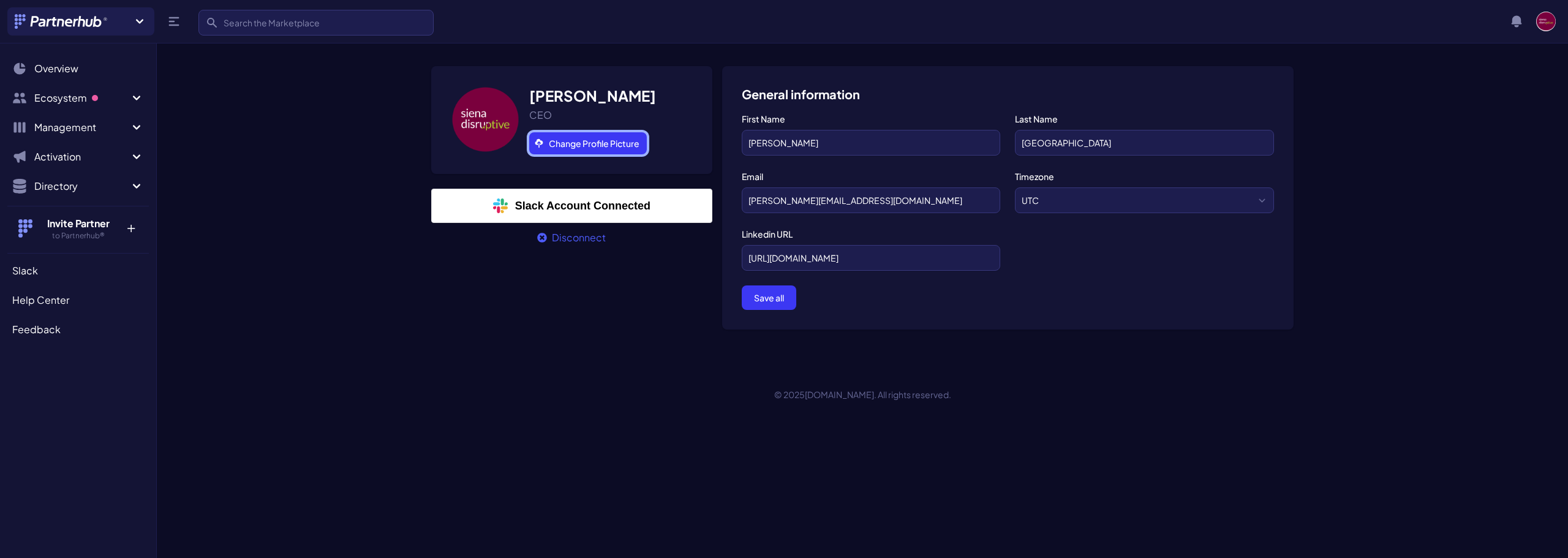
click at [564, 139] on link "Change Profile Picture" at bounding box center [588, 143] width 117 height 22
click at [1272, 197] on select "UTC US/Pacific US/Mountain US/Central US/Eastern Europe/London US/Alaska US/Ale…" at bounding box center [1145, 201] width 259 height 26
select select "America/Sao_Paulo"
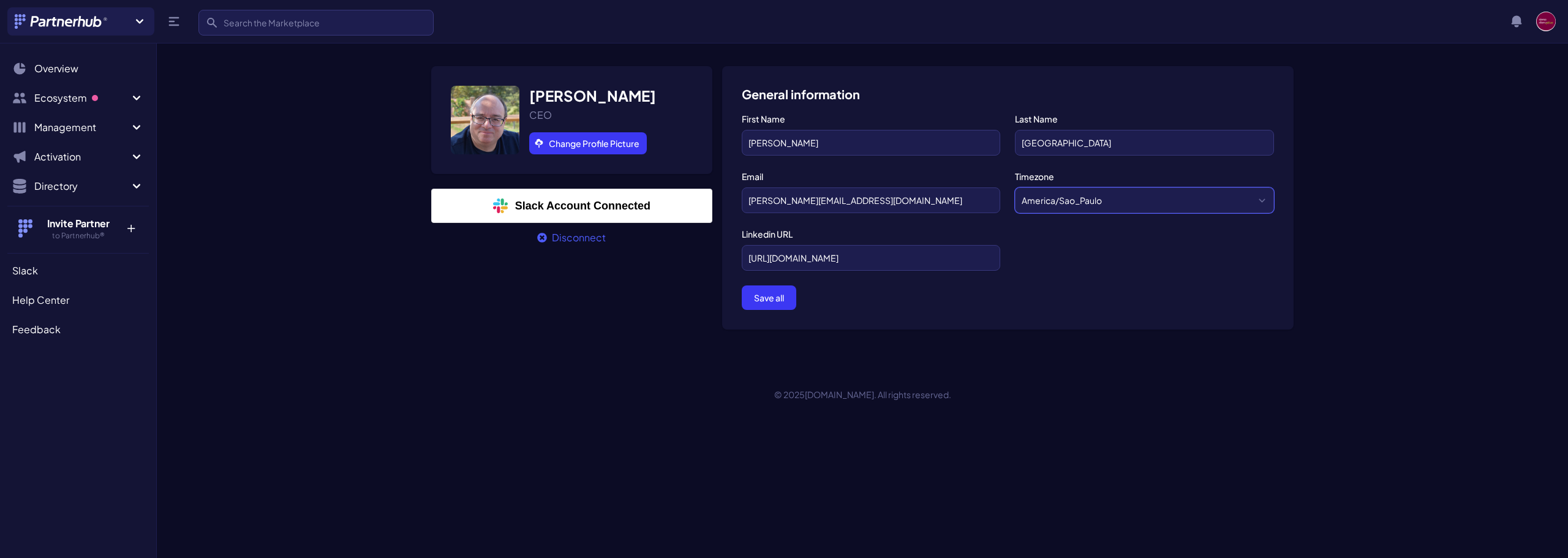
click at [1015, 188] on select "UTC US/Pacific US/Mountain US/Central US/Eastern Europe/London US/Alaska US/Ale…" at bounding box center [1145, 201] width 259 height 26
click at [774, 302] on button "Save all" at bounding box center [768, 298] width 55 height 24
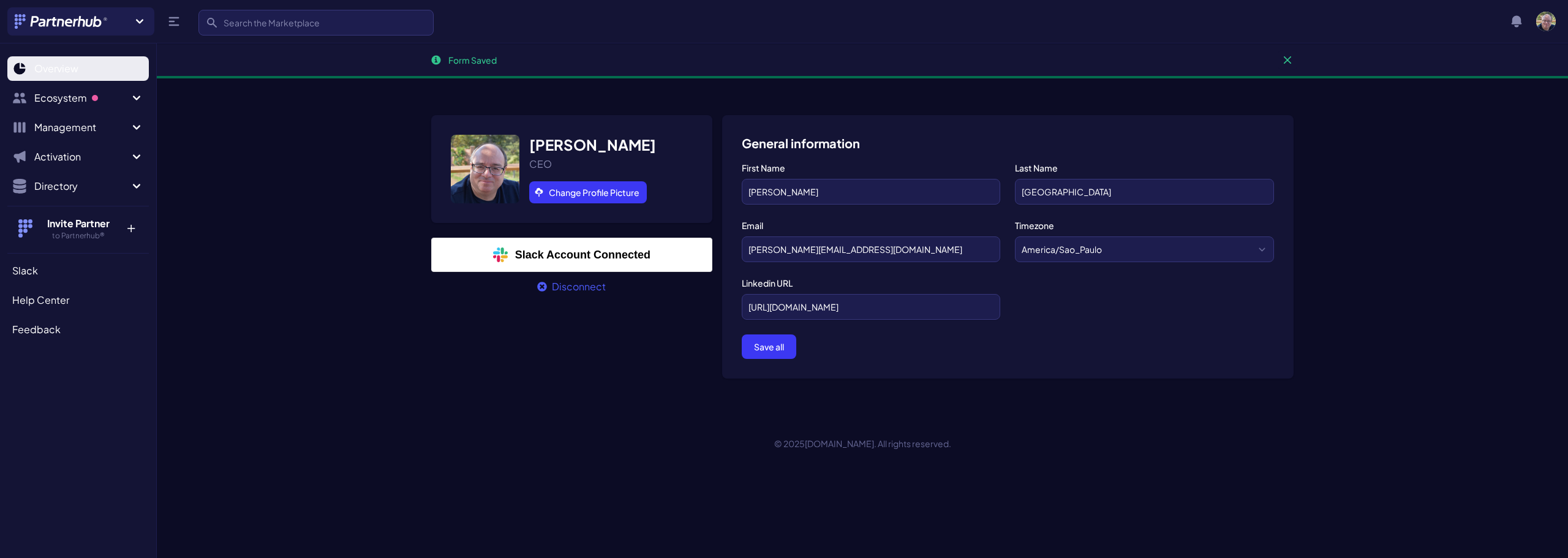
click at [69, 63] on span "Overview" at bounding box center [56, 69] width 44 height 15
